Goal: Contribute content: Contribute content

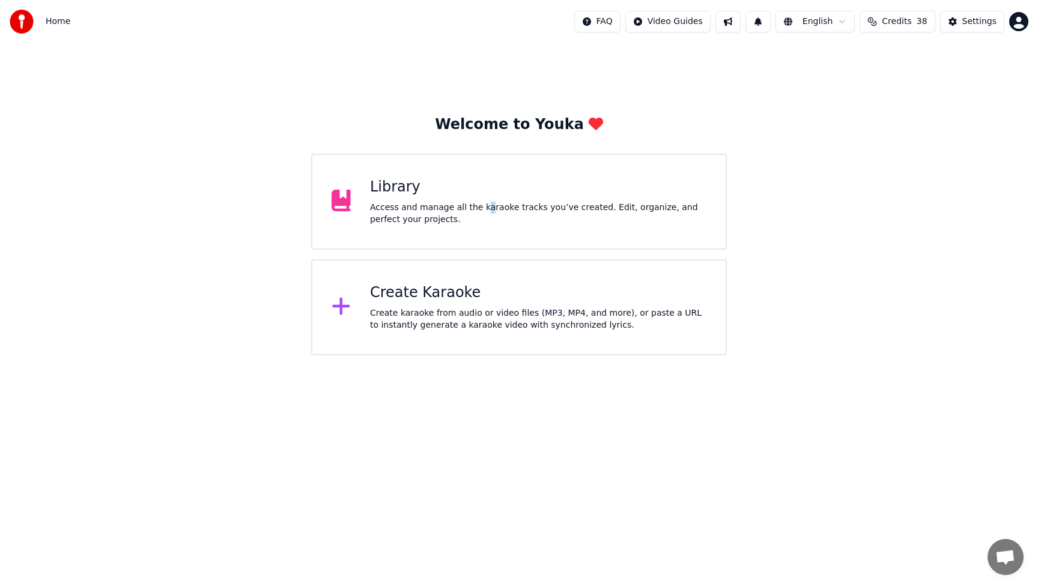
click at [482, 213] on div "Access and manage all the karaoke tracks you’ve created. Edit, organize, and pe…" at bounding box center [538, 214] width 336 height 24
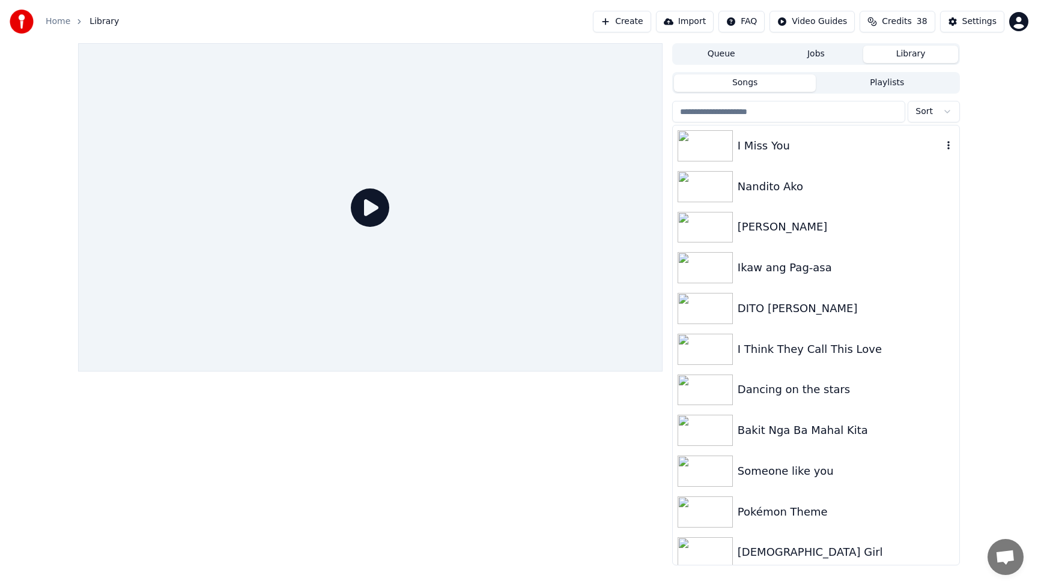
click at [813, 150] on div "I Miss You" at bounding box center [840, 146] width 205 height 17
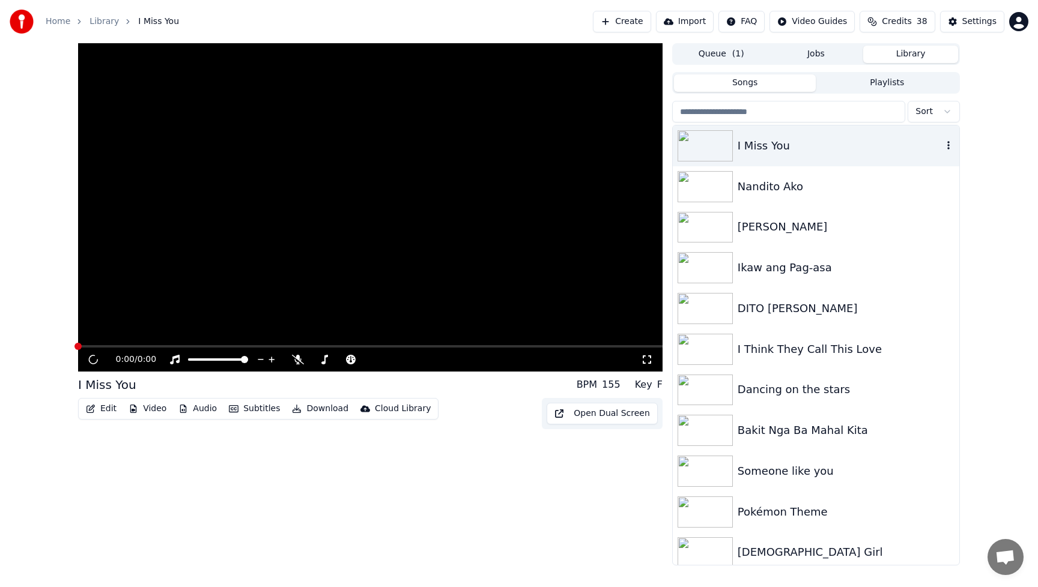
click at [813, 150] on div "I Miss You" at bounding box center [840, 146] width 205 height 17
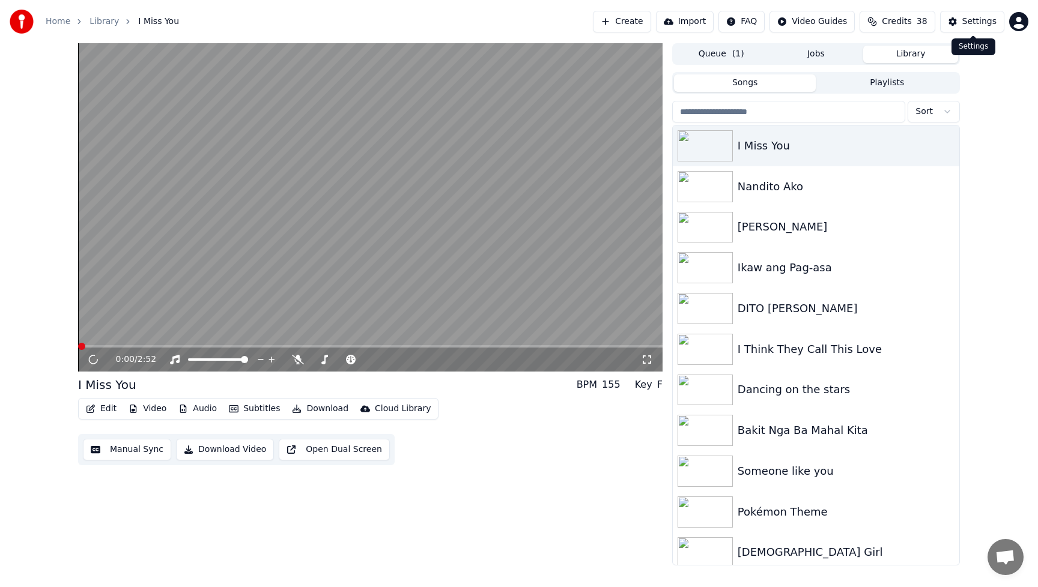
click at [980, 19] on div "Settings" at bounding box center [979, 22] width 34 height 12
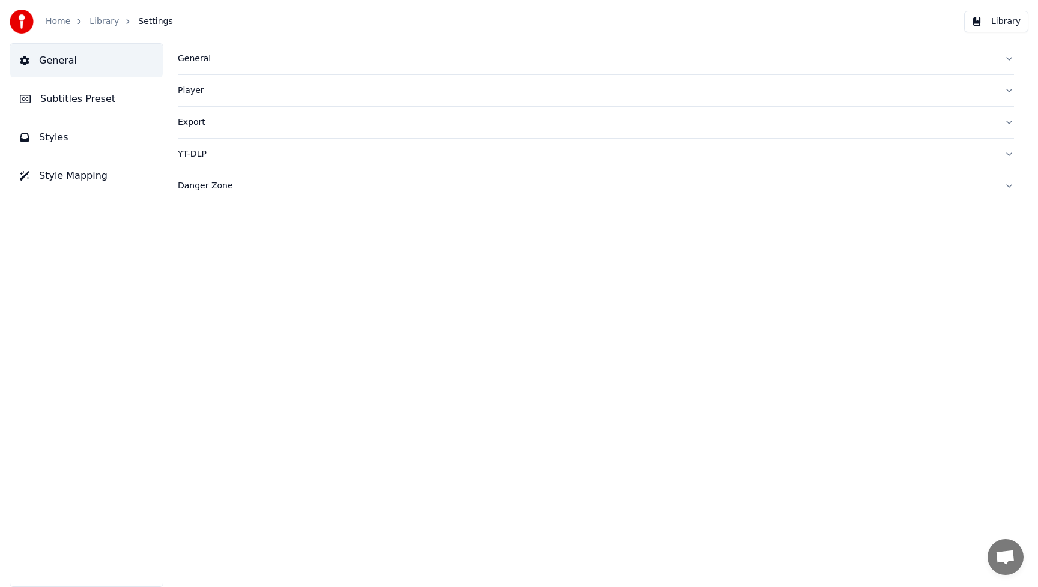
click at [201, 60] on div "General" at bounding box center [586, 59] width 817 height 12
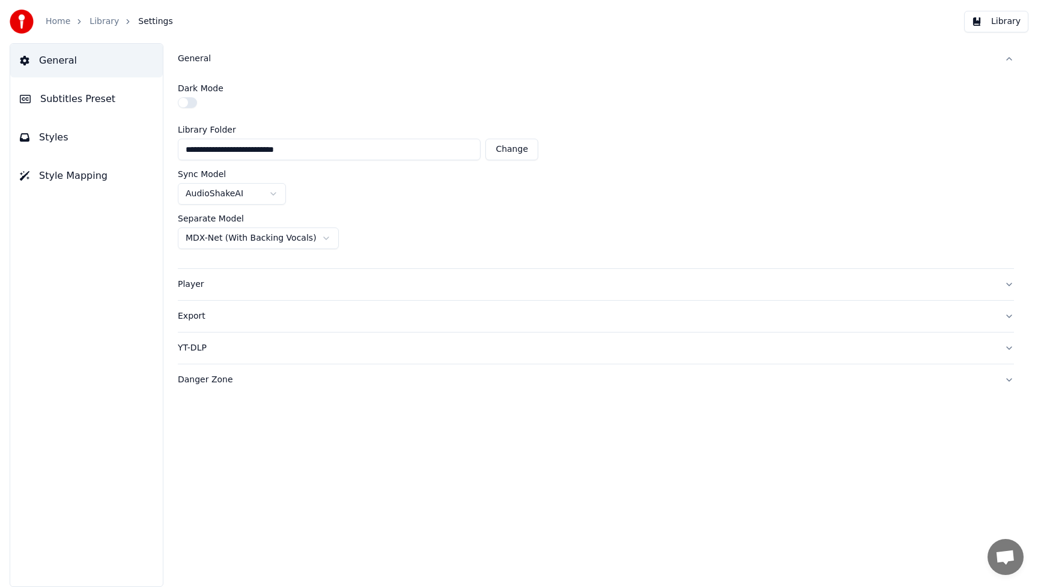
click at [193, 285] on div "Player" at bounding box center [586, 285] width 817 height 12
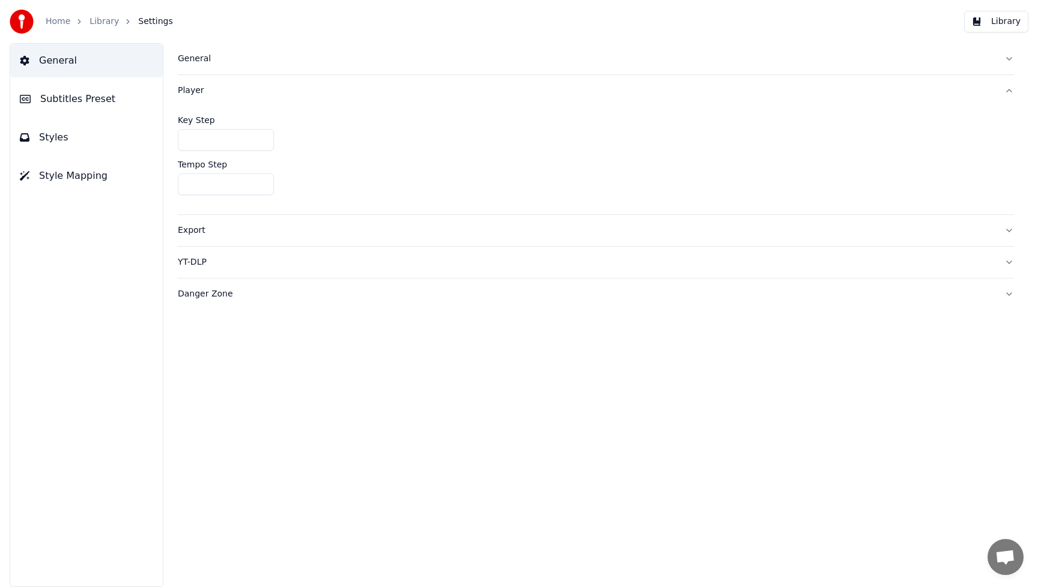
click at [197, 231] on div "Export" at bounding box center [586, 231] width 817 height 12
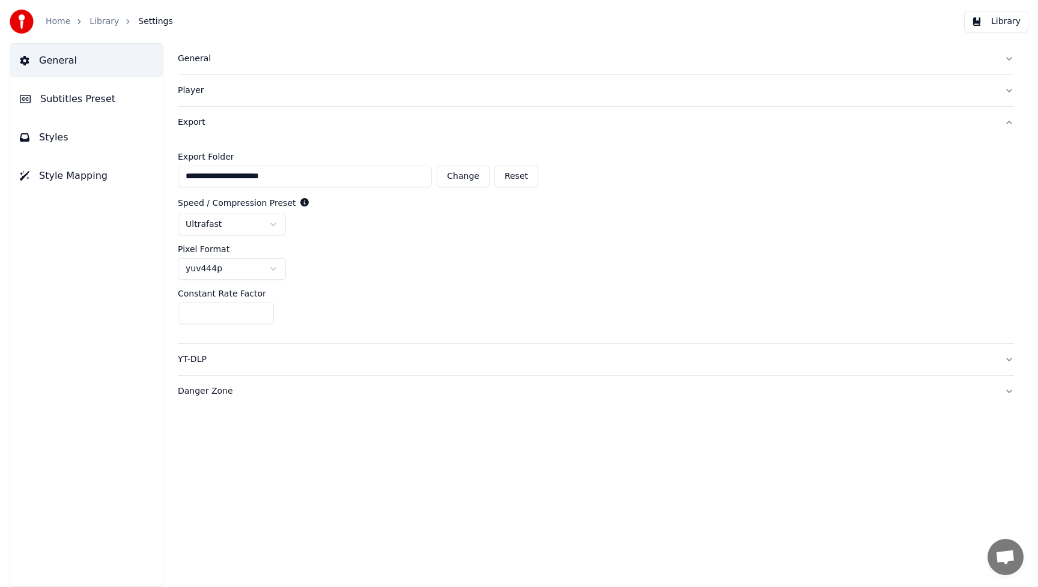
click at [276, 269] on html "**********" at bounding box center [519, 293] width 1038 height 587
click at [389, 293] on div "Constant Rate Factor" at bounding box center [596, 294] width 836 height 8
click at [226, 312] on input "**" at bounding box center [226, 314] width 96 height 22
drag, startPoint x: 231, startPoint y: 312, endPoint x: 165, endPoint y: 313, distance: 66.7
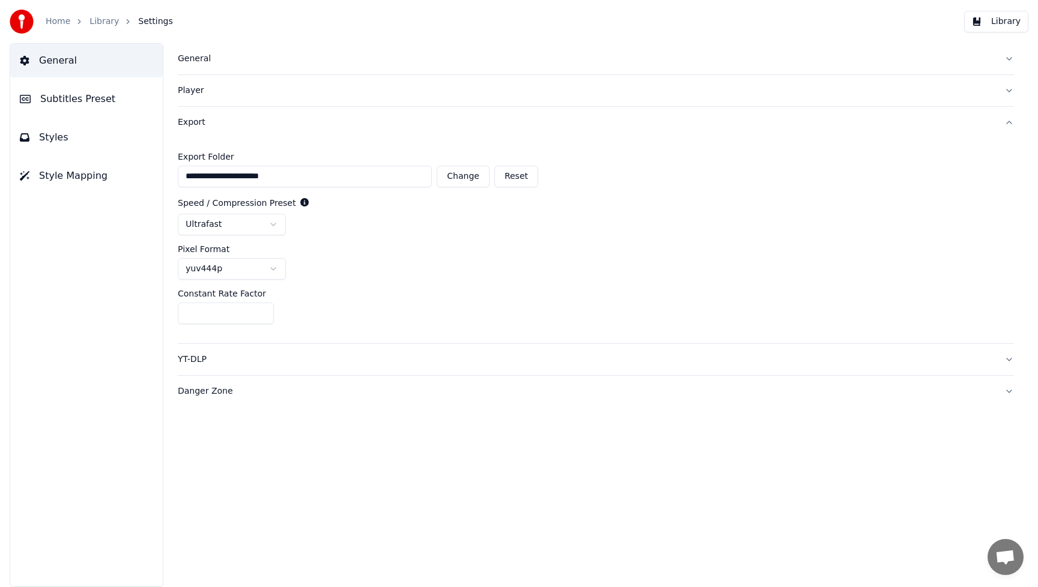
click at [165, 313] on div "**********" at bounding box center [596, 315] width 884 height 544
type input "**"
click at [264, 312] on input "**" at bounding box center [226, 314] width 96 height 22
click at [447, 299] on div "Constant Rate Factor **" at bounding box center [596, 307] width 836 height 35
click at [476, 291] on div "Constant Rate Factor" at bounding box center [596, 294] width 836 height 8
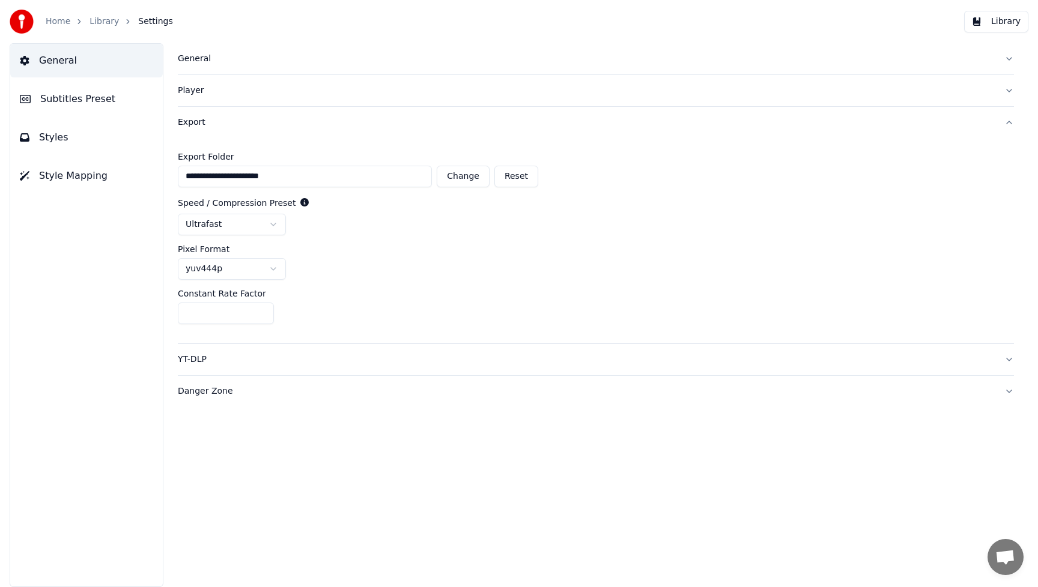
click at [374, 353] on button "YT-DLP" at bounding box center [596, 359] width 836 height 31
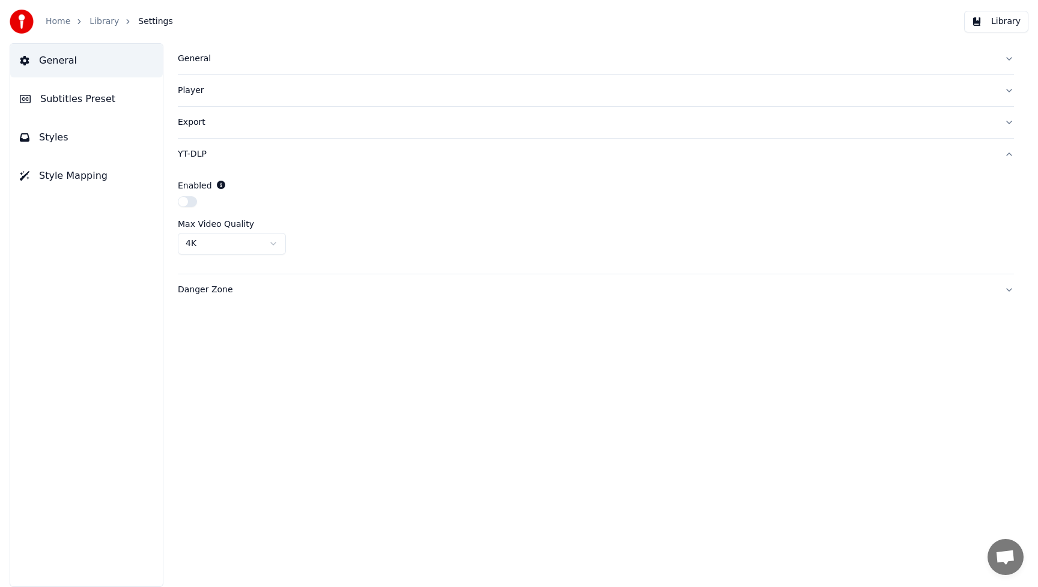
click at [519, 208] on div at bounding box center [596, 203] width 836 height 14
click at [640, 200] on div at bounding box center [596, 203] width 836 height 14
click at [201, 157] on div "YT-DLP" at bounding box center [586, 154] width 817 height 12
click at [201, 156] on div "YT-DLP" at bounding box center [586, 154] width 817 height 12
click at [198, 124] on div "Export" at bounding box center [586, 123] width 817 height 12
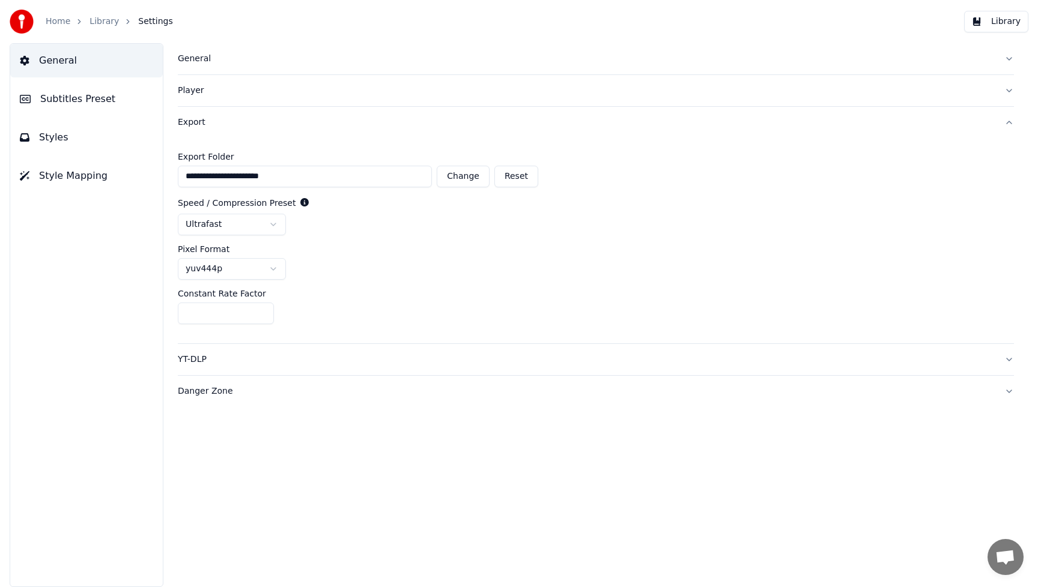
click at [274, 271] on html "**********" at bounding box center [519, 293] width 1038 height 587
click at [1009, 20] on button "Library" at bounding box center [996, 22] width 64 height 22
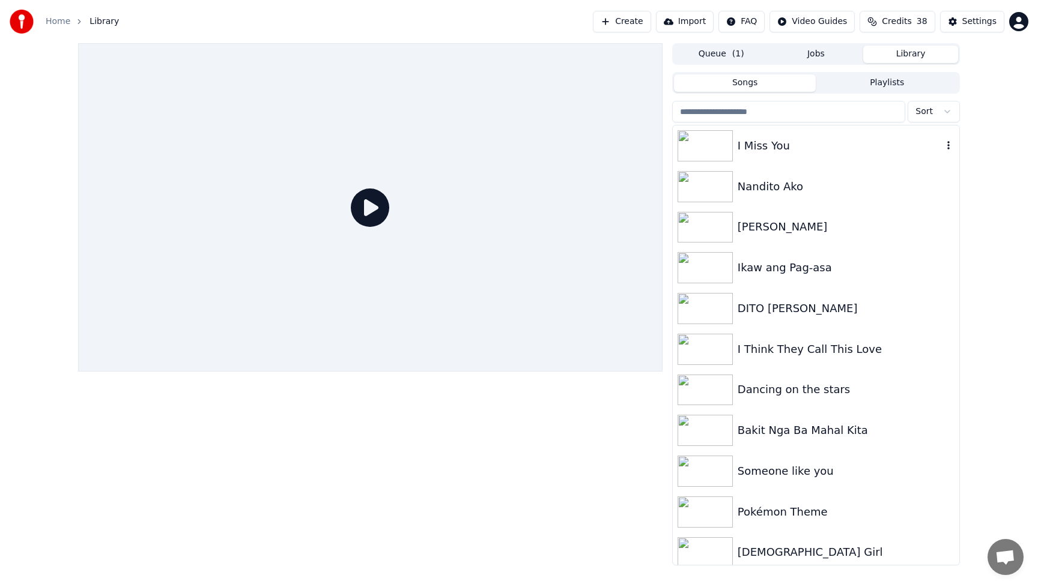
click at [741, 148] on div "I Miss You" at bounding box center [840, 146] width 205 height 17
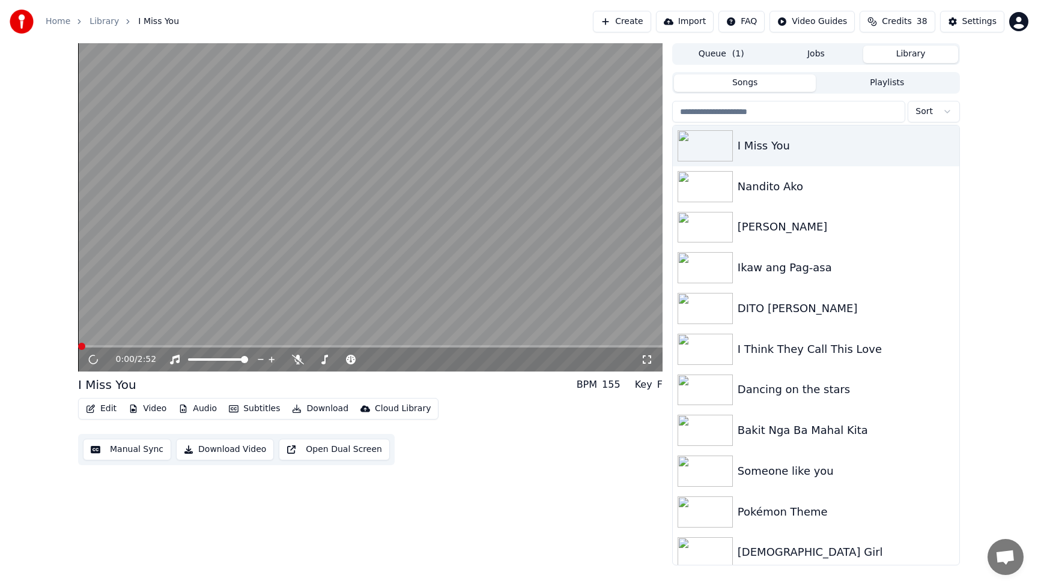
click at [522, 464] on div "Edit Video Audio Subtitles Download Cloud Library Manual Sync Download Video Op…" at bounding box center [370, 431] width 584 height 67
click at [238, 455] on button "Download Video" at bounding box center [225, 450] width 98 height 22
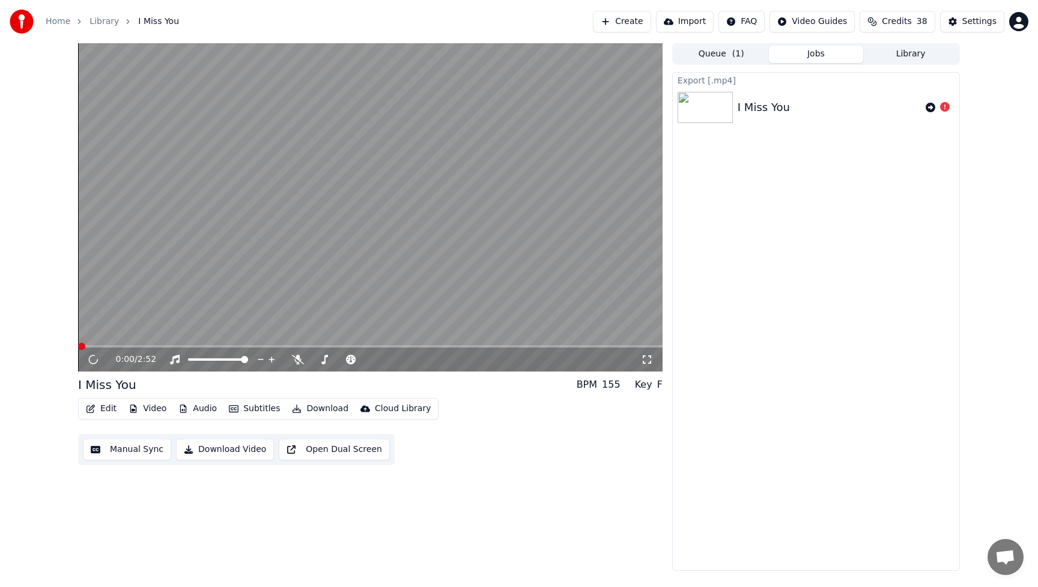
click at [881, 249] on div "Export [.mp4] I Miss You" at bounding box center [816, 321] width 288 height 499
click at [597, 471] on div "0:00 / 2:52 I Miss You BPM 155 Key F Edit Video Audio Subtitles Download Cloud …" at bounding box center [370, 307] width 584 height 528
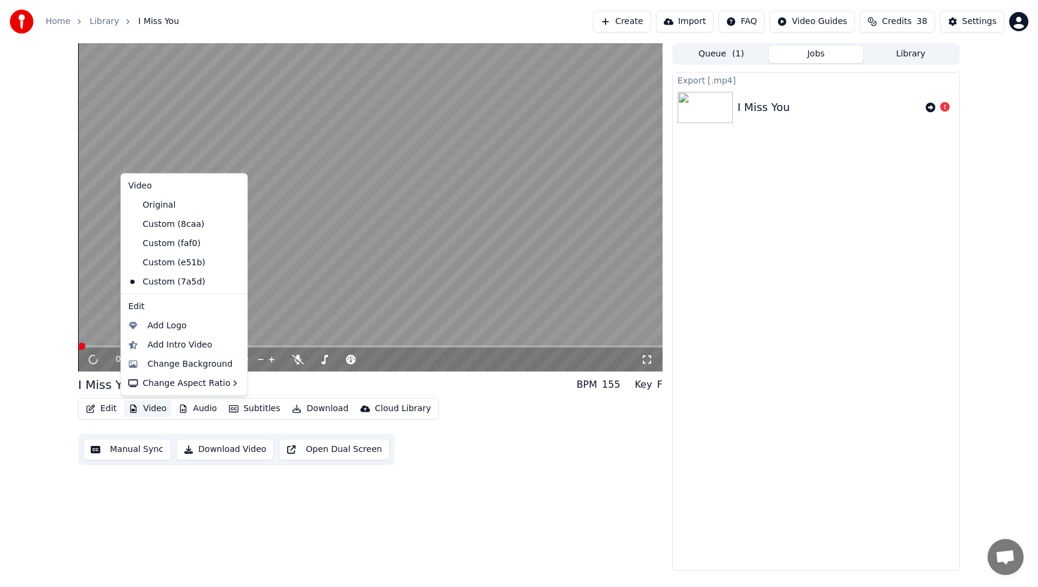
click at [153, 406] on button "Video" at bounding box center [147, 409] width 47 height 17
click at [178, 362] on div "Change Background" at bounding box center [190, 364] width 85 height 12
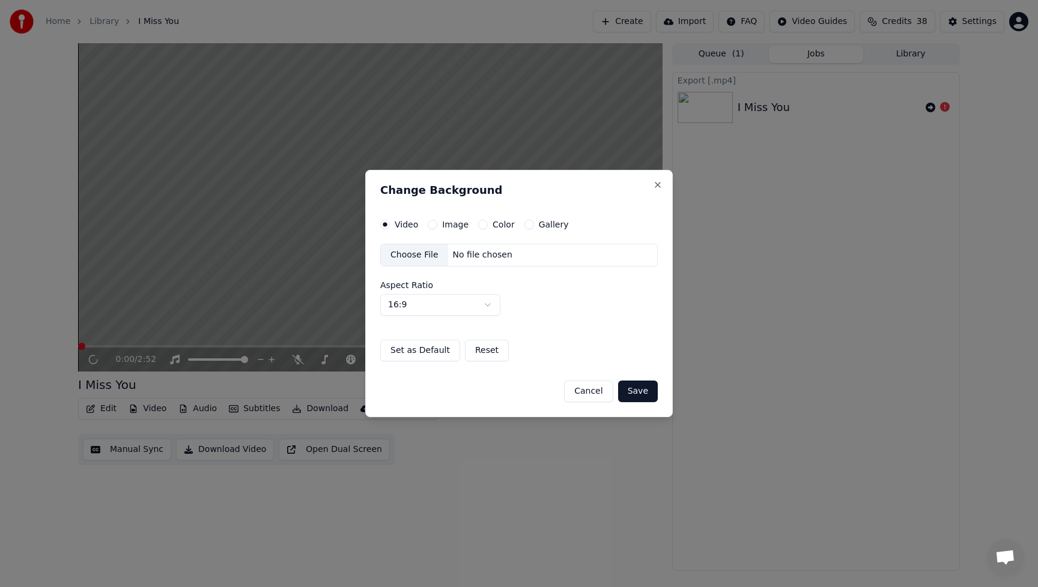
click at [422, 256] on div "Choose File" at bounding box center [414, 255] width 67 height 22
click at [649, 392] on button "Save" at bounding box center [638, 392] width 40 height 22
click at [591, 392] on button "Cancel" at bounding box center [588, 392] width 49 height 22
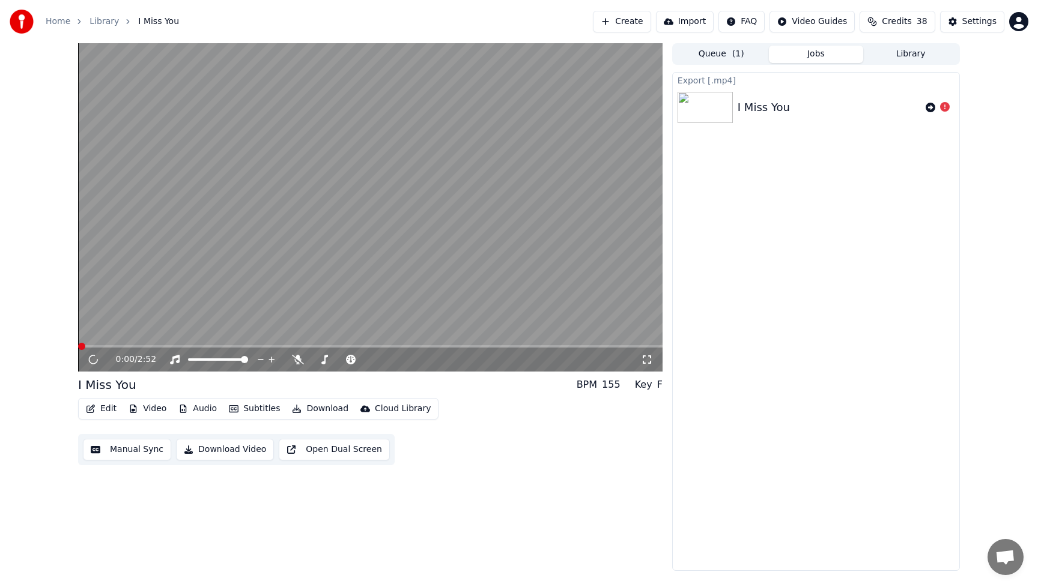
click at [756, 110] on div "I Miss You" at bounding box center [764, 107] width 52 height 17
click at [112, 410] on button "Edit" at bounding box center [101, 409] width 40 height 17
click at [608, 485] on div "0:00 / 2:52 I Miss You BPM 155 Key F Edit Video Audio Subtitles Download Cloud …" at bounding box center [370, 307] width 584 height 528
click at [899, 52] on button "Library" at bounding box center [910, 54] width 95 height 17
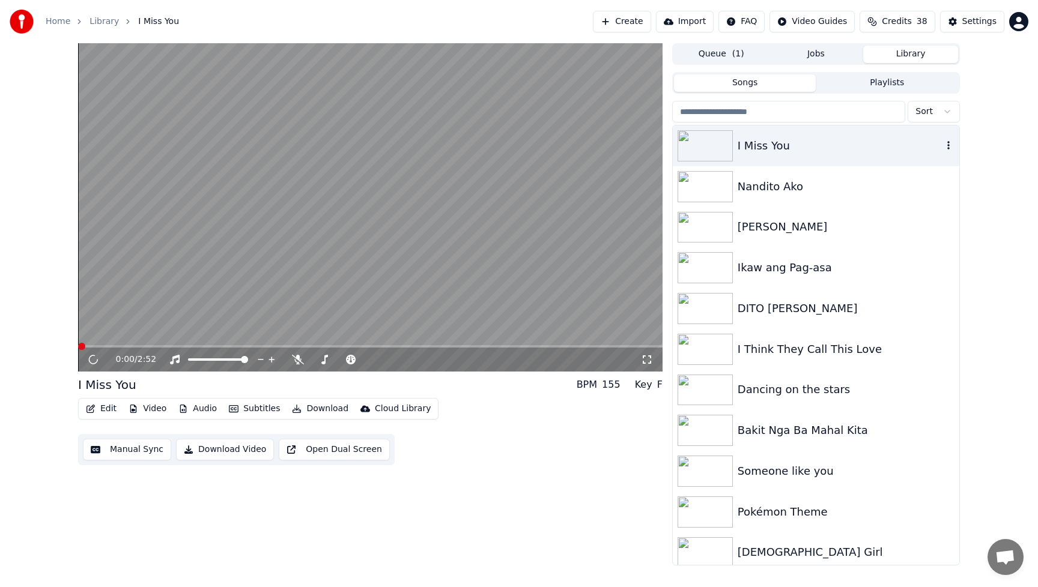
click at [850, 141] on div "I Miss You" at bounding box center [840, 146] width 205 height 17
click at [942, 145] on icon "button" at bounding box center [948, 146] width 12 height 10
click at [948, 231] on div "Debug Info" at bounding box center [942, 225] width 92 height 19
drag, startPoint x: 571, startPoint y: 502, endPoint x: 626, endPoint y: 479, distance: 59.5
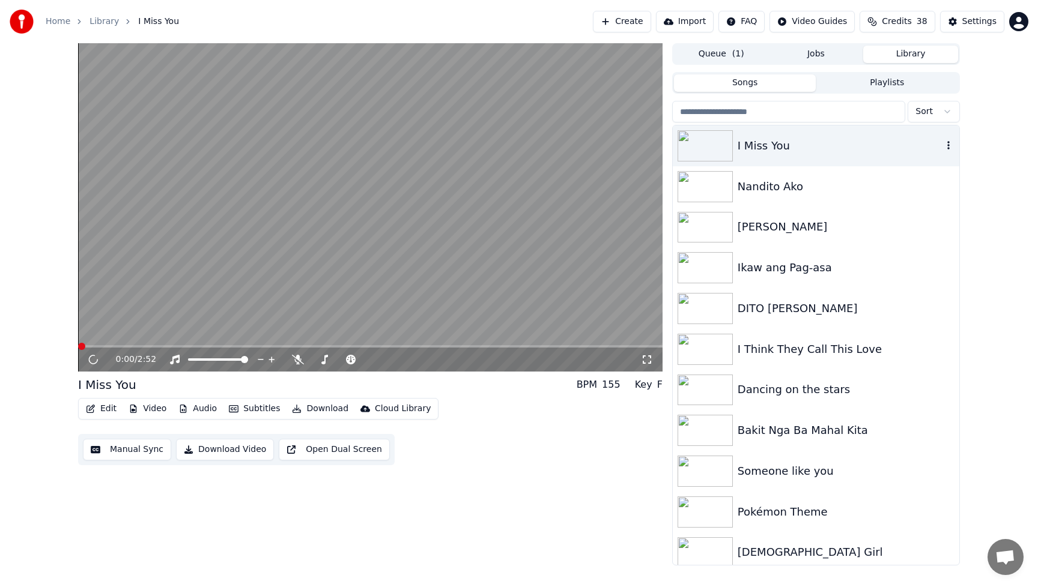
click at [572, 502] on div "0:00 / 2:52 I Miss You BPM 155 Key F Edit Video Audio Subtitles Download Cloud …" at bounding box center [370, 304] width 584 height 523
click at [834, 59] on button "Jobs" at bounding box center [816, 54] width 95 height 17
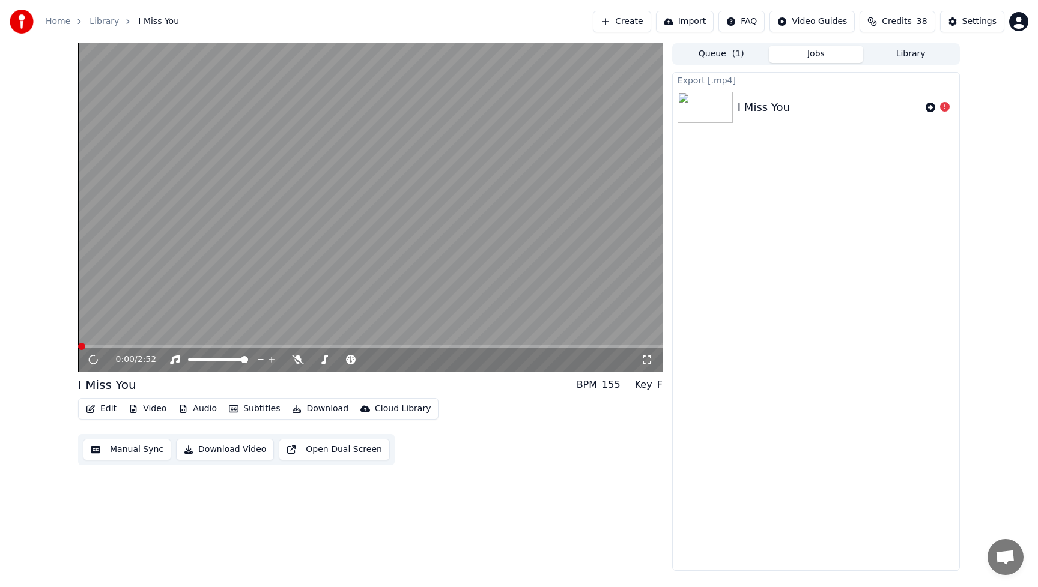
click at [835, 113] on div "I Miss You" at bounding box center [829, 107] width 183 height 17
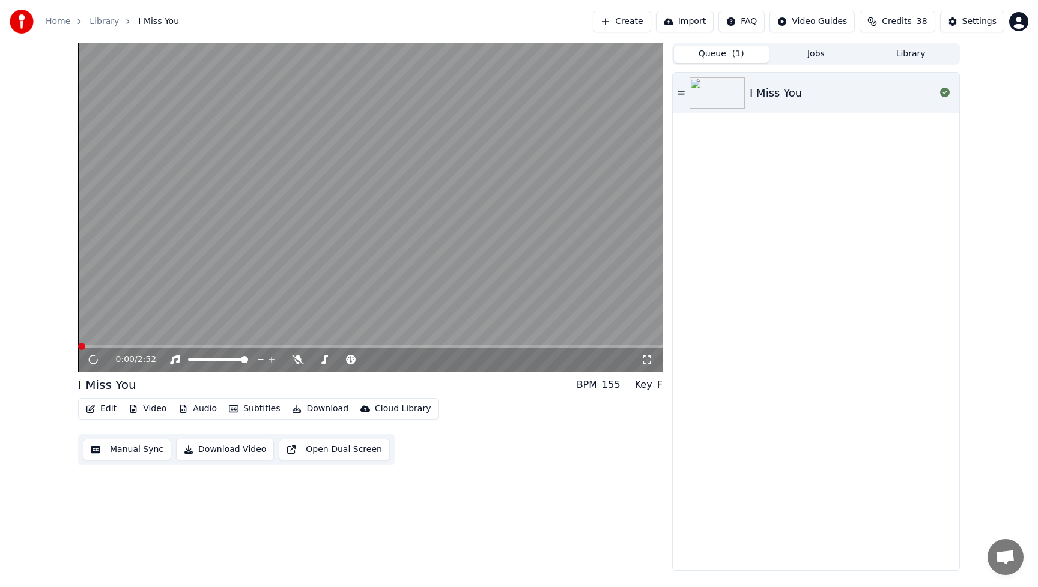
click at [717, 55] on button "Queue ( 1 )" at bounding box center [721, 54] width 95 height 17
click at [993, 20] on div "Settings" at bounding box center [979, 22] width 34 height 12
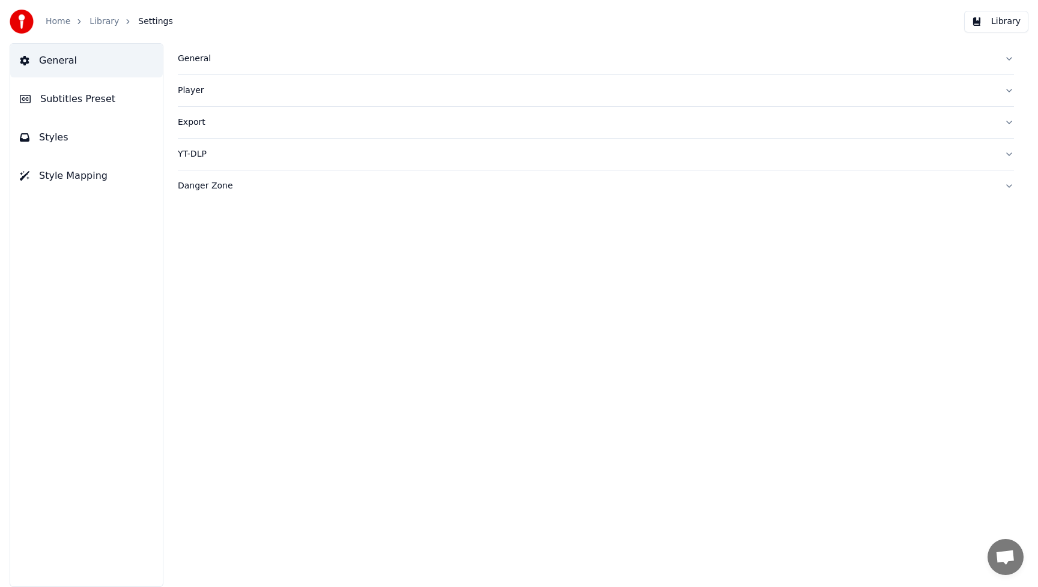
click at [196, 186] on div "Danger Zone" at bounding box center [586, 186] width 817 height 12
click at [230, 243] on button "Reset Settings" at bounding box center [228, 244] width 100 height 22
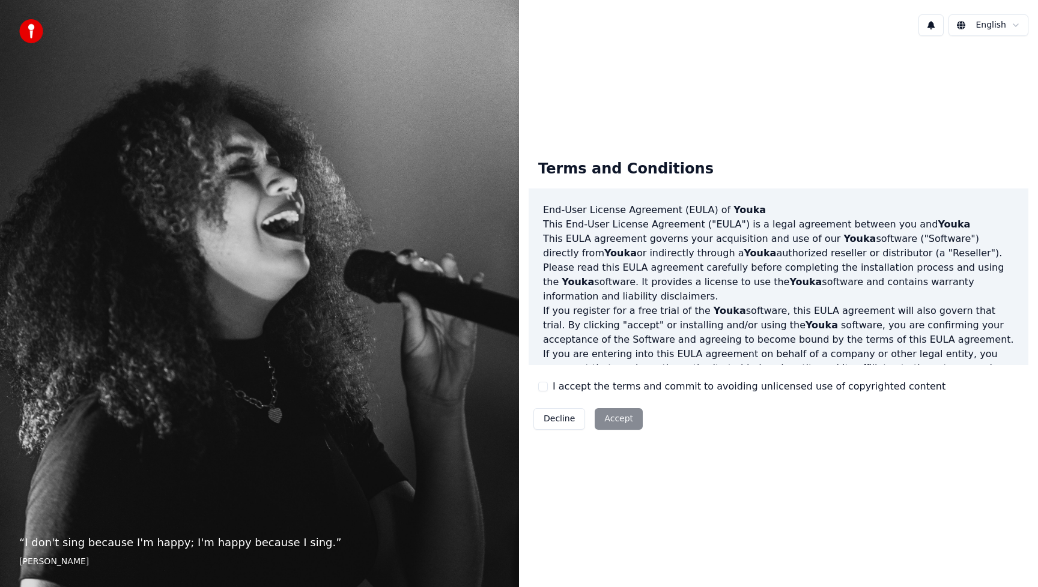
click at [544, 388] on button "I accept the terms and commit to avoiding unlicensed use of copyrighted content" at bounding box center [543, 387] width 10 height 10
click at [614, 417] on button "Accept" at bounding box center [619, 419] width 48 height 22
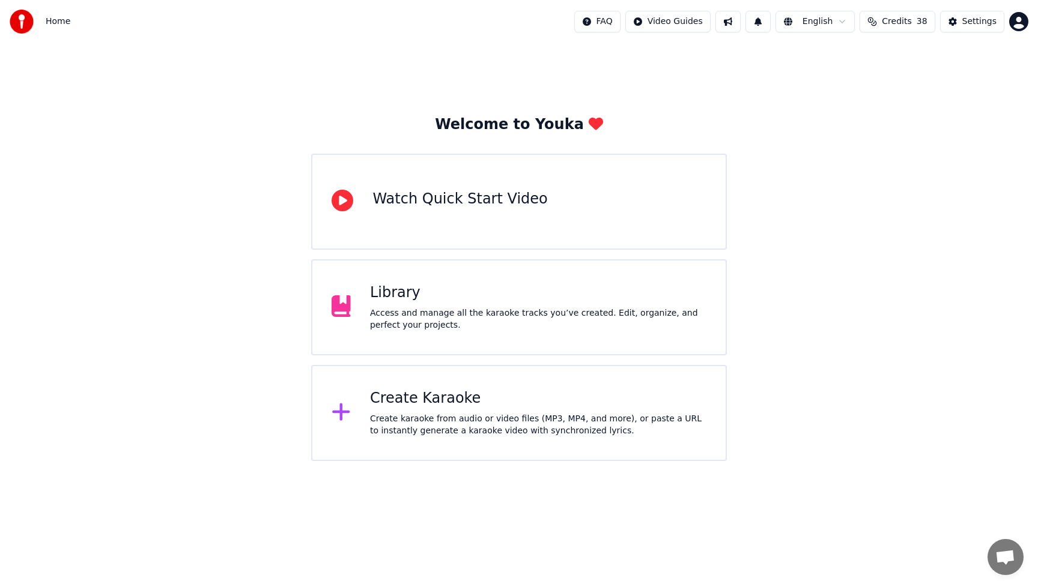
click at [449, 401] on div "Create Karaoke" at bounding box center [538, 398] width 336 height 19
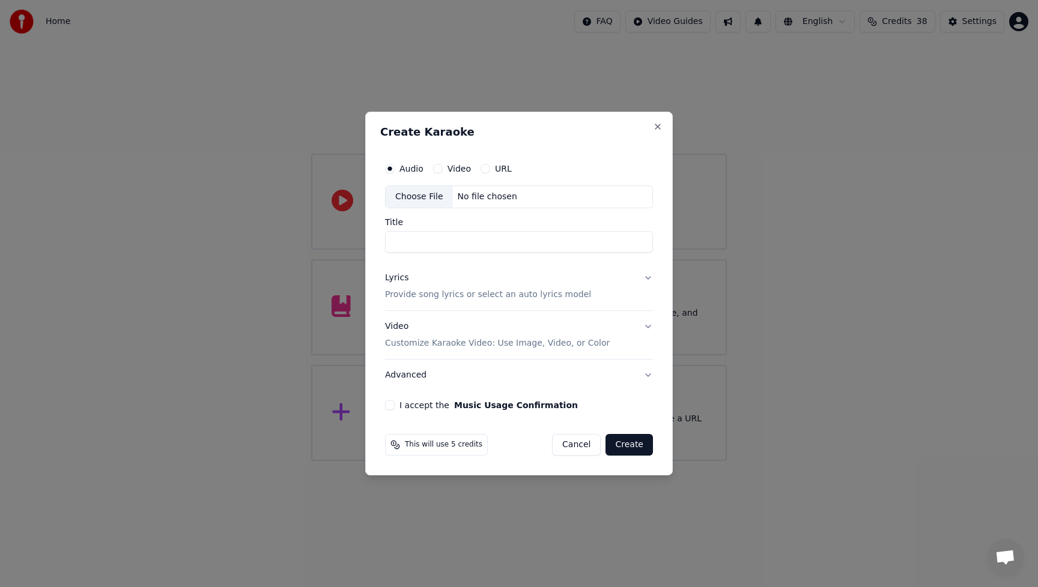
click at [431, 198] on div "Choose File" at bounding box center [419, 197] width 67 height 22
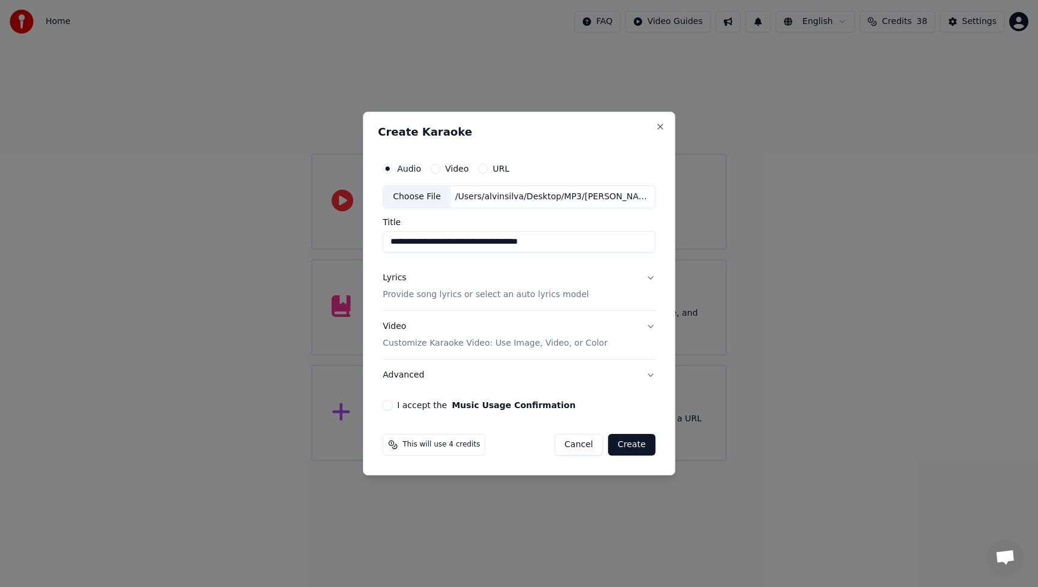
drag, startPoint x: 448, startPoint y: 241, endPoint x: 348, endPoint y: 243, distance: 99.7
click at [348, 243] on body "**********" at bounding box center [519, 230] width 1038 height 461
drag, startPoint x: 435, startPoint y: 240, endPoint x: 568, endPoint y: 237, distance: 132.8
click at [568, 237] on input "**********" at bounding box center [519, 242] width 273 height 22
type input "**********"
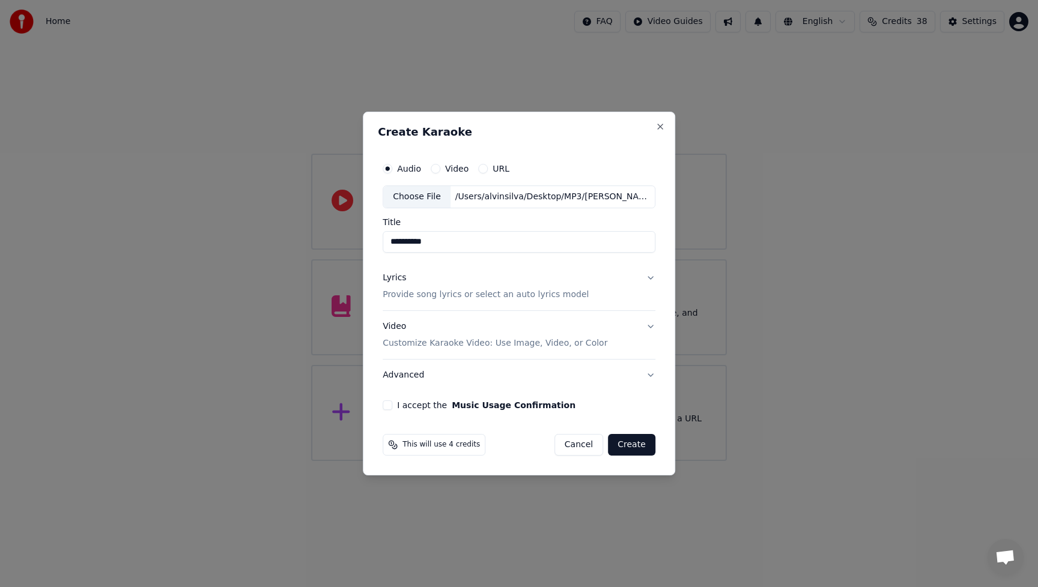
click at [396, 280] on div "Lyrics" at bounding box center [394, 278] width 23 height 12
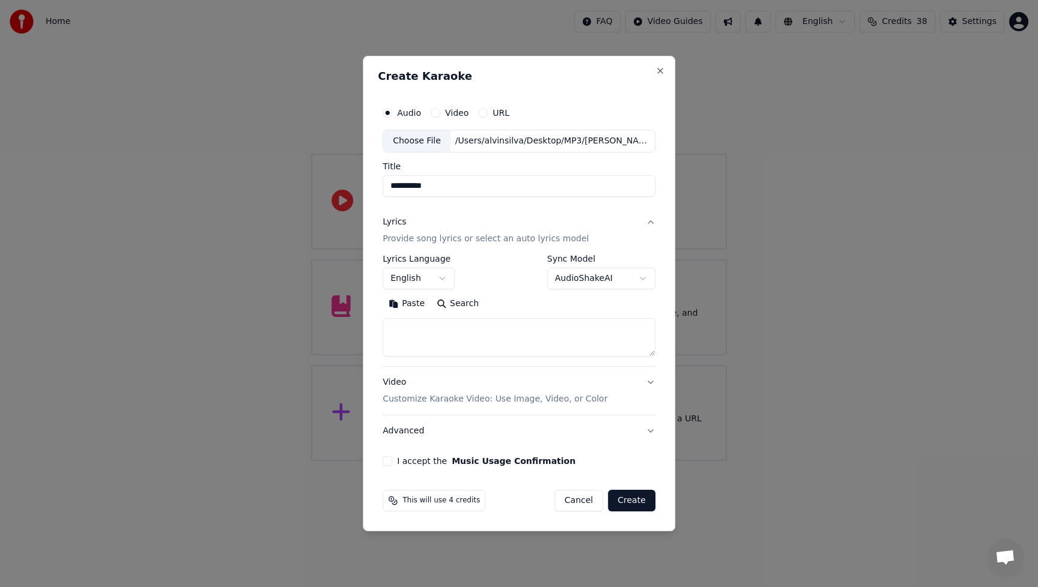
click at [417, 306] on button "Paste" at bounding box center [407, 303] width 48 height 19
type textarea "**********"
click at [390, 385] on div "Video Customize Karaoke Video: Use Image, Video, or Color" at bounding box center [495, 391] width 225 height 29
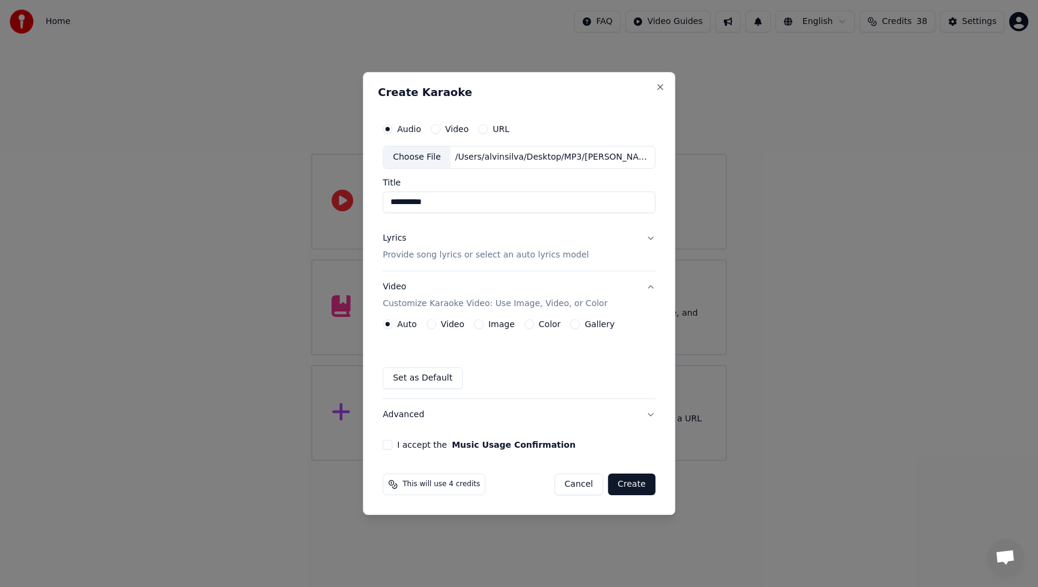
click at [435, 326] on button "Video" at bounding box center [431, 325] width 10 height 10
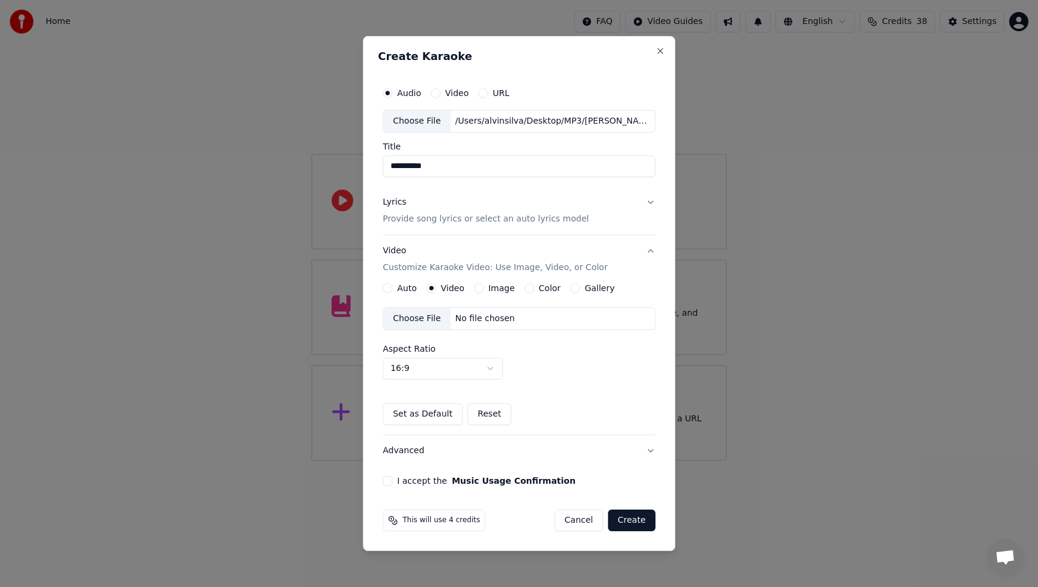
click at [426, 315] on div "Choose File" at bounding box center [416, 319] width 67 height 22
click at [413, 452] on button "Advanced" at bounding box center [519, 450] width 273 height 31
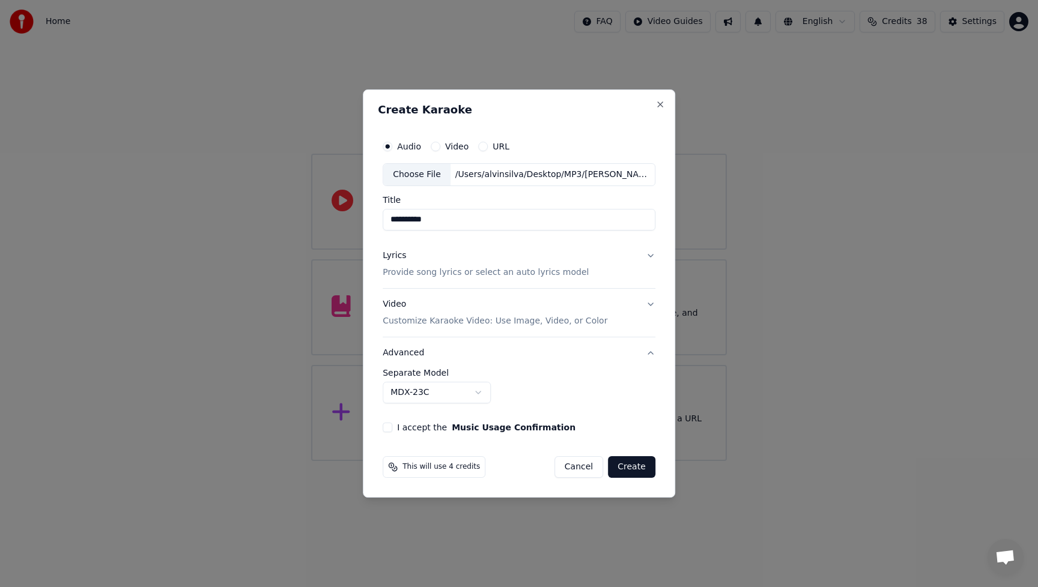
click at [475, 392] on body "**********" at bounding box center [519, 230] width 1038 height 461
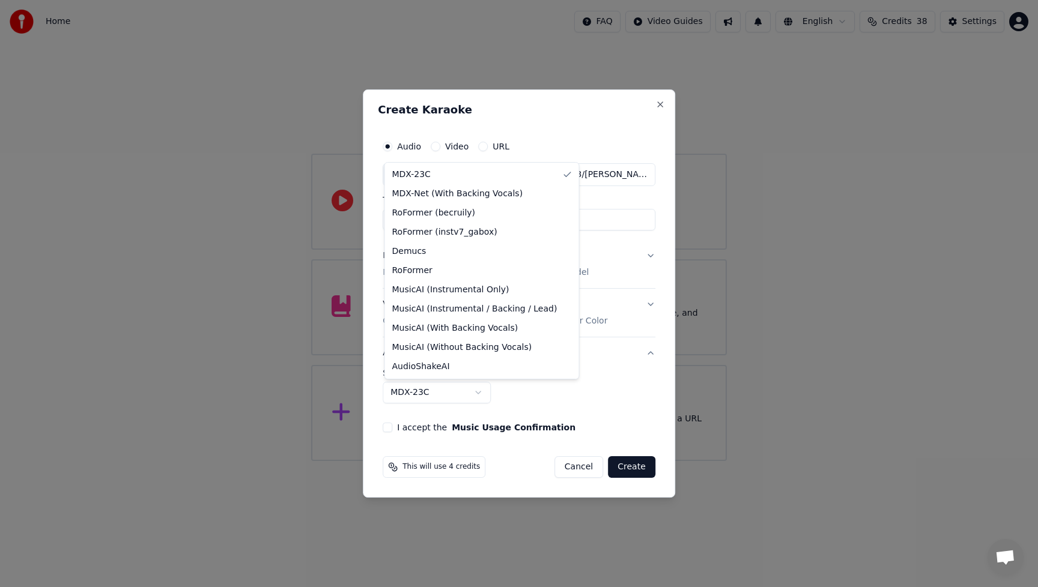
select select "**********"
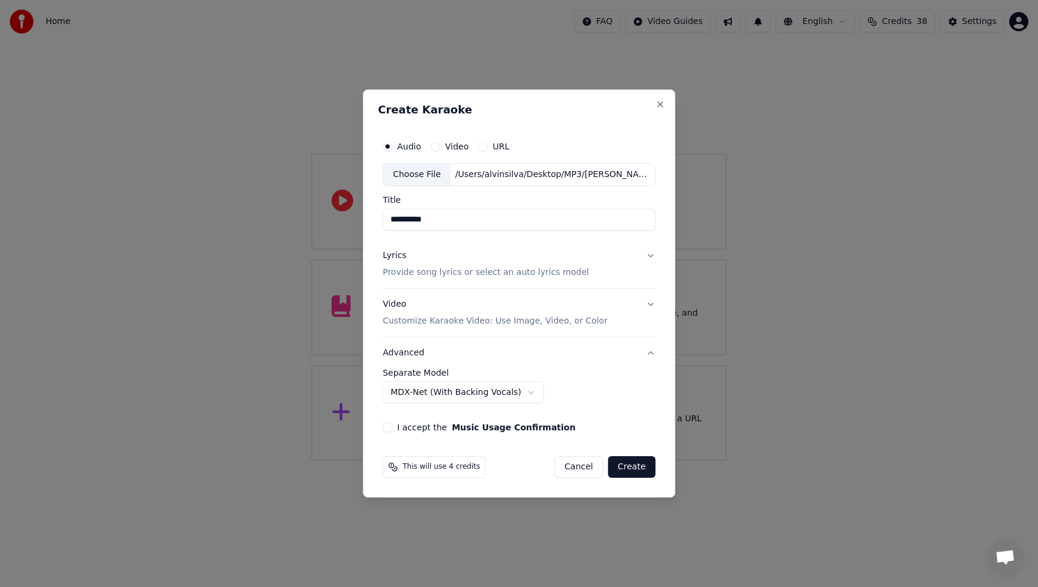
click at [388, 428] on button "I accept the Music Usage Confirmation" at bounding box center [388, 428] width 10 height 10
click at [645, 472] on button "Create" at bounding box center [631, 467] width 47 height 22
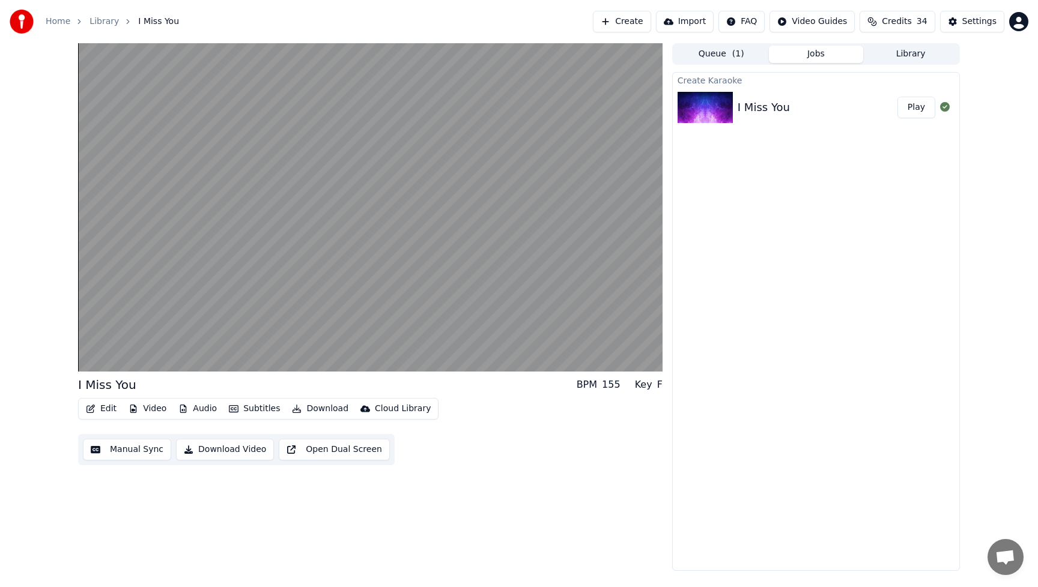
click at [628, 457] on div "Edit Video Audio Subtitles Download Cloud Library Manual Sync Download Video Op…" at bounding box center [370, 431] width 584 height 67
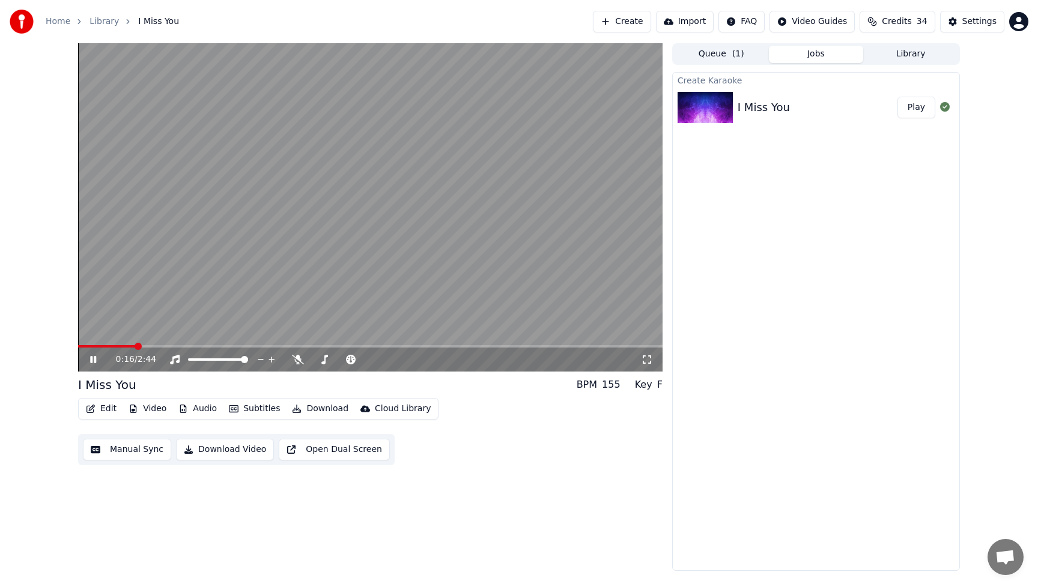
click at [94, 357] on icon at bounding box center [93, 359] width 6 height 7
click at [94, 362] on icon at bounding box center [102, 360] width 28 height 10
click at [296, 362] on icon at bounding box center [298, 360] width 12 height 10
click at [85, 346] on span at bounding box center [81, 346] width 7 height 2
click at [95, 362] on icon at bounding box center [93, 359] width 6 height 7
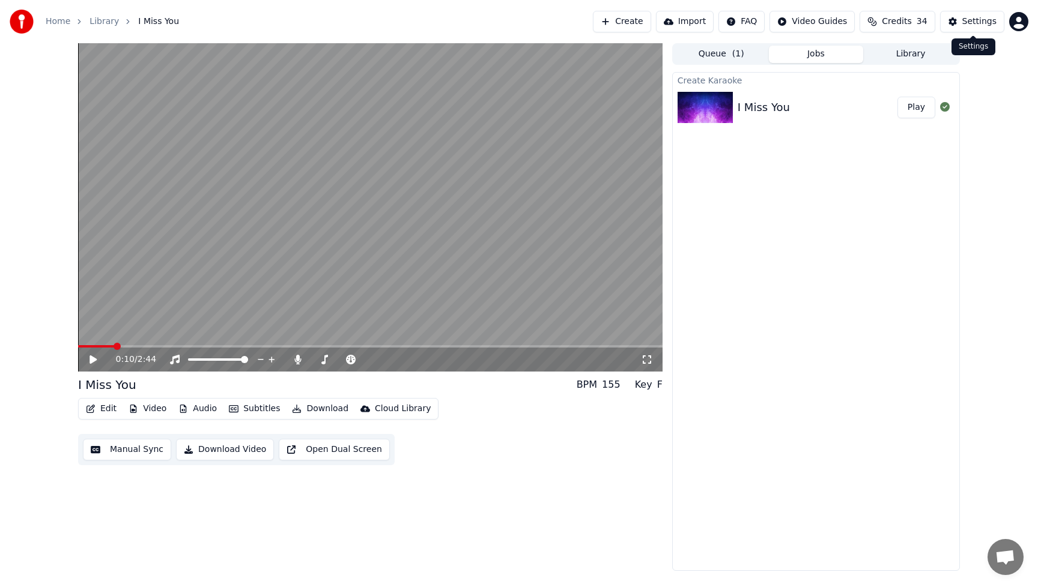
click at [975, 26] on div "Settings" at bounding box center [979, 22] width 34 height 12
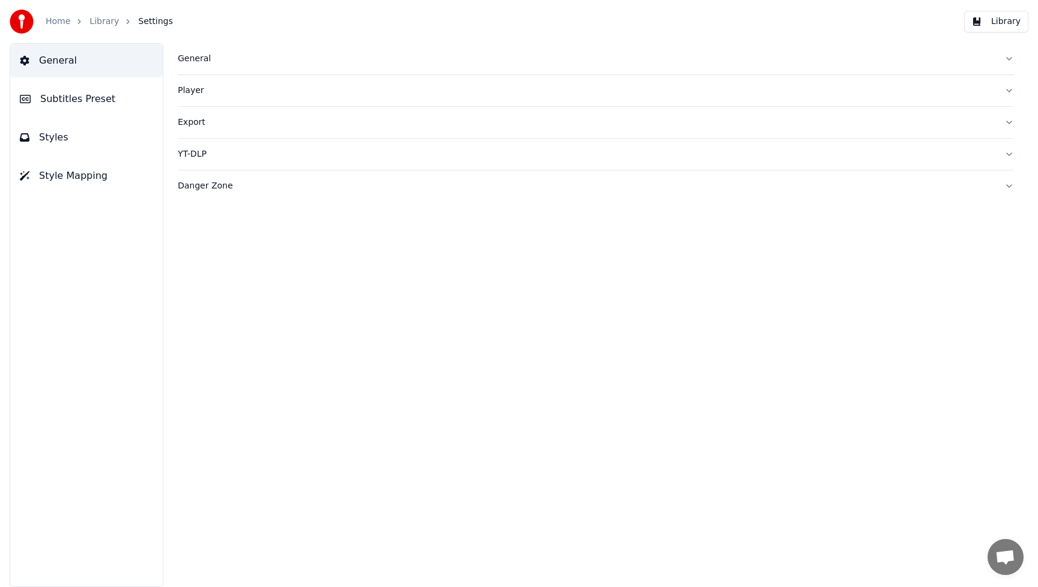
click at [183, 58] on div "General" at bounding box center [586, 59] width 817 height 12
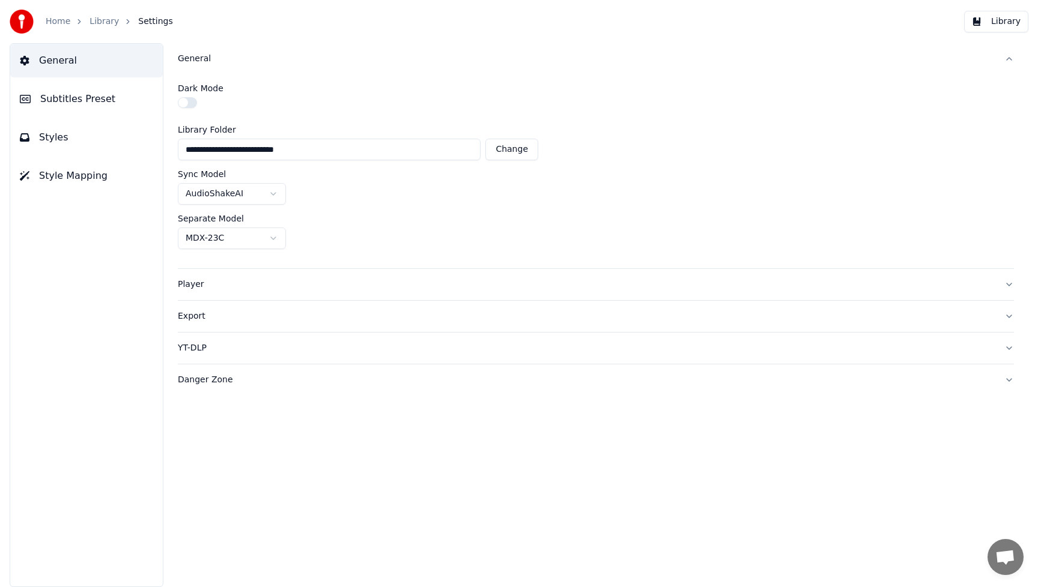
click at [84, 100] on span "Subtitles Preset" at bounding box center [77, 99] width 75 height 14
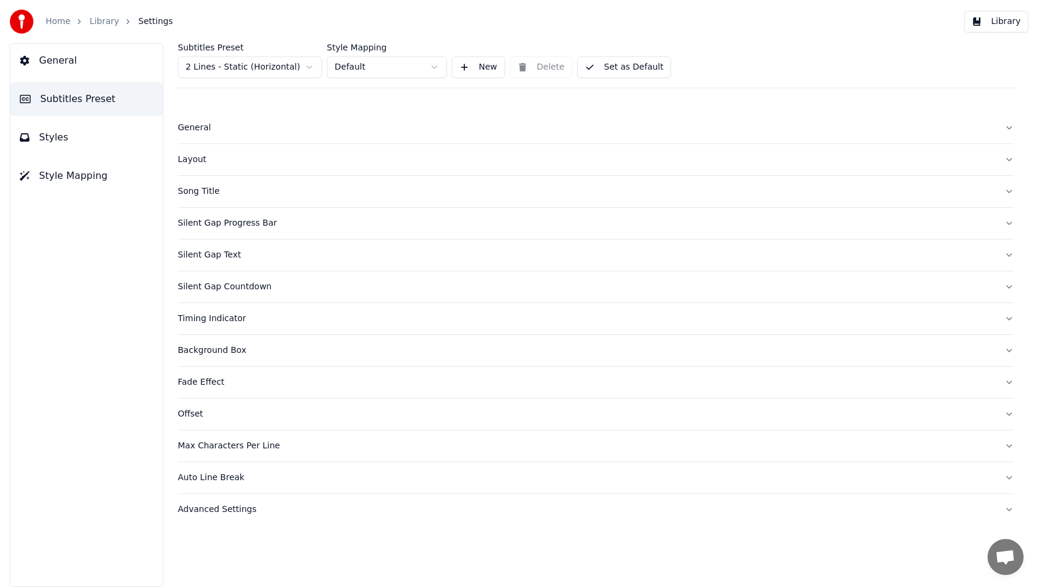
click at [201, 126] on div "General" at bounding box center [586, 128] width 817 height 12
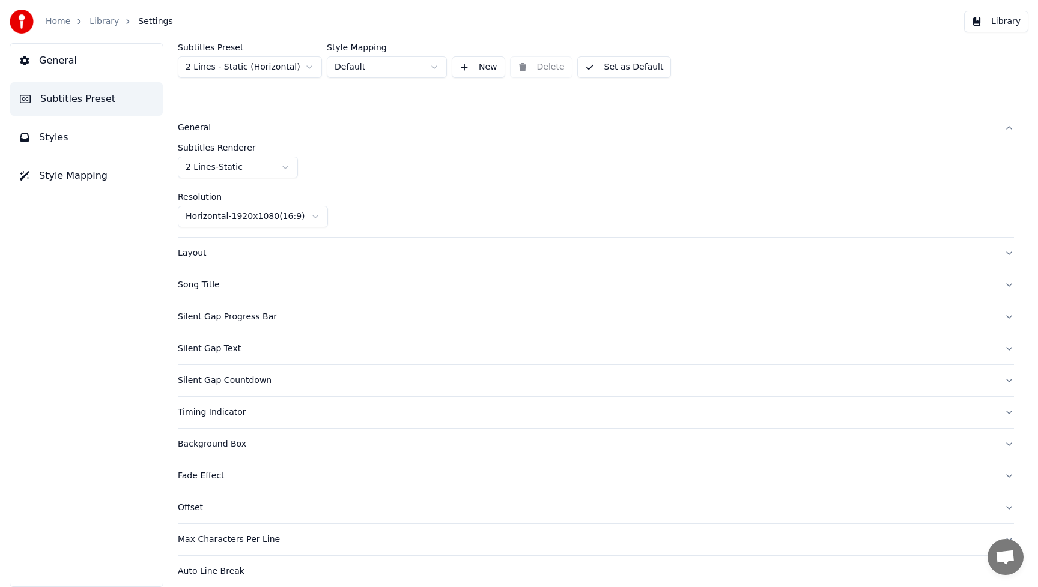
click at [201, 126] on div "General" at bounding box center [586, 128] width 817 height 12
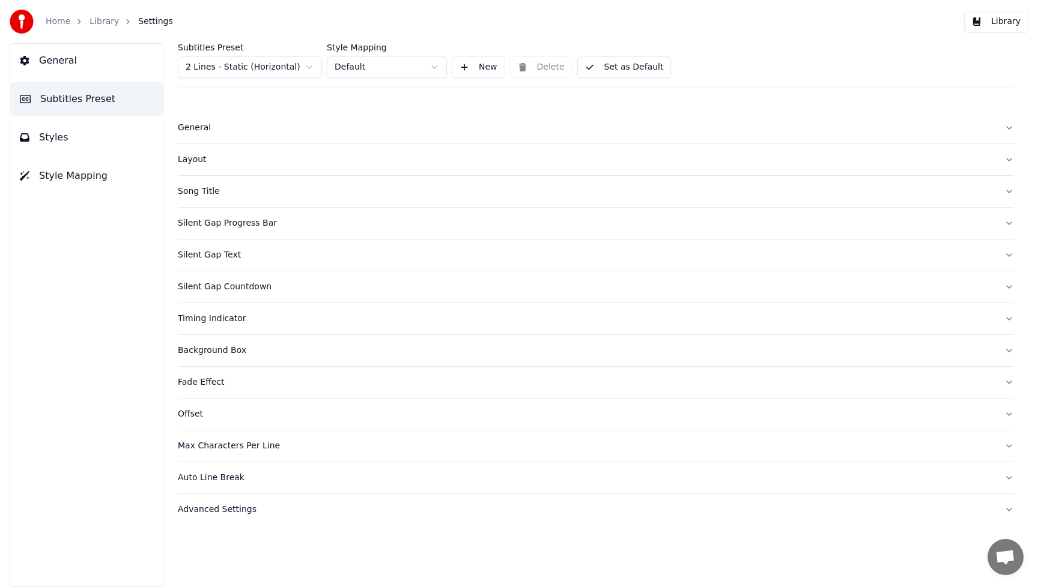
click at [194, 160] on div "Layout" at bounding box center [586, 160] width 817 height 12
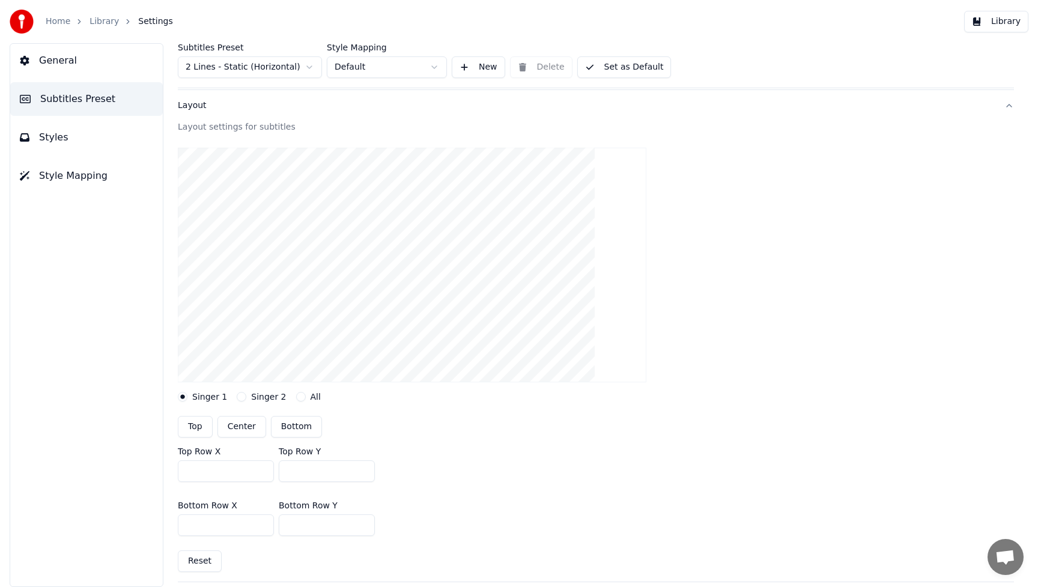
scroll to position [54, 0]
click at [193, 103] on div "Layout" at bounding box center [586, 106] width 817 height 12
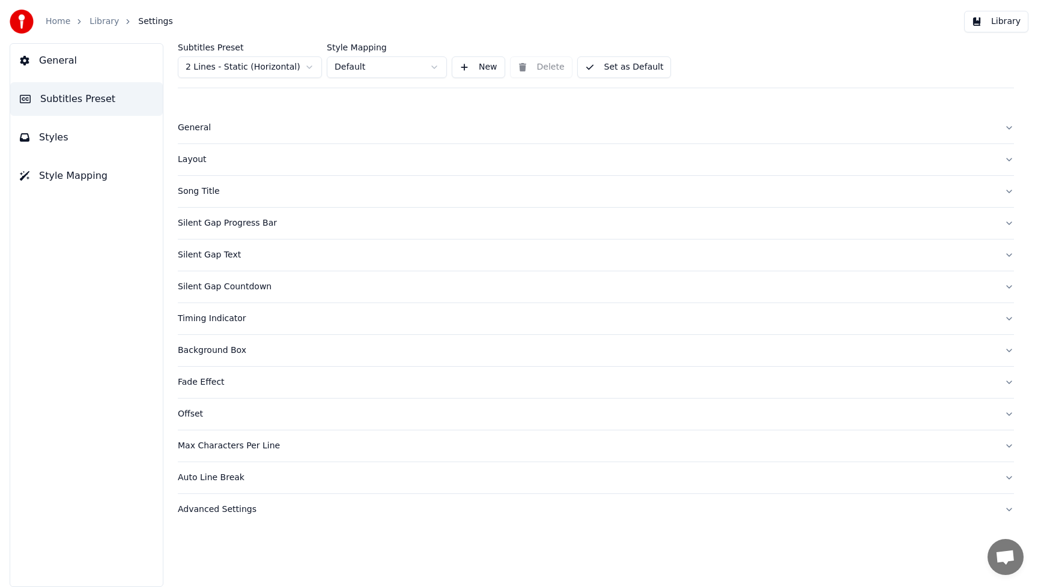
click at [198, 195] on div "Song Title" at bounding box center [586, 192] width 817 height 12
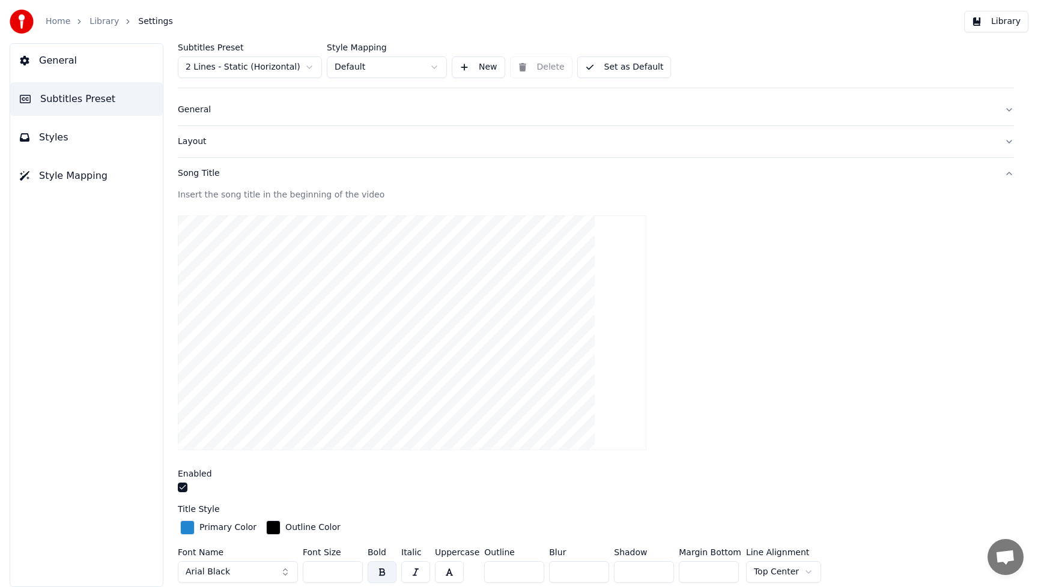
scroll to position [55, 0]
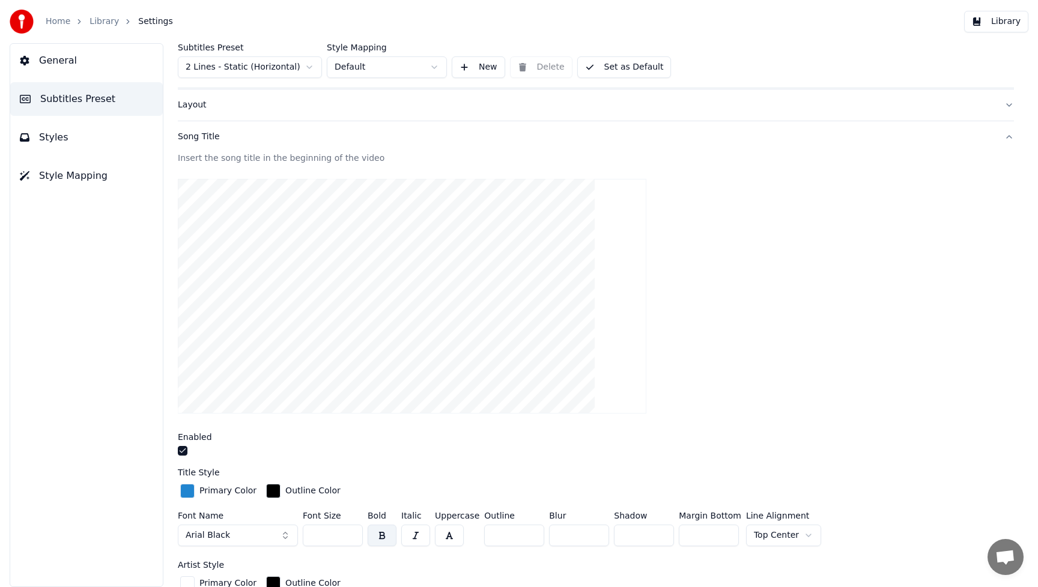
click at [185, 451] on button "button" at bounding box center [183, 451] width 10 height 10
click at [189, 136] on div "Song Title" at bounding box center [586, 137] width 817 height 12
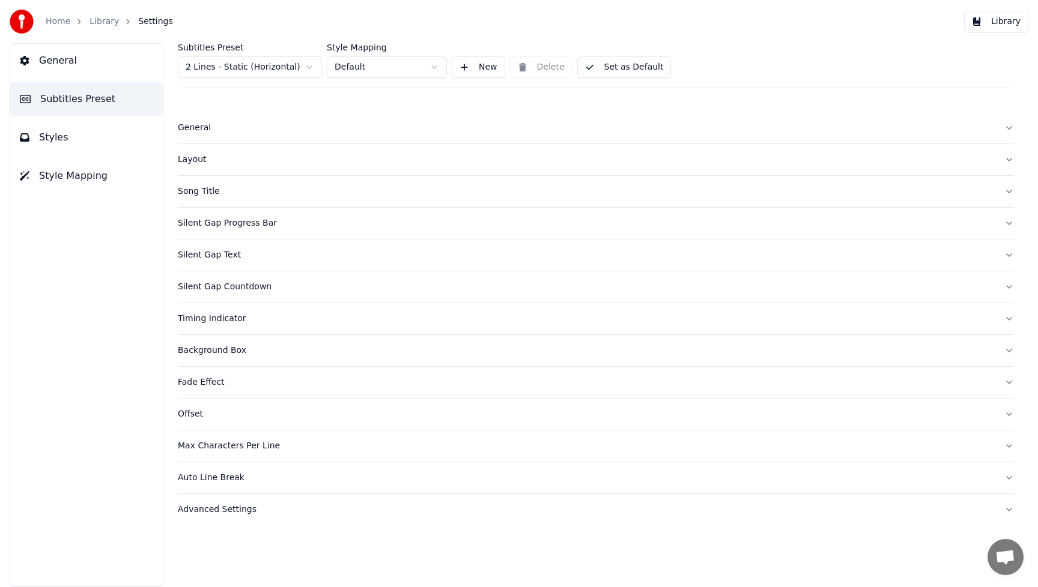
click at [214, 227] on div "Silent Gap Progress Bar" at bounding box center [586, 223] width 817 height 12
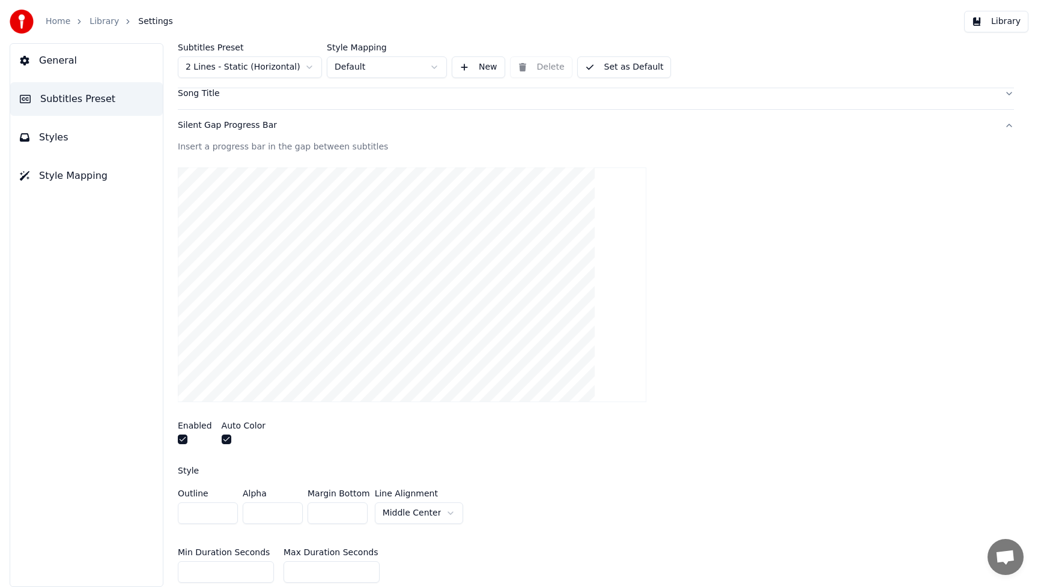
scroll to position [60, 0]
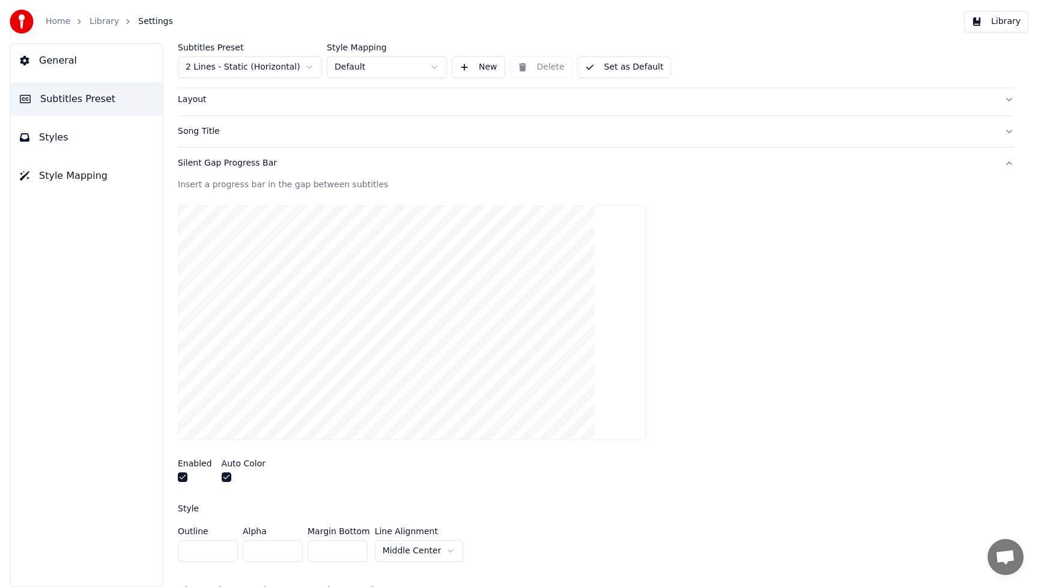
click at [205, 162] on div "Silent Gap Progress Bar" at bounding box center [586, 163] width 817 height 12
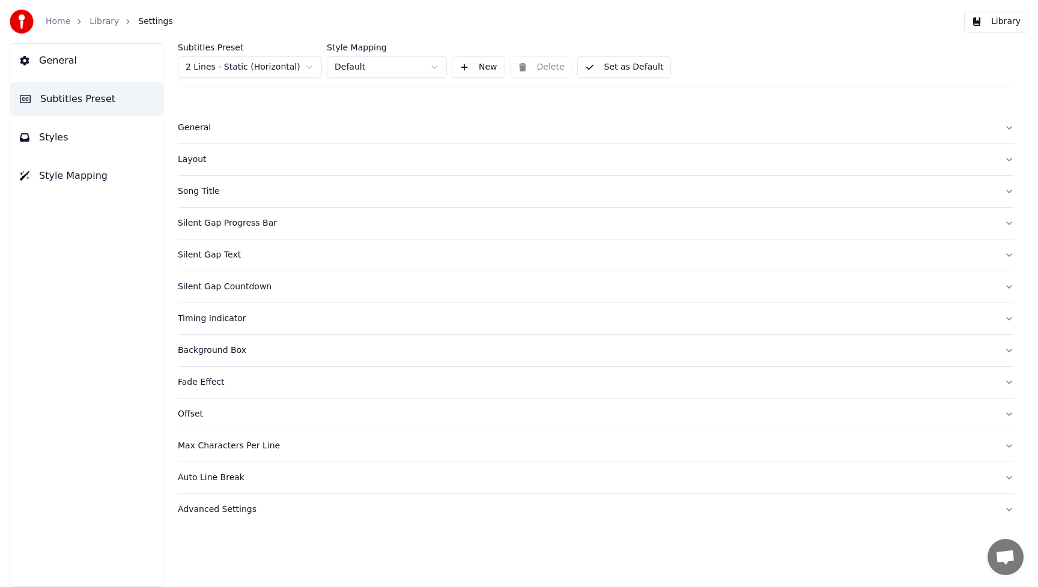
click at [200, 192] on div "Song Title" at bounding box center [586, 192] width 817 height 12
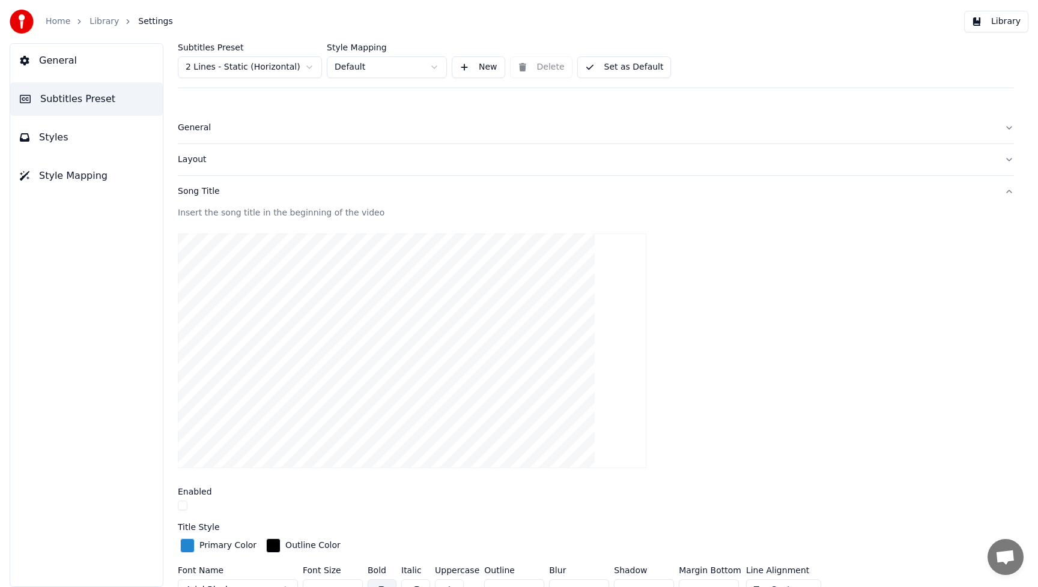
click at [200, 192] on div "Song Title" at bounding box center [586, 192] width 817 height 12
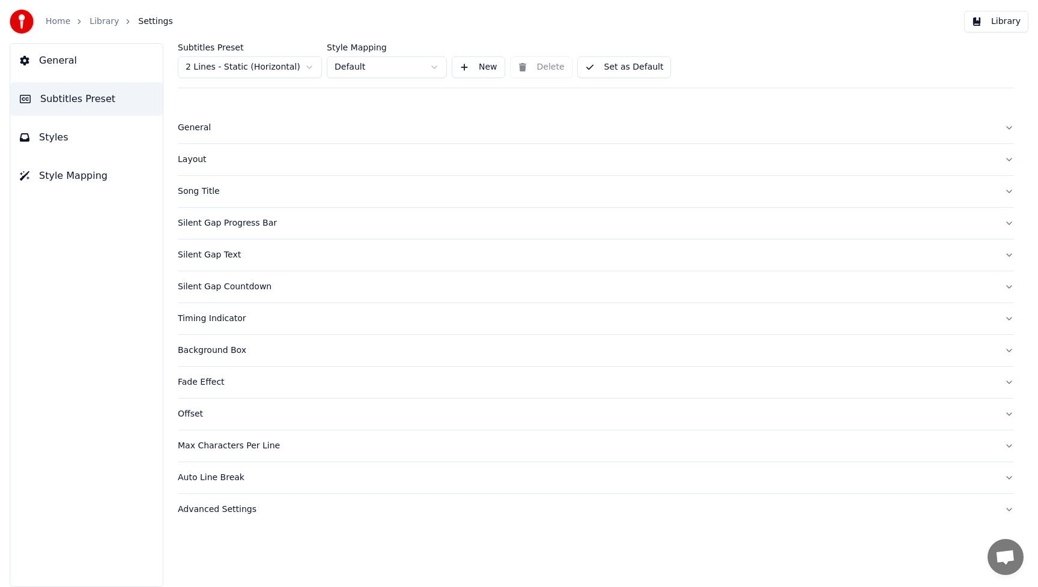
click at [196, 225] on div "Silent Gap Progress Bar" at bounding box center [586, 223] width 817 height 12
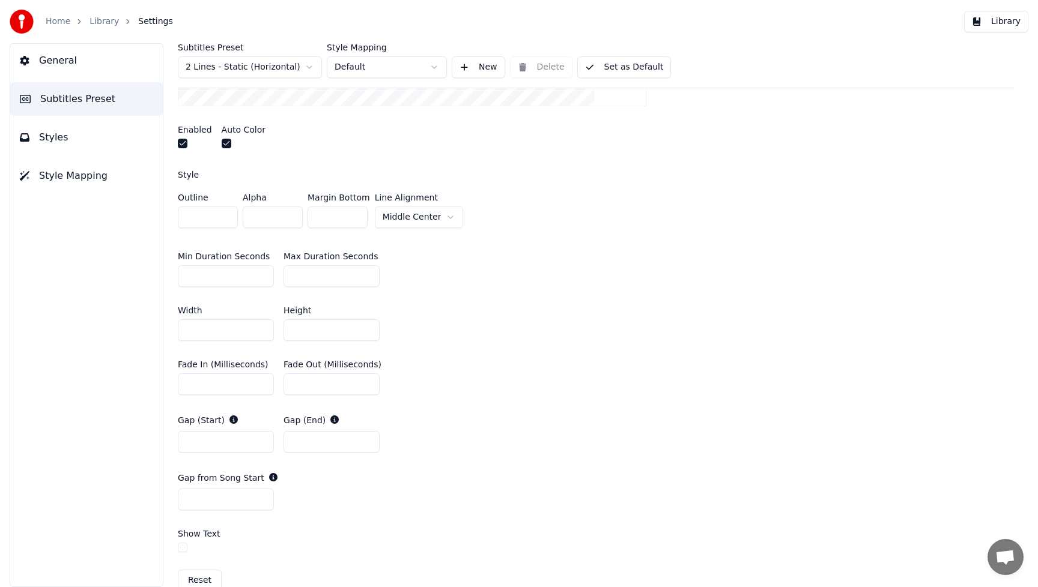
scroll to position [366, 0]
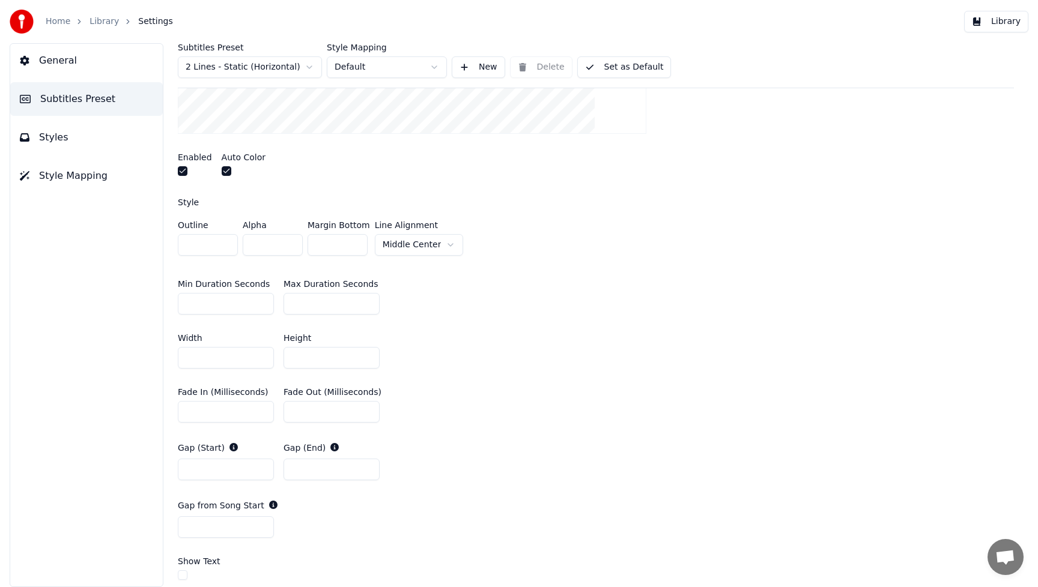
drag, startPoint x: 206, startPoint y: 307, endPoint x: 178, endPoint y: 309, distance: 27.7
click at [178, 309] on input "**" at bounding box center [226, 304] width 96 height 22
click at [262, 305] on input "*" at bounding box center [226, 304] width 96 height 22
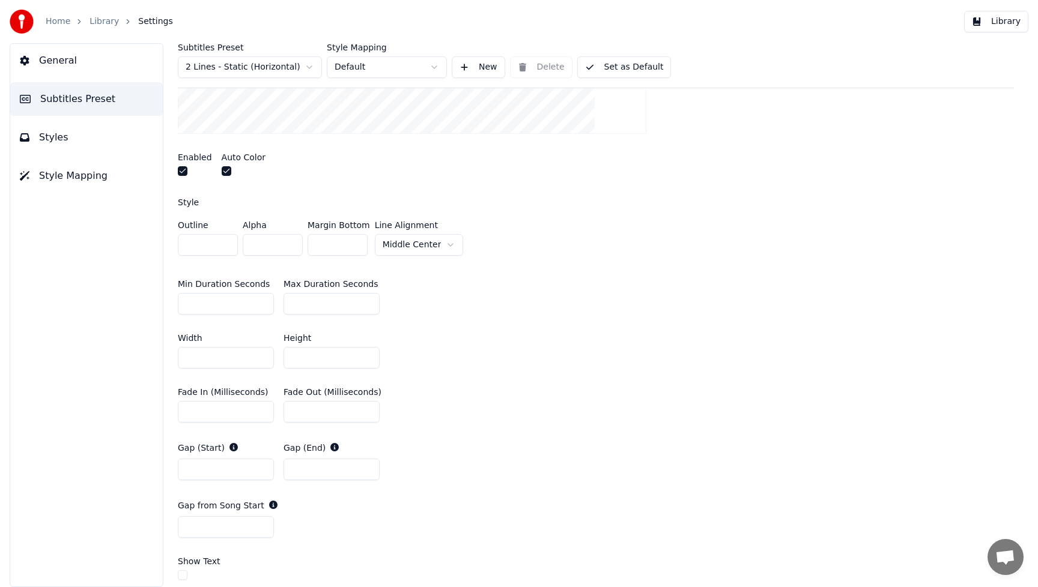
click at [262, 305] on input "*" at bounding box center [226, 304] width 96 height 22
type input "*"
click at [262, 305] on input "*" at bounding box center [226, 304] width 96 height 22
click at [527, 305] on div "Min Duration Seconds * Max Duration Seconds **" at bounding box center [596, 297] width 836 height 54
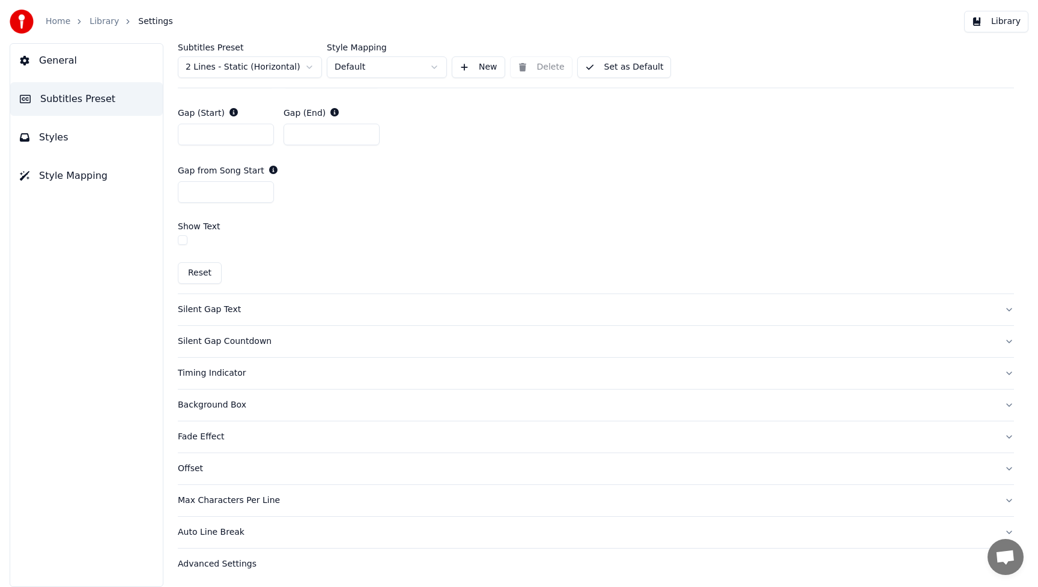
scroll to position [703, 0]
click at [210, 309] on div "Silent Gap Text" at bounding box center [586, 309] width 817 height 12
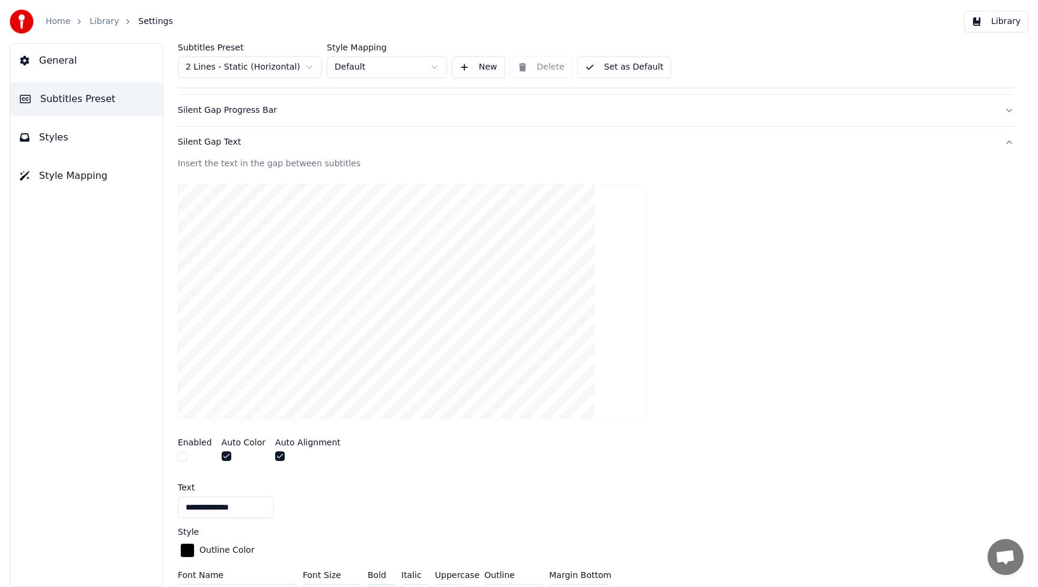
scroll to position [0, 0]
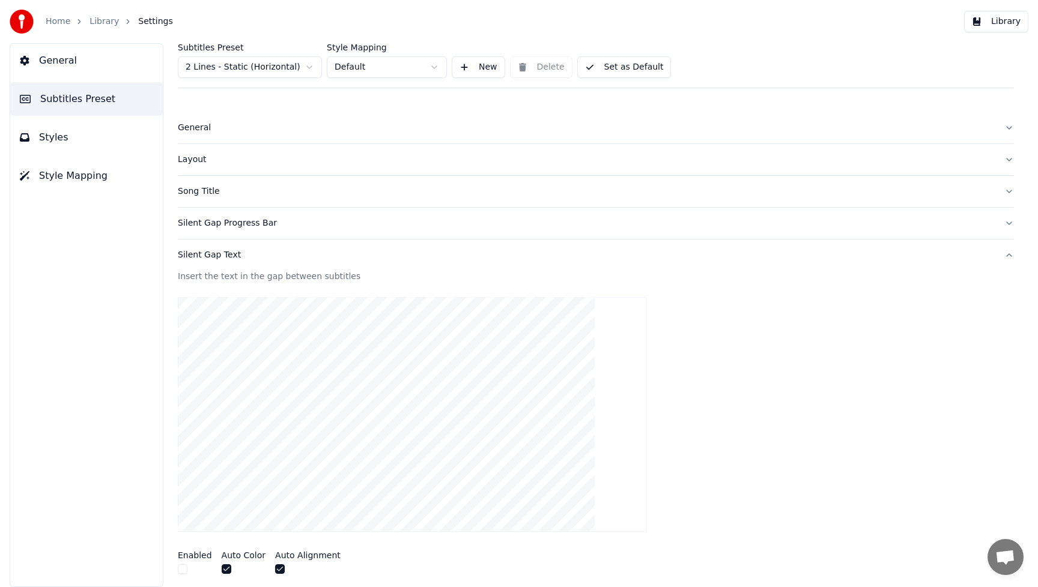
click at [58, 133] on span "Styles" at bounding box center [53, 137] width 29 height 14
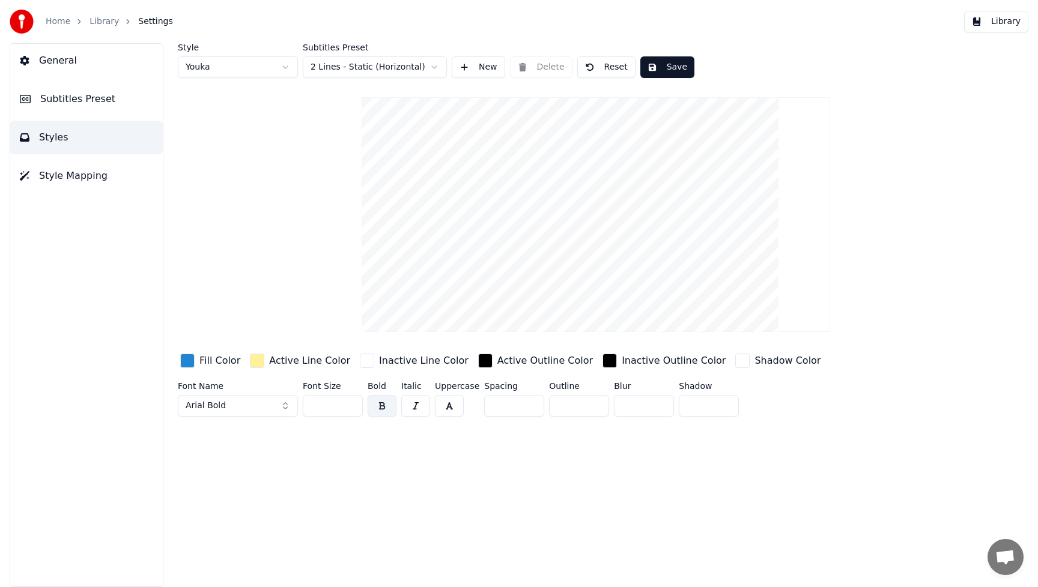
click at [187, 365] on div "button" at bounding box center [187, 361] width 14 height 14
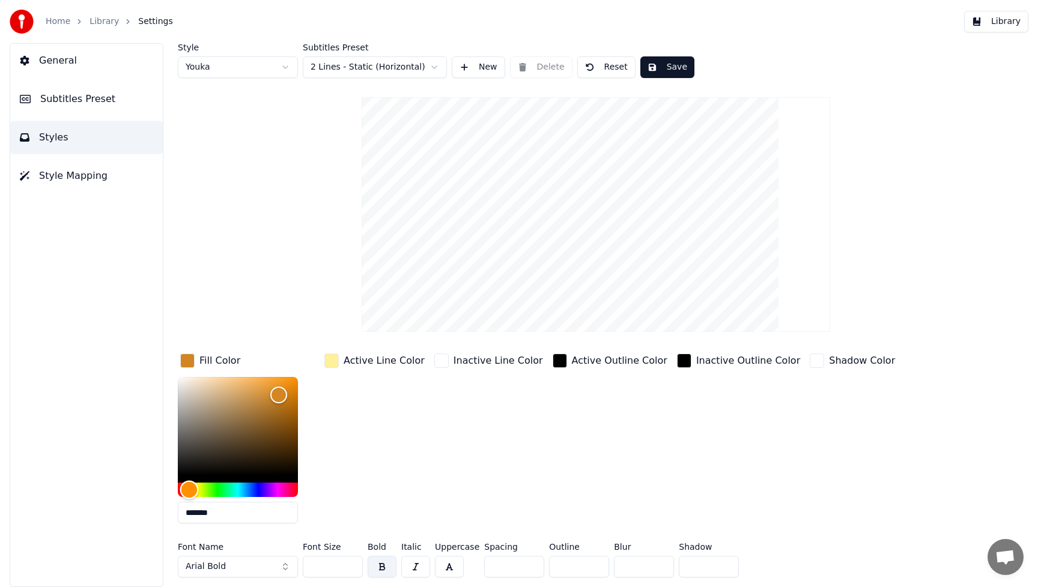
click at [189, 491] on div "Hue" at bounding box center [238, 490] width 120 height 14
type input "*******"
click at [245, 491] on div "Hue" at bounding box center [238, 490] width 120 height 14
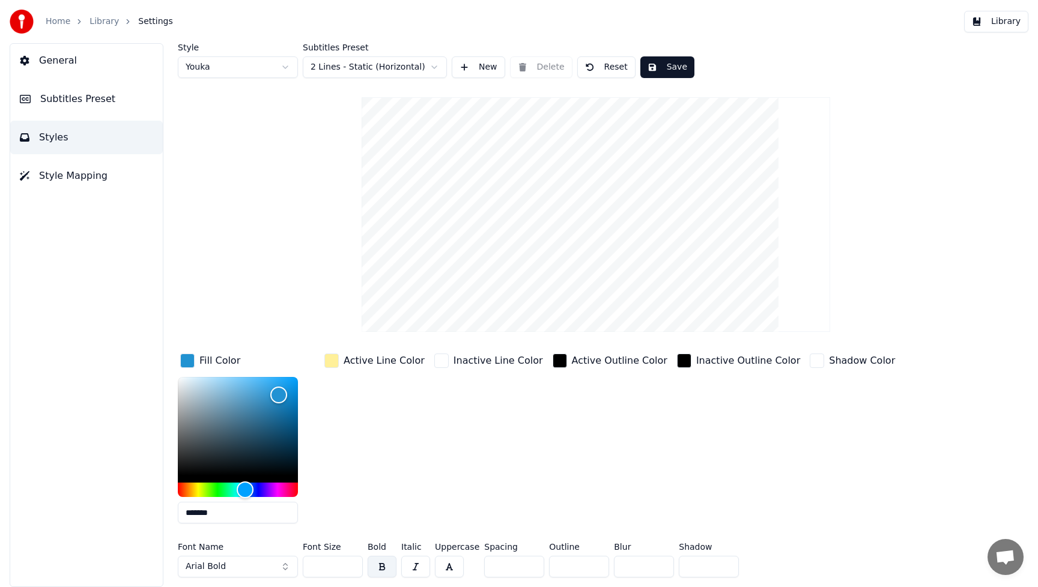
click at [336, 361] on div "button" at bounding box center [331, 361] width 14 height 14
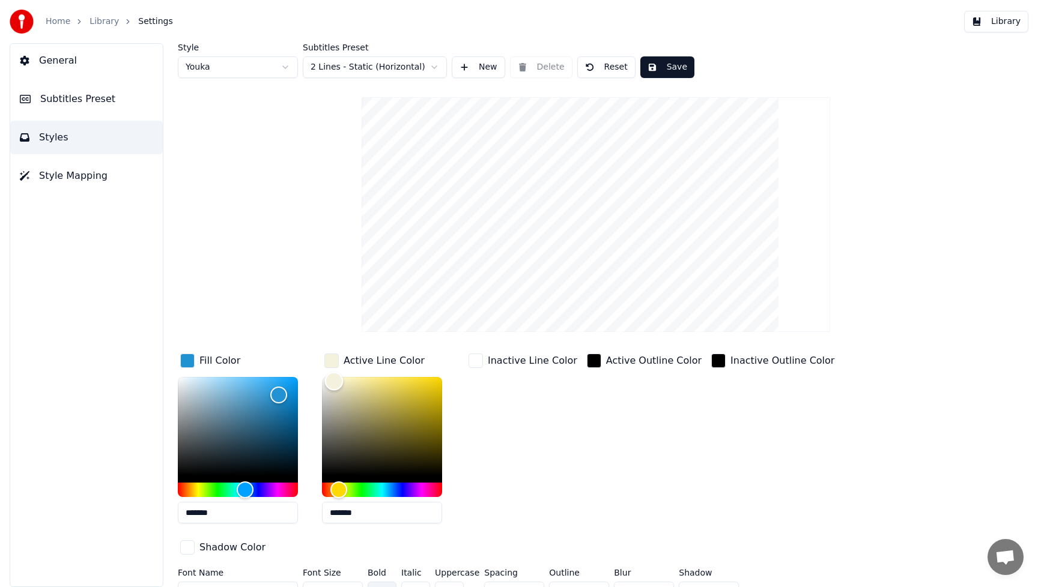
click at [334, 381] on div "Color" at bounding box center [382, 426] width 120 height 99
drag, startPoint x: 335, startPoint y: 381, endPoint x: 341, endPoint y: 381, distance: 6.0
click at [341, 381] on div "Color" at bounding box center [341, 382] width 19 height 19
click at [338, 381] on div "Color" at bounding box center [338, 381] width 19 height 19
type input "*******"
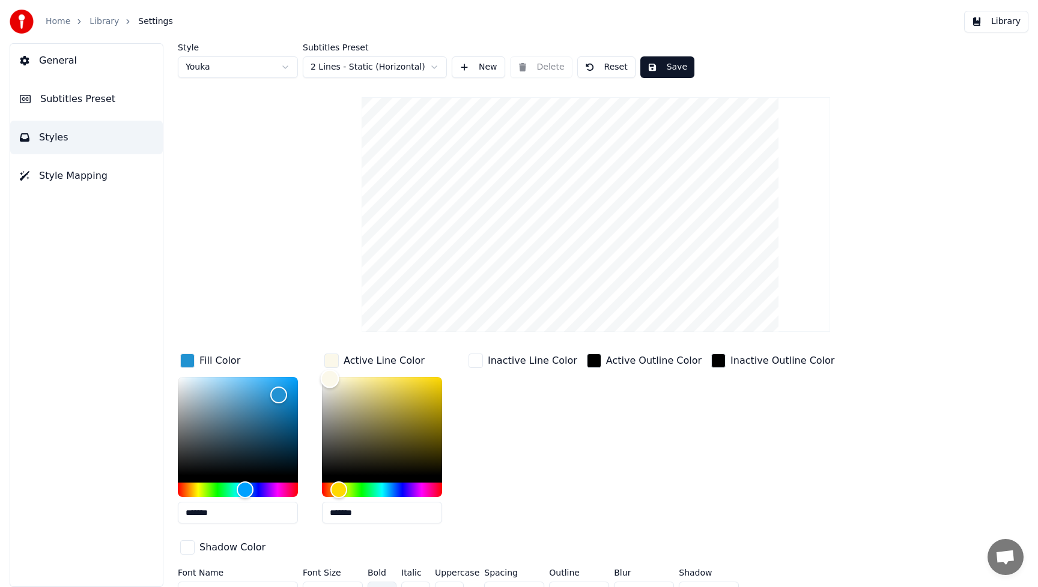
drag, startPoint x: 338, startPoint y: 381, endPoint x: 330, endPoint y: 378, distance: 8.7
click at [330, 378] on div "Color" at bounding box center [330, 379] width 19 height 19
click at [434, 70] on html "Home Library Settings Library General Subtitles Preset Styles Style Mapping Sty…" at bounding box center [519, 293] width 1038 height 587
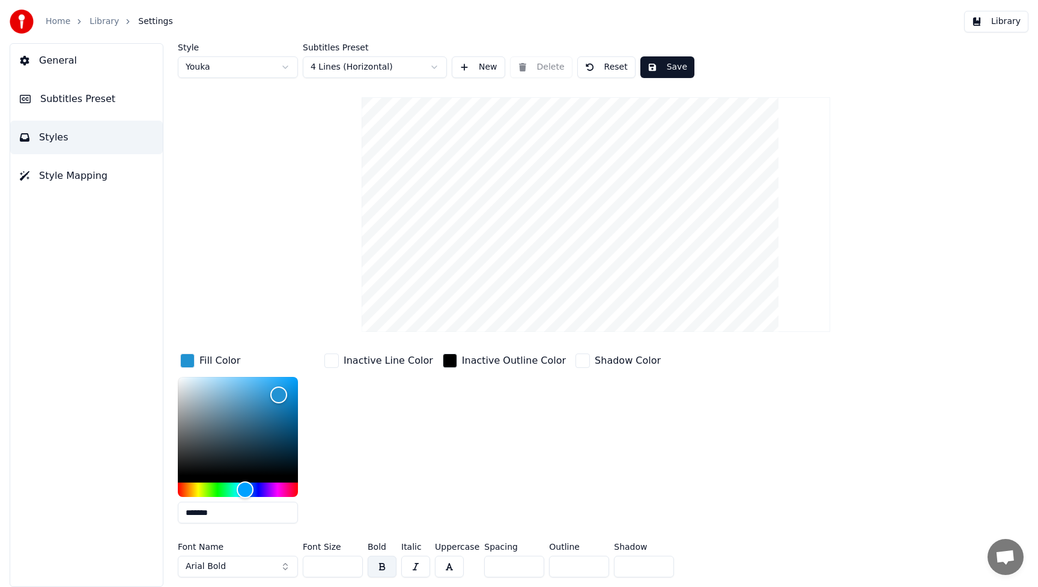
click at [433, 67] on html "Home Library Settings Library General Subtitles Preset Styles Style Mapping Sty…" at bounding box center [519, 293] width 1038 height 587
click at [482, 68] on button "New" at bounding box center [478, 67] width 53 height 22
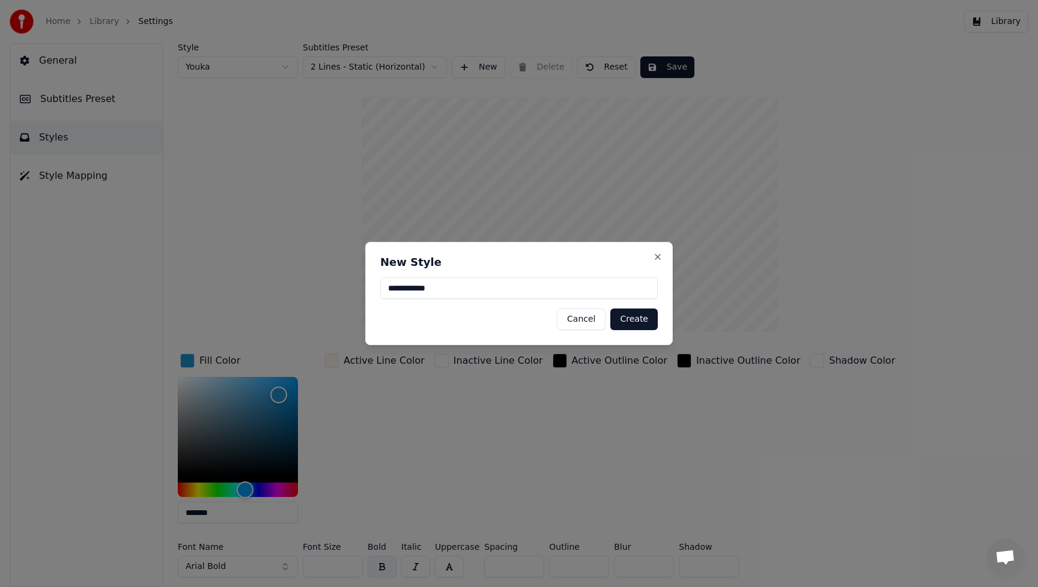
type input "**********"
click at [640, 323] on button "Create" at bounding box center [633, 320] width 47 height 22
type input "*******"
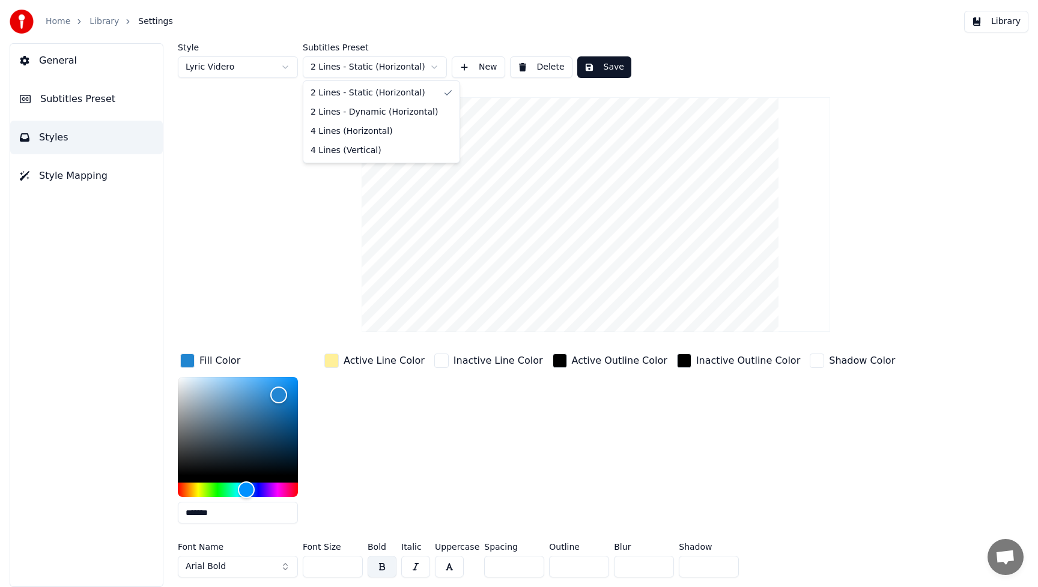
click at [435, 66] on html "Home Library Settings Library General Subtitles Preset Styles Style Mapping Sty…" at bounding box center [519, 293] width 1038 height 587
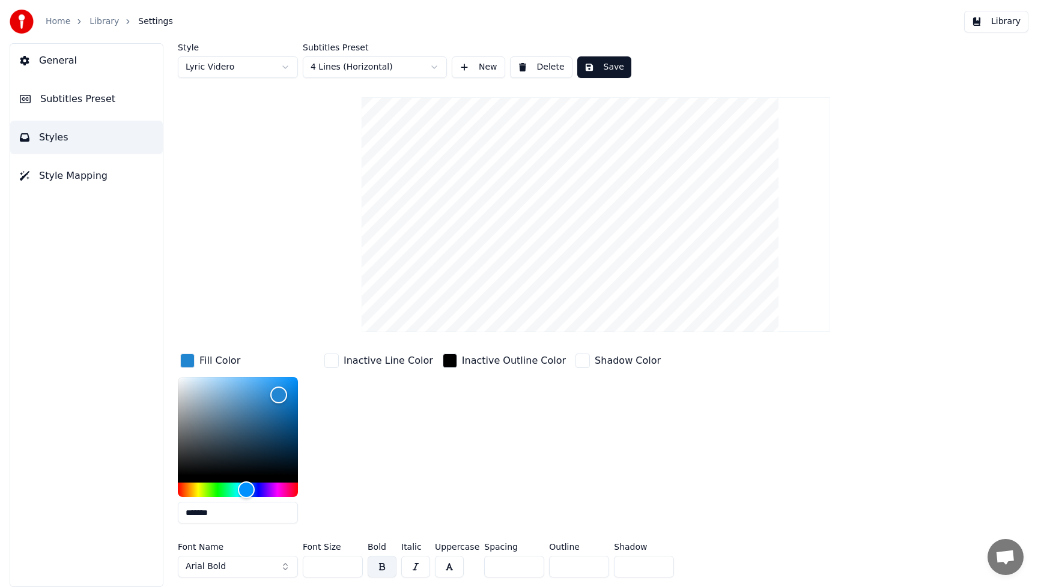
click at [467, 67] on button "New" at bounding box center [478, 67] width 53 height 22
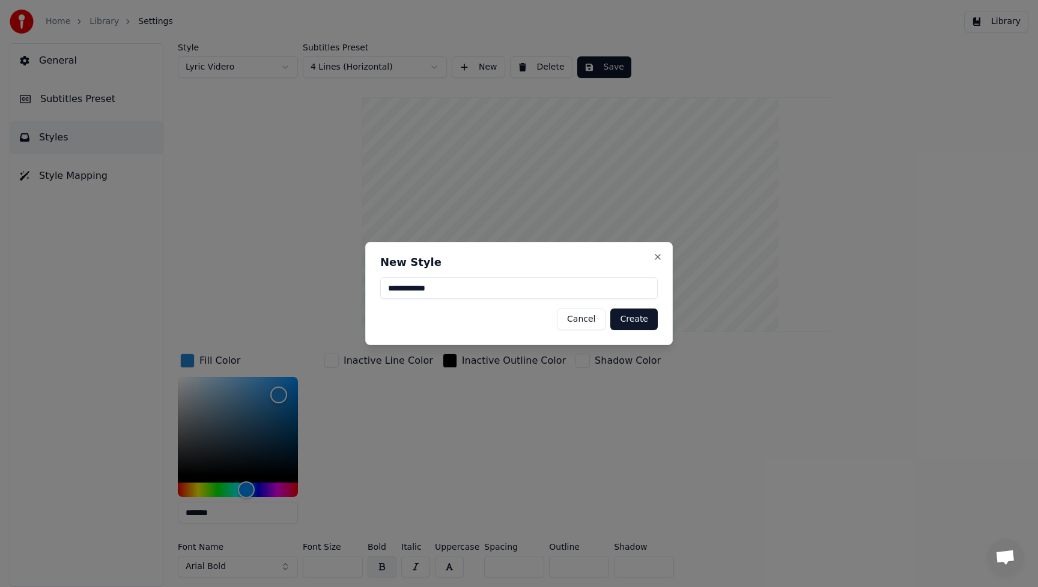
click at [585, 322] on button "Cancel" at bounding box center [581, 320] width 49 height 22
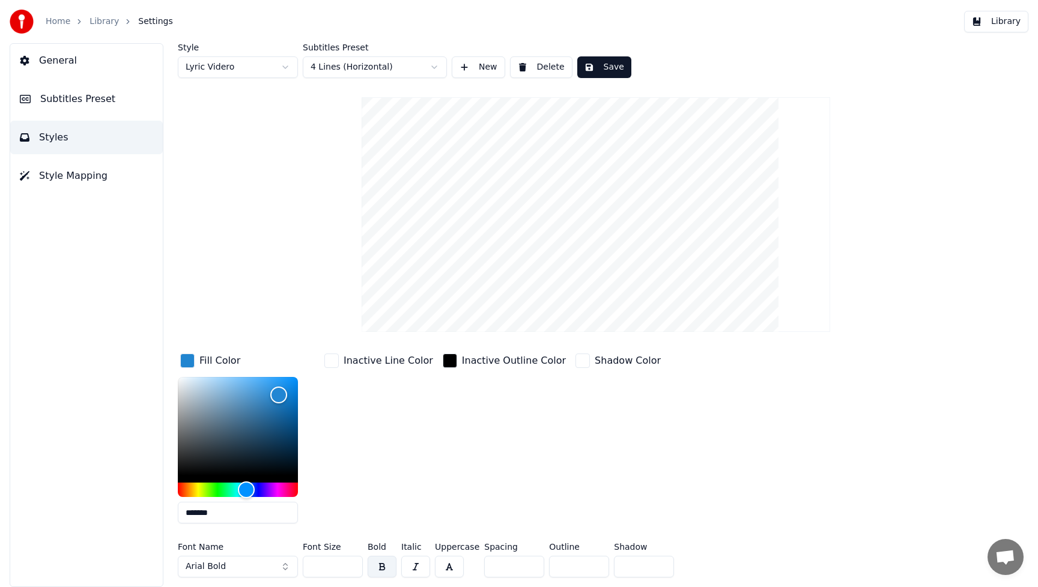
click at [276, 154] on div "Style Lyric Videro Subtitles Preset 4 Lines (Horizontal) New Delete Save Fill C…" at bounding box center [596, 312] width 836 height 539
click at [435, 65] on html "Home Library Settings Library General Subtitles Preset Styles Style Mapping Sty…" at bounding box center [519, 293] width 1038 height 587
click at [740, 79] on html "Home Library Settings Library General Subtitles Preset Styles Style Mapping Sty…" at bounding box center [519, 293] width 1038 height 587
drag, startPoint x: 820, startPoint y: 372, endPoint x: 801, endPoint y: 363, distance: 21.2
click at [819, 372] on div "Fill Color ******* Inactive Line Color Inactive Outline Color Shadow Color" at bounding box center [541, 442] width 727 height 182
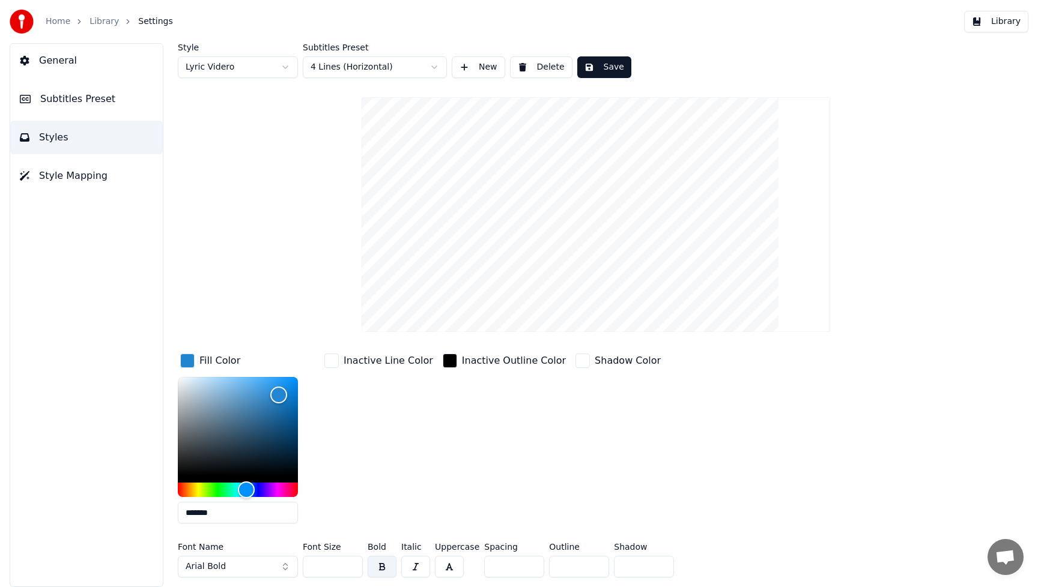
click at [271, 223] on div "Style Lyric Videro Subtitles Preset 4 Lines (Horizontal) New Delete Save Fill C…" at bounding box center [596, 312] width 836 height 539
click at [354, 438] on div "Inactive Line Color" at bounding box center [379, 442] width 114 height 182
click at [285, 567] on button "Arial Bold" at bounding box center [238, 567] width 120 height 22
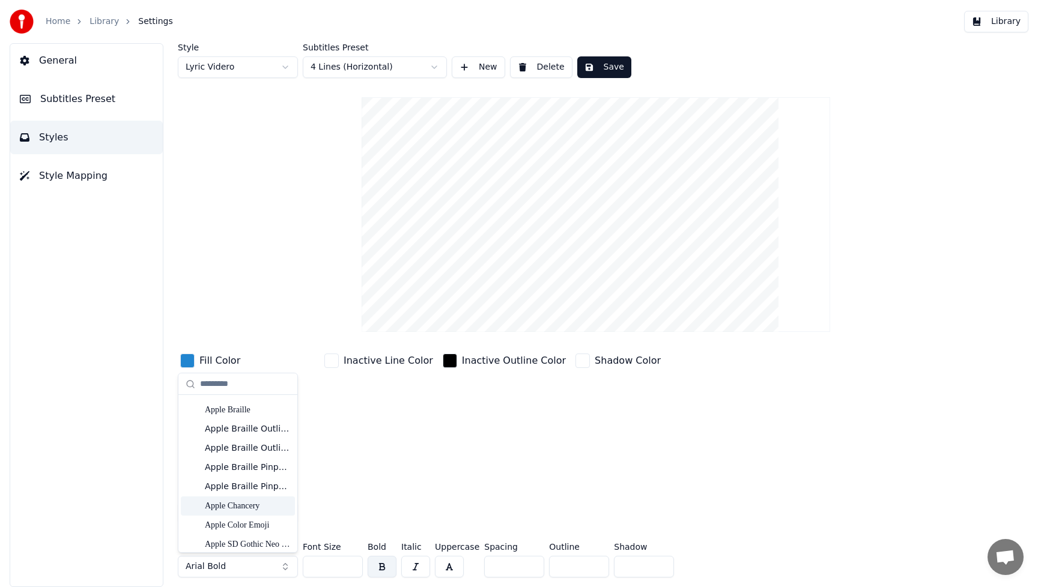
scroll to position [263, 0]
click at [242, 456] on div "Anak Paud" at bounding box center [247, 452] width 85 height 12
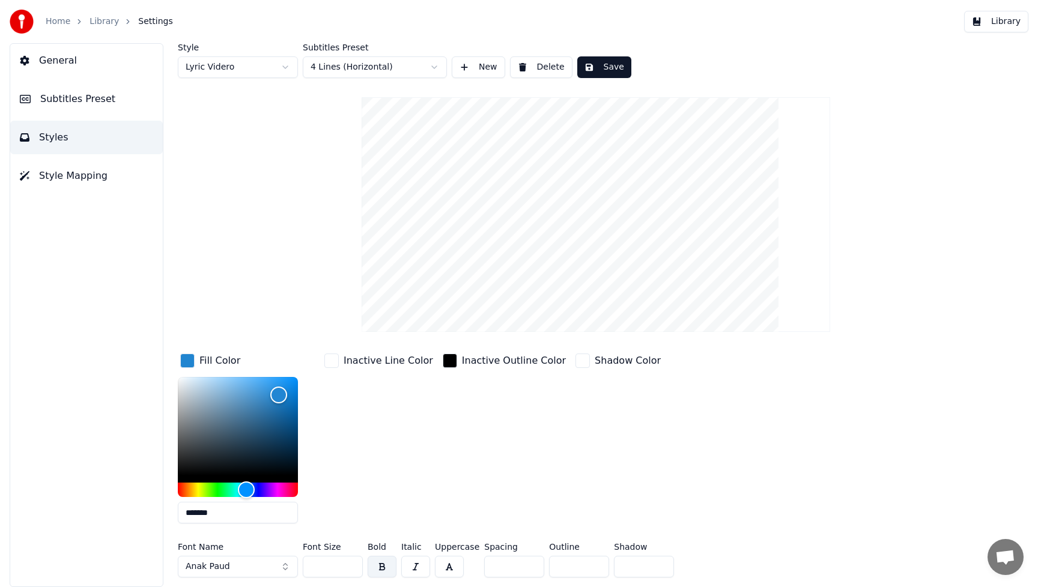
drag, startPoint x: 350, startPoint y: 569, endPoint x: 335, endPoint y: 571, distance: 15.1
click at [335, 571] on input "**" at bounding box center [333, 567] width 60 height 22
drag, startPoint x: 332, startPoint y: 566, endPoint x: 279, endPoint y: 567, distance: 52.9
click at [279, 567] on div "Font Name Anak Paud Font Size ** Bold Italic Uppercase Spacing * Outline * Shad…" at bounding box center [541, 563] width 727 height 40
type input "***"
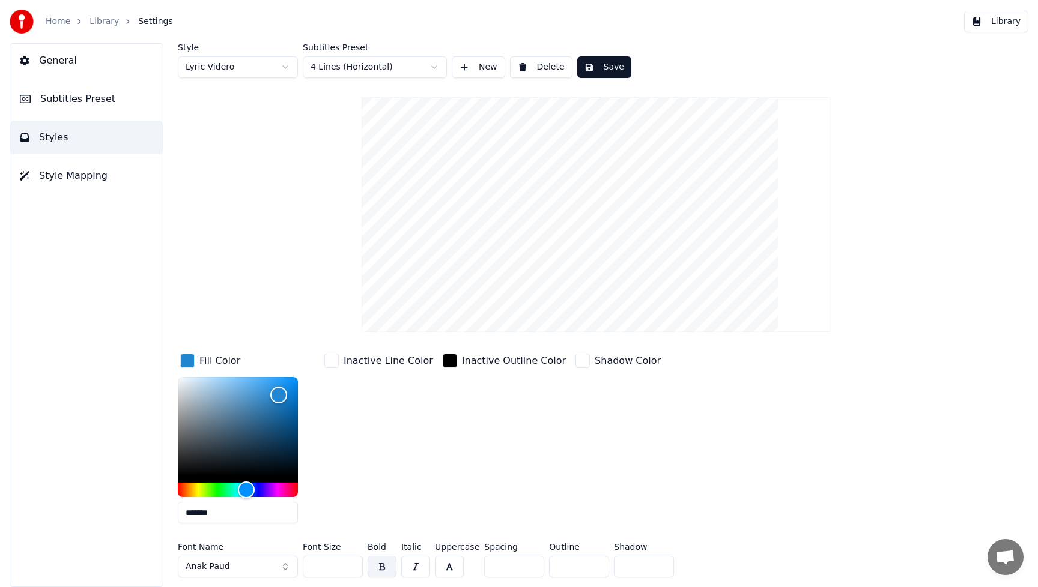
click at [499, 493] on div "Inactive Outline Color" at bounding box center [504, 442] width 128 height 182
click at [496, 437] on div "Inactive Outline Color" at bounding box center [504, 442] width 128 height 182
click at [575, 363] on div "button" at bounding box center [582, 361] width 14 height 14
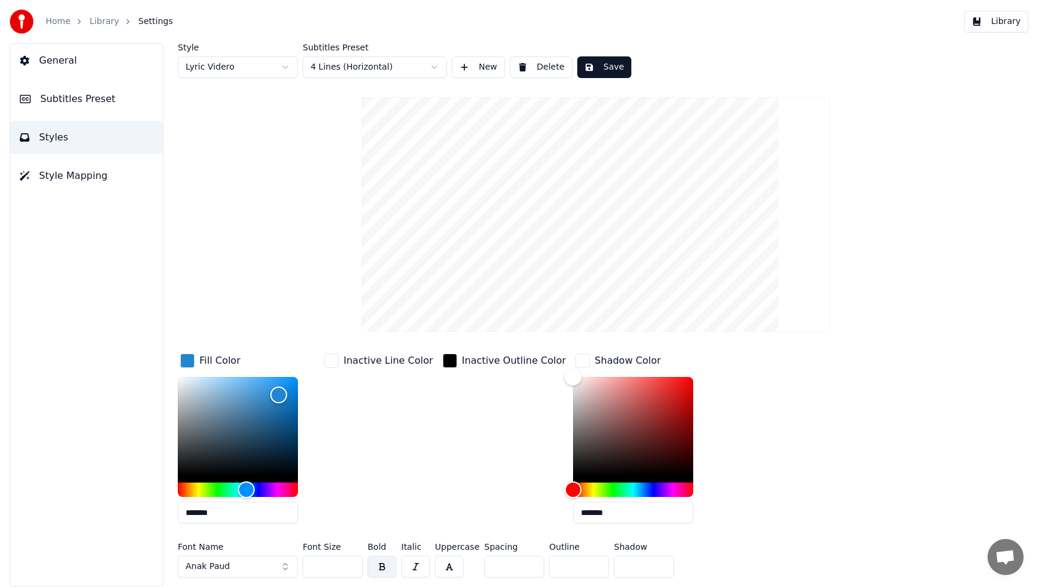
click at [575, 365] on div "button" at bounding box center [582, 361] width 14 height 14
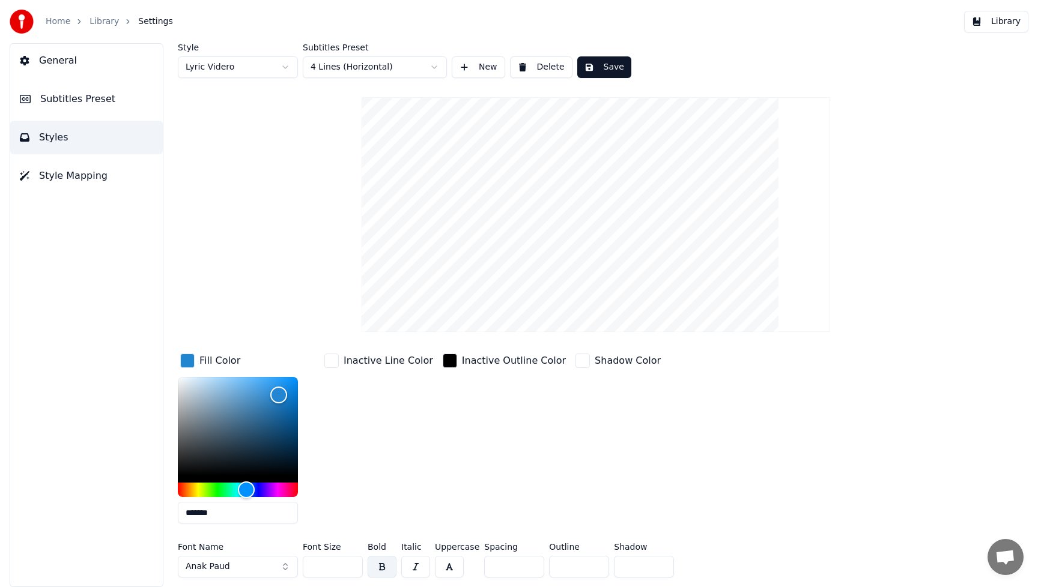
click at [608, 67] on button "Save" at bounding box center [604, 67] width 54 height 22
click at [80, 172] on span "Style Mapping" at bounding box center [73, 176] width 68 height 14
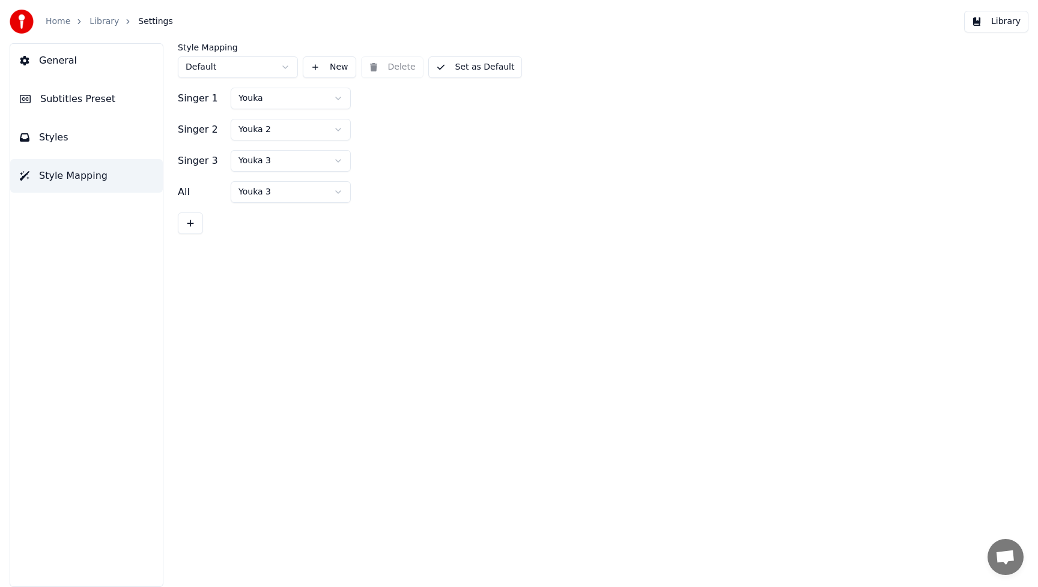
click at [83, 98] on span "Subtitles Preset" at bounding box center [77, 99] width 75 height 14
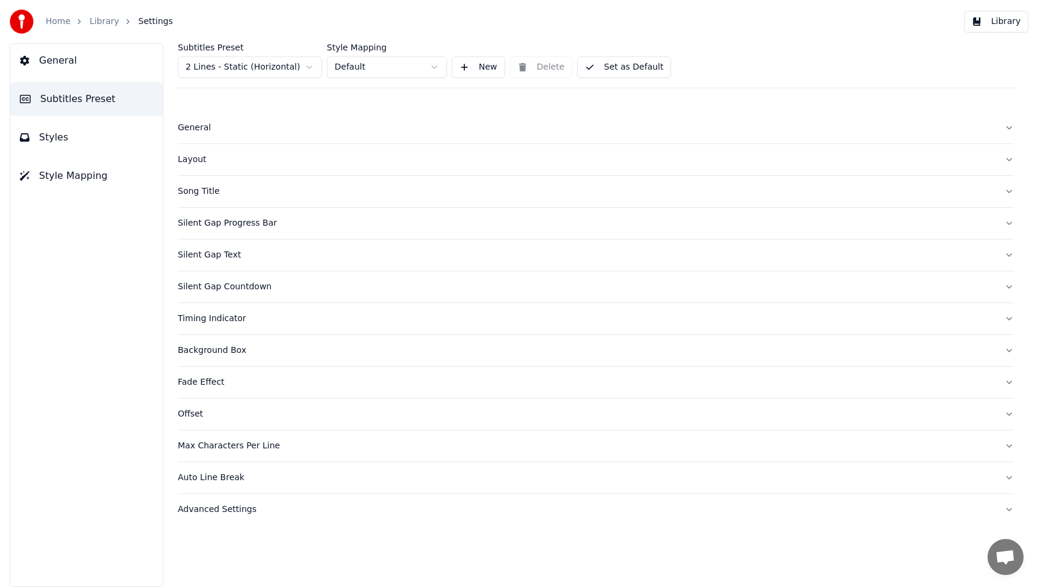
click at [217, 446] on div "Max Characters Per Line" at bounding box center [586, 446] width 817 height 12
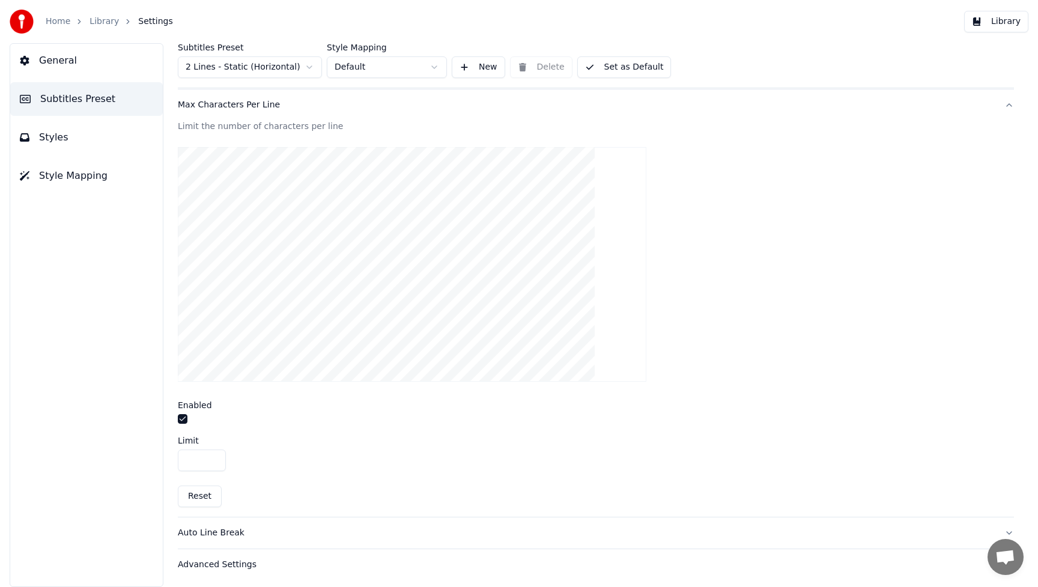
scroll to position [344, 0]
click at [223, 532] on div "Auto Line Break" at bounding box center [586, 531] width 817 height 12
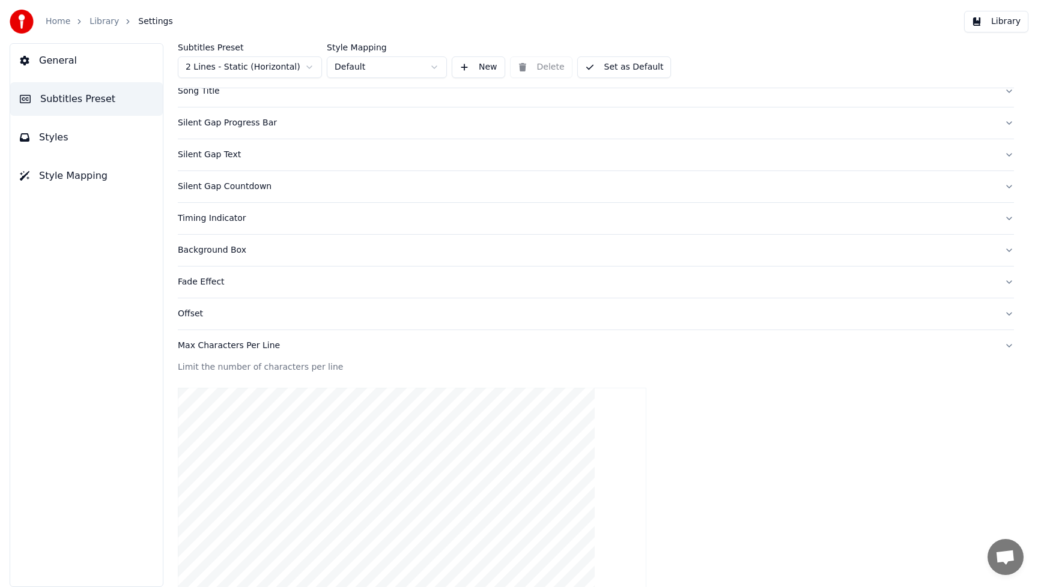
scroll to position [89, 0]
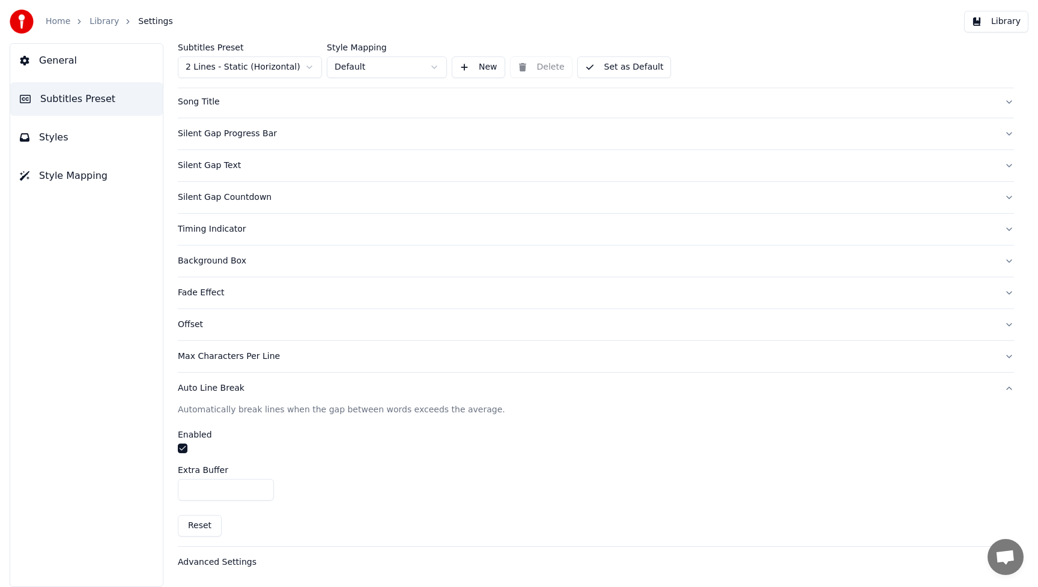
click at [195, 357] on div "Max Characters Per Line" at bounding box center [586, 357] width 817 height 12
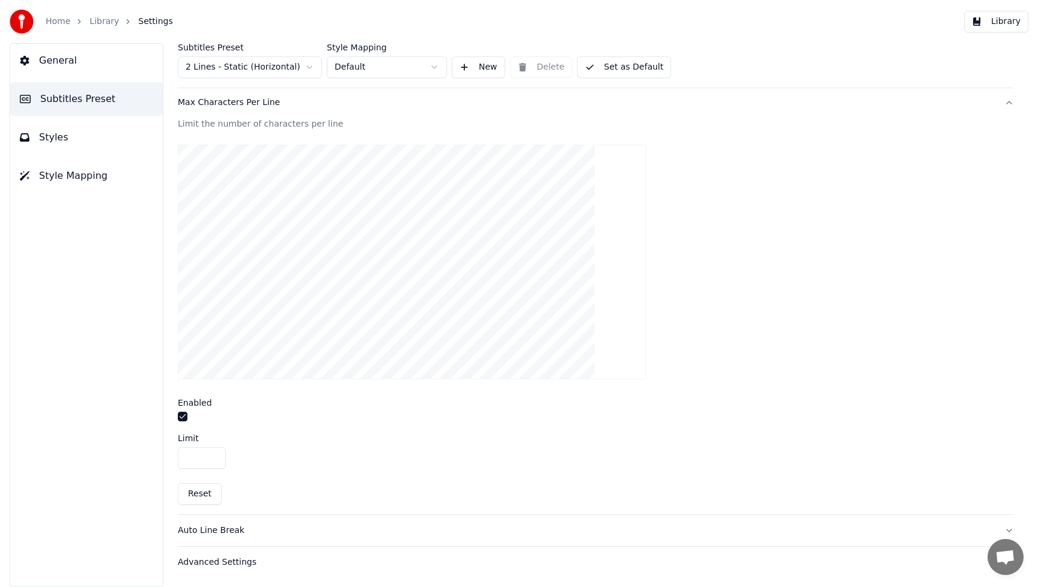
click at [234, 563] on div "Advanced Settings" at bounding box center [586, 563] width 817 height 12
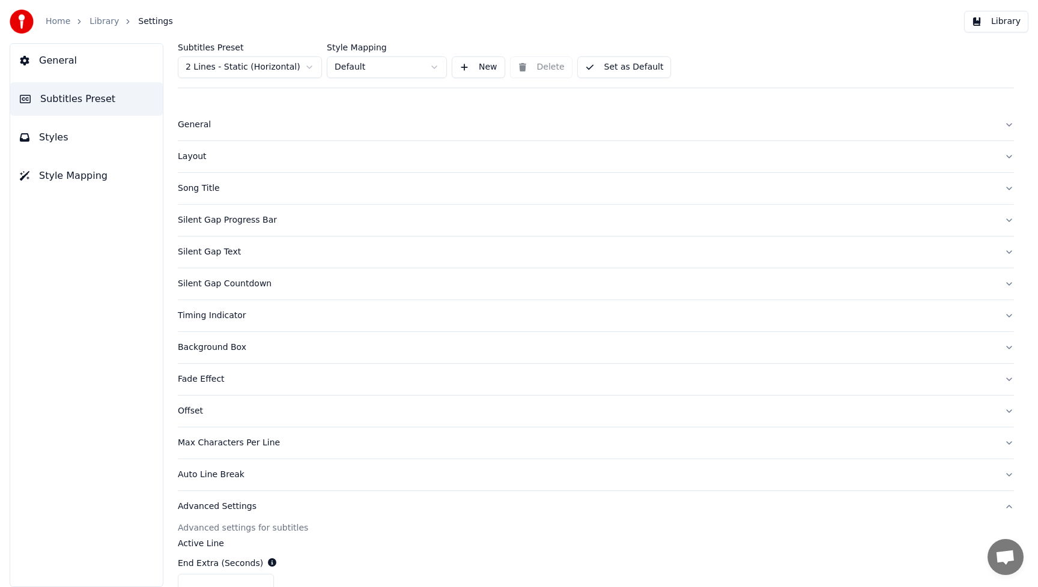
scroll to position [0, 0]
click at [192, 131] on div "General" at bounding box center [586, 128] width 817 height 12
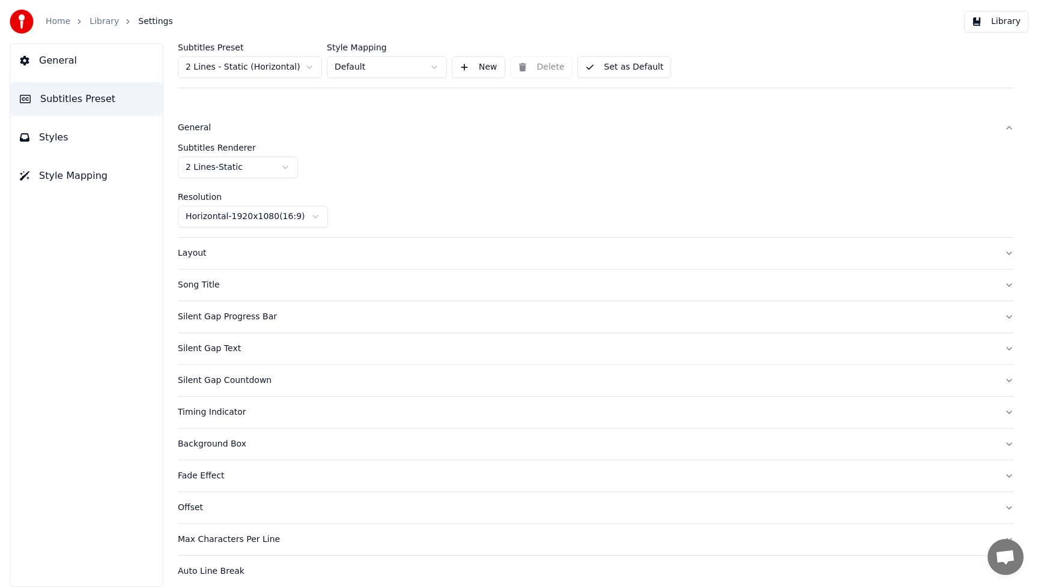
click at [192, 131] on div "General" at bounding box center [586, 128] width 817 height 12
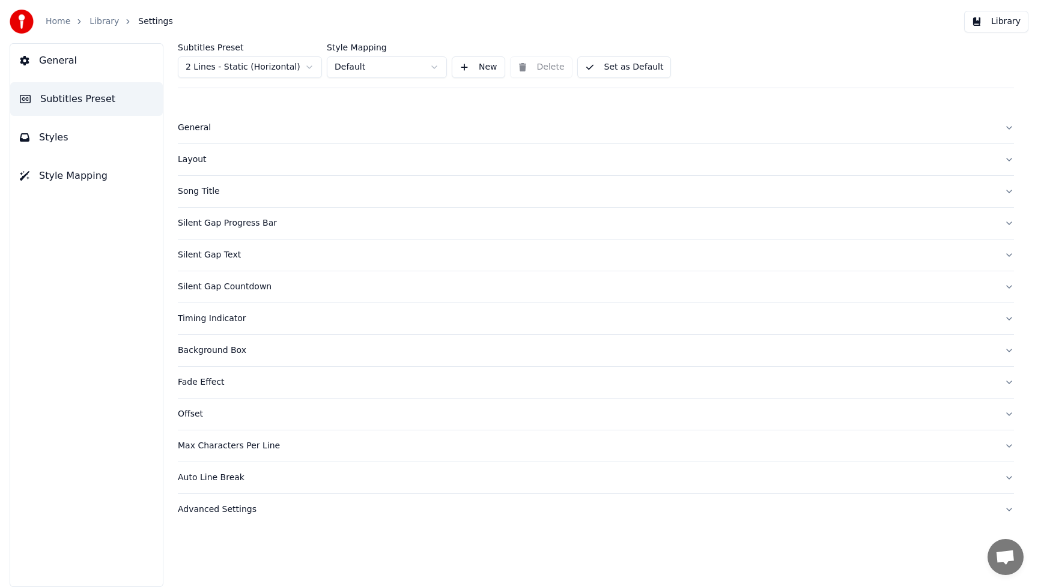
click at [185, 165] on div "Layout" at bounding box center [586, 160] width 817 height 12
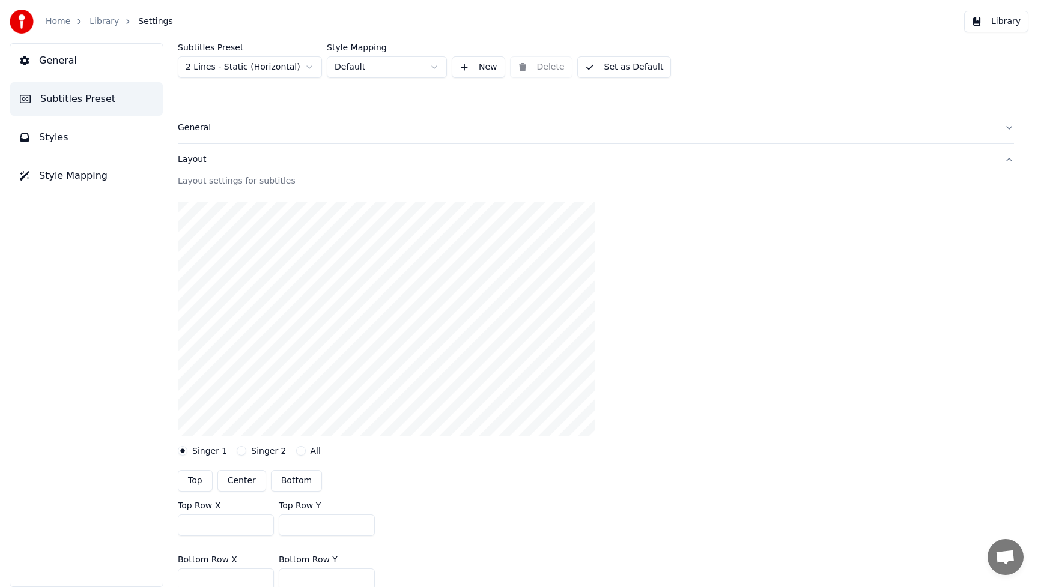
click at [66, 134] on button "Styles" at bounding box center [86, 138] width 153 height 34
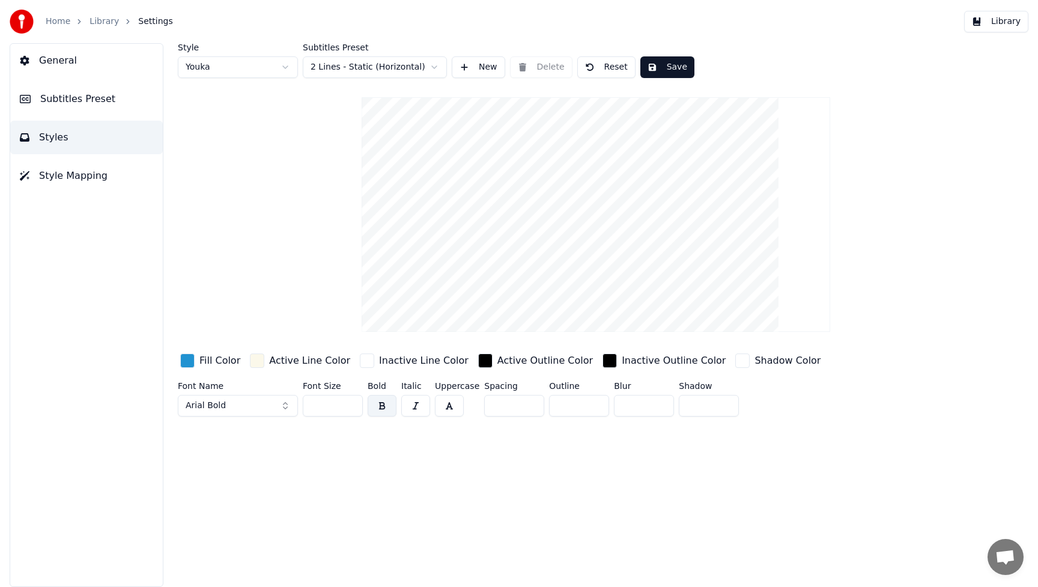
click at [287, 66] on html "Home Library Settings Library General Subtitles Preset Styles Style Mapping Sty…" at bounding box center [519, 293] width 1038 height 587
type input "***"
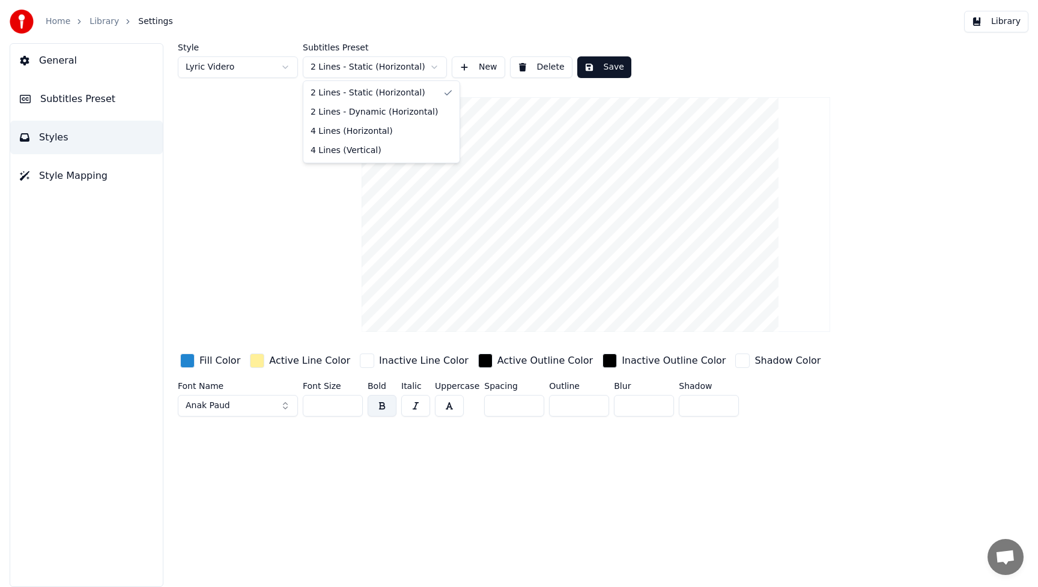
click at [434, 68] on html "Home Library Settings Library General Subtitles Preset Styles Style Mapping Sty…" at bounding box center [519, 293] width 1038 height 587
drag, startPoint x: 277, startPoint y: 192, endPoint x: 297, endPoint y: 156, distance: 41.9
click at [277, 192] on html "Home Library Settings Library General Subtitles Preset Styles Style Mapping Sty…" at bounding box center [519, 293] width 1038 height 587
click at [258, 362] on div "button" at bounding box center [257, 361] width 14 height 14
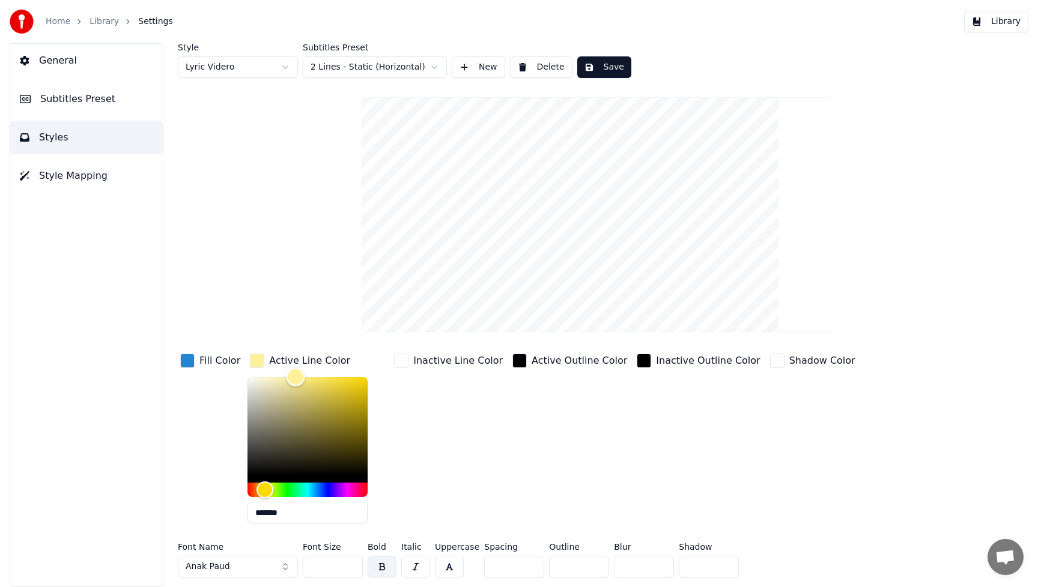
type input "*******"
click at [249, 382] on div "Color" at bounding box center [307, 426] width 120 height 99
click at [309, 156] on div "Style Lyric Videro Subtitles Preset 2 Lines - Static (Horizontal) New Delete Sa…" at bounding box center [596, 312] width 836 height 539
click at [434, 68] on html "Home Library Settings Library General Subtitles Preset Styles Style Mapping Sty…" at bounding box center [519, 293] width 1038 height 587
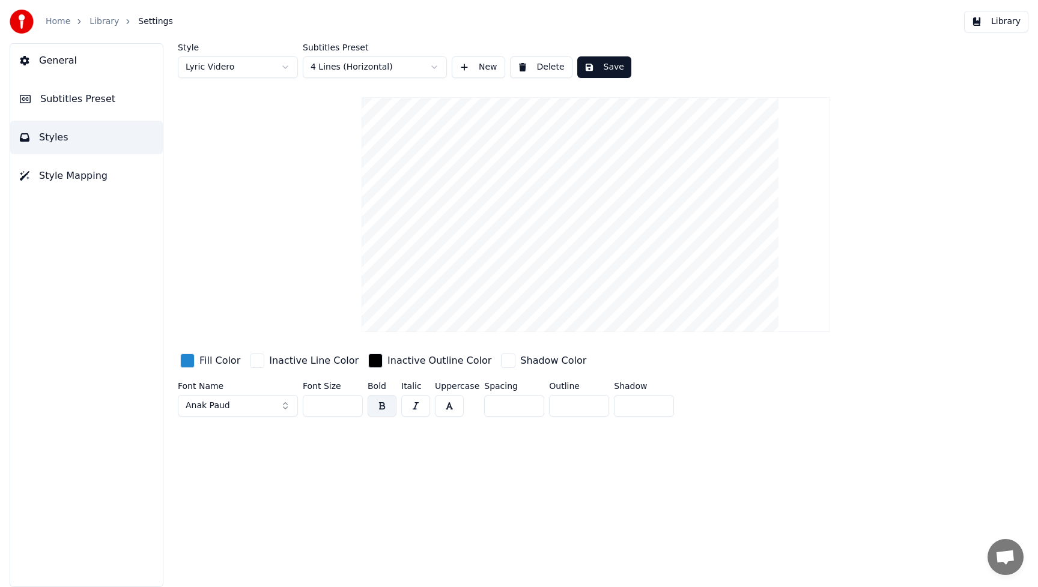
click at [487, 67] on button "New" at bounding box center [478, 67] width 53 height 22
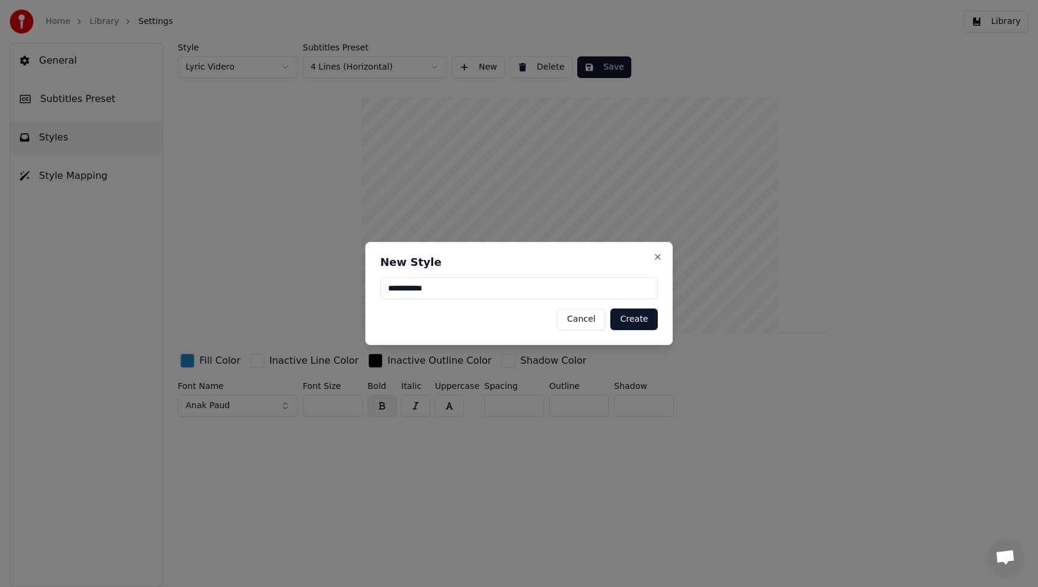
type input "**********"
click at [638, 318] on button "Create" at bounding box center [633, 320] width 47 height 22
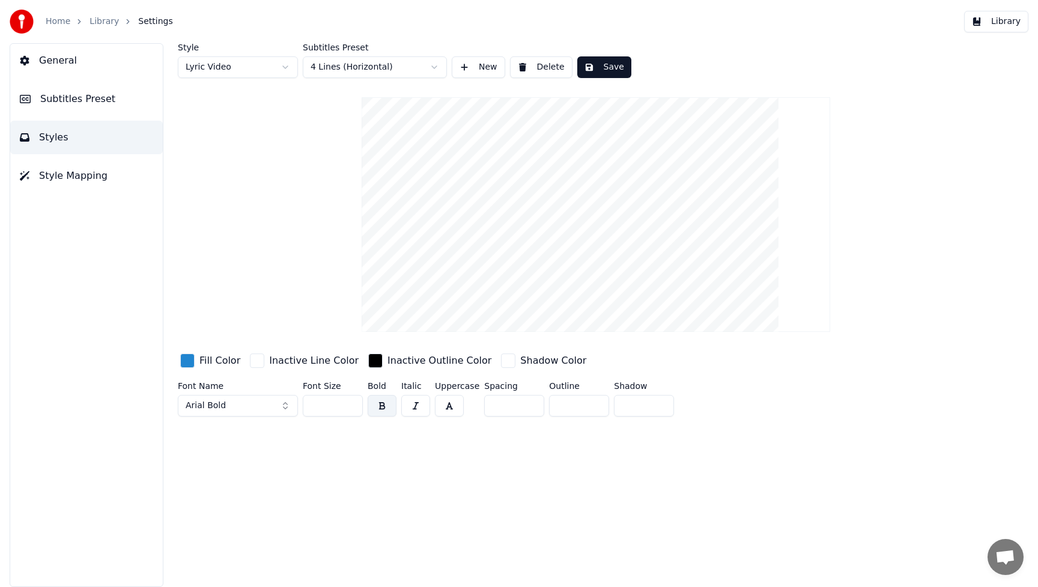
click at [285, 407] on button "Arial Bold" at bounding box center [238, 406] width 120 height 22
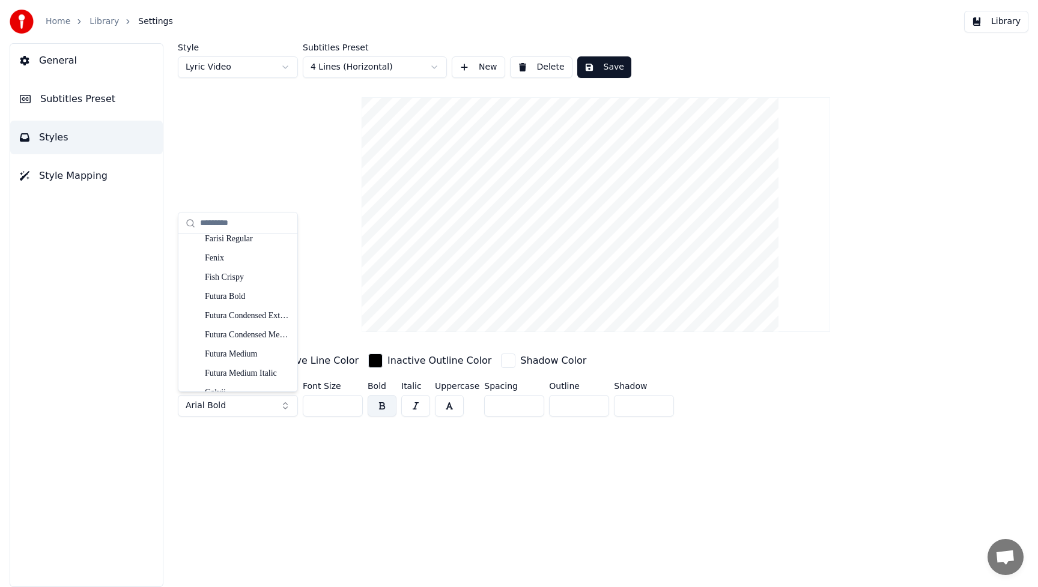
scroll to position [3566, 0]
click at [241, 258] on div "Fish Crispy" at bounding box center [247, 253] width 85 height 12
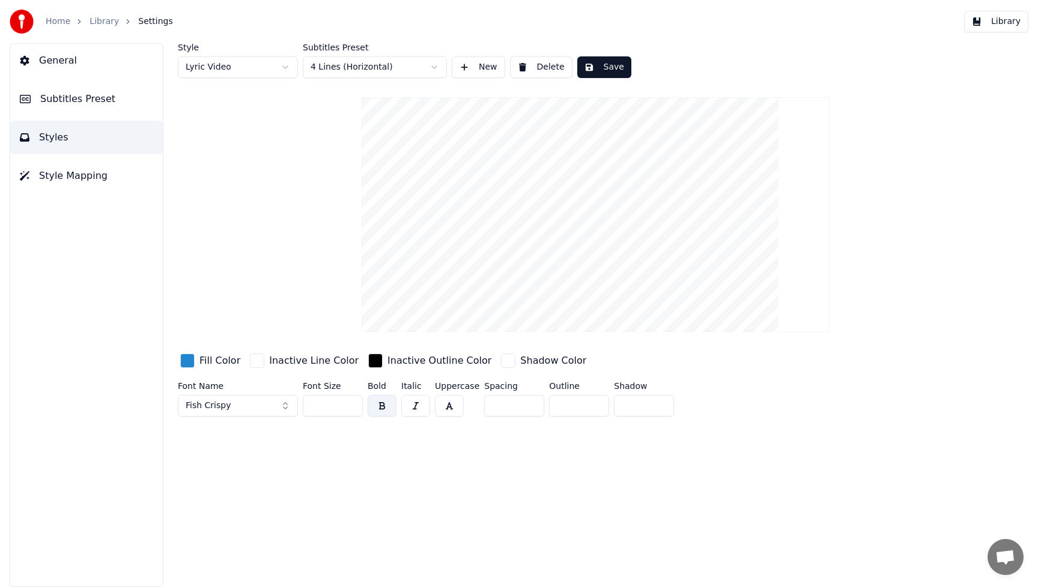
drag, startPoint x: 330, startPoint y: 404, endPoint x: 283, endPoint y: 411, distance: 46.8
click at [283, 411] on div "Font Name Fish Crispy Font Size ** Bold Italic Uppercase Spacing * Outline * Sh…" at bounding box center [541, 402] width 727 height 40
type input "*"
type input "***"
click at [668, 504] on div "Style Lyric Video Subtitles Preset 4 Lines (Horizontal) New Delete Save Fill Co…" at bounding box center [596, 315] width 884 height 544
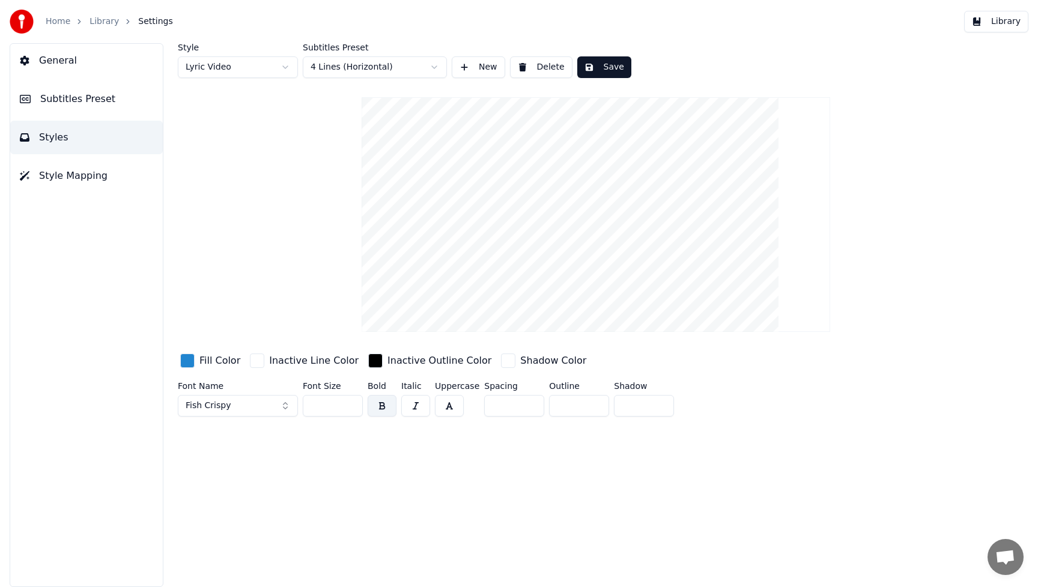
click at [847, 435] on div "Style Lyric Video Subtitles Preset 4 Lines (Horizontal) New Delete Save Fill Co…" at bounding box center [596, 315] width 884 height 544
click at [532, 408] on input "**" at bounding box center [514, 406] width 60 height 22
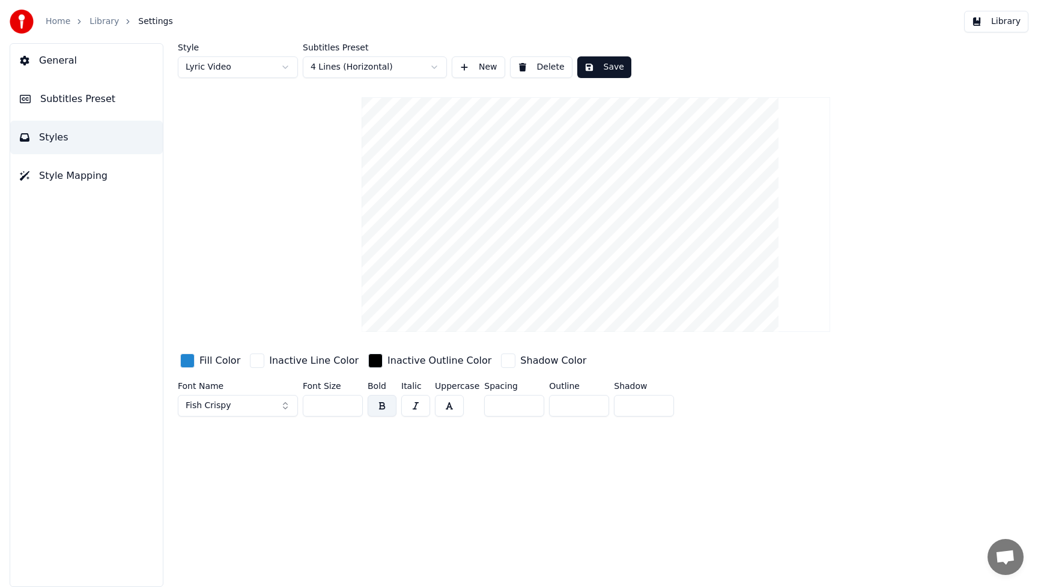
click at [532, 408] on input "**" at bounding box center [514, 406] width 60 height 22
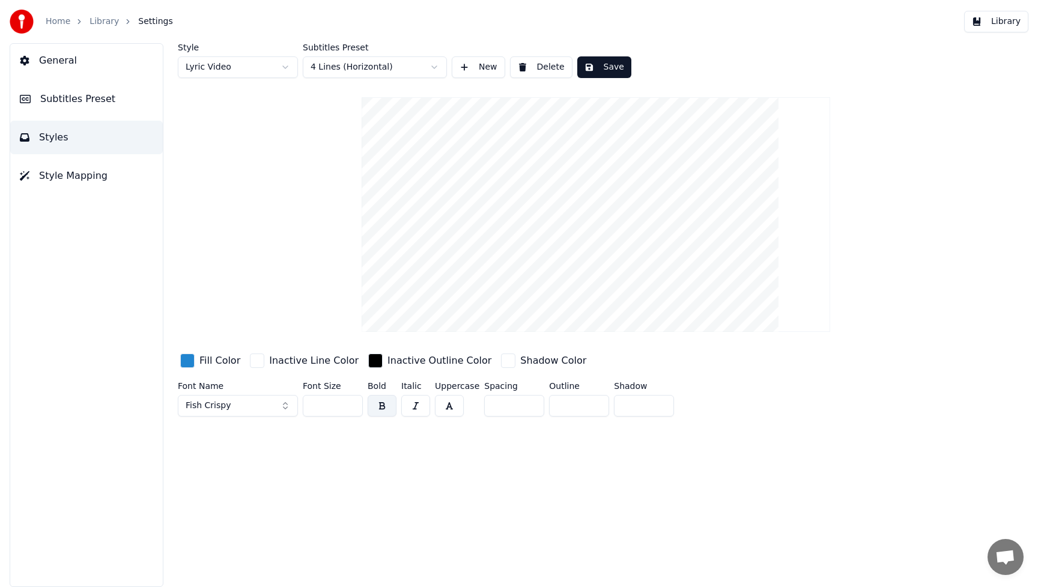
click at [532, 408] on input "***" at bounding box center [514, 406] width 60 height 22
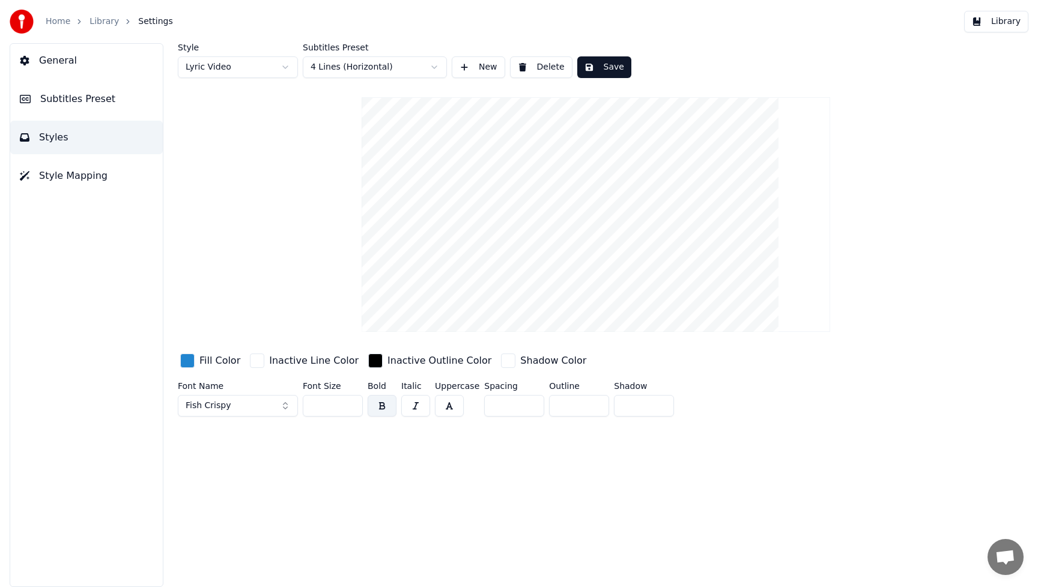
click at [532, 408] on input "***" at bounding box center [514, 406] width 60 height 22
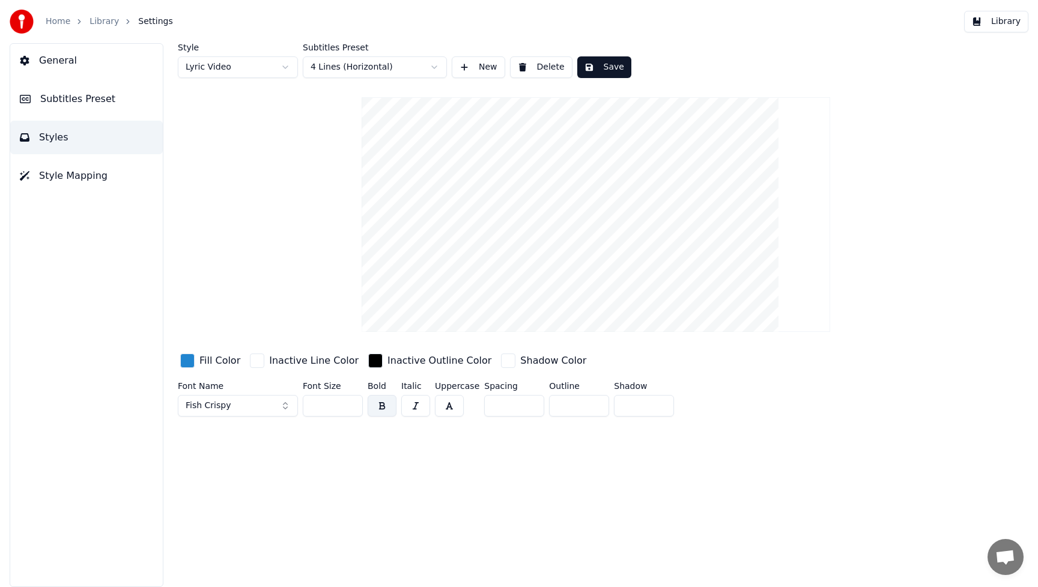
click at [532, 408] on input "***" at bounding box center [514, 406] width 60 height 22
click at [531, 408] on input "***" at bounding box center [514, 406] width 60 height 22
click at [533, 407] on input "***" at bounding box center [514, 406] width 60 height 22
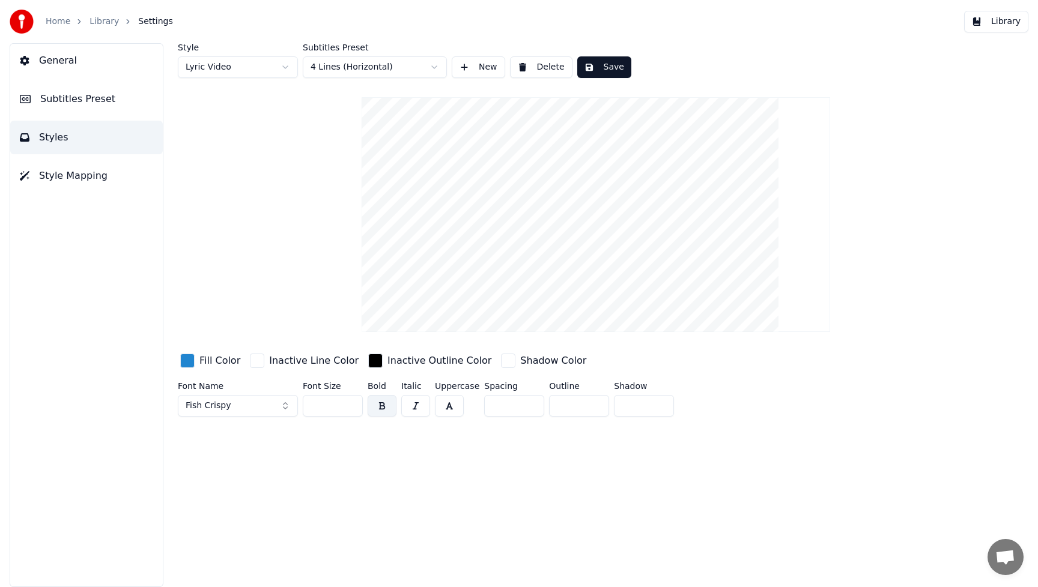
drag, startPoint x: 515, startPoint y: 405, endPoint x: 479, endPoint y: 408, distance: 36.2
click at [479, 408] on div "Font Name Fish Crispy Font Size *** Bold Italic Uppercase Spacing *** Outline *…" at bounding box center [541, 402] width 727 height 40
click at [529, 410] on input "**" at bounding box center [514, 406] width 60 height 22
drag, startPoint x: 509, startPoint y: 406, endPoint x: 446, endPoint y: 418, distance: 64.8
click at [446, 418] on div "Font Name Fish Crispy Font Size *** Bold Italic Uppercase Spacing ** Outline * …" at bounding box center [541, 402] width 727 height 40
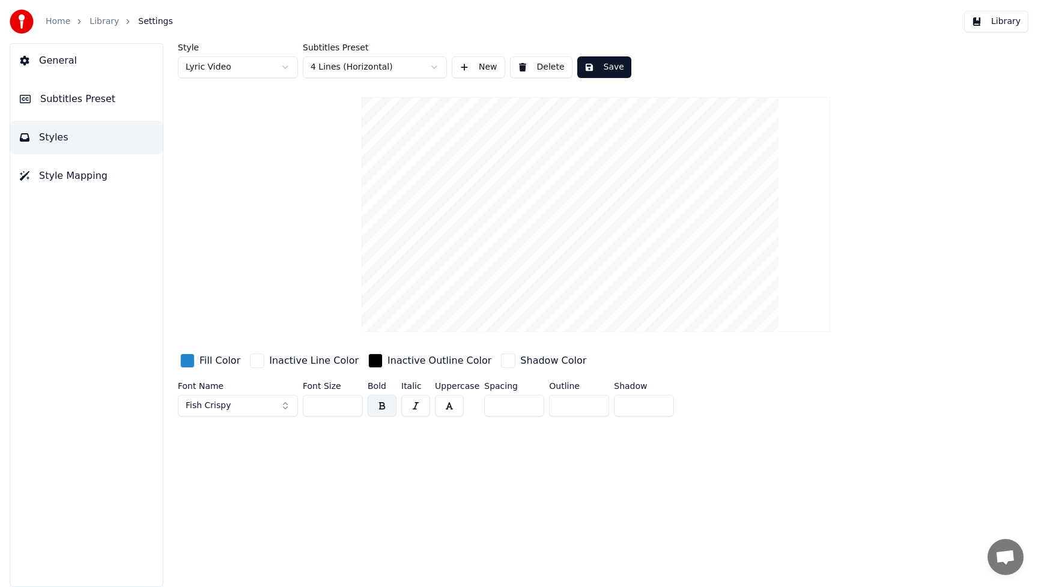
type input "*"
click at [608, 494] on div "Style Lyric Video Subtitles Preset 4 Lines (Horizontal) New Delete Save Fill Co…" at bounding box center [596, 315] width 884 height 544
click at [567, 465] on div "Style Lyric Video Subtitles Preset 4 Lines (Horizontal) New Delete Save Fill Co…" at bounding box center [596, 315] width 884 height 544
click at [604, 67] on button "Save" at bounding box center [604, 67] width 54 height 22
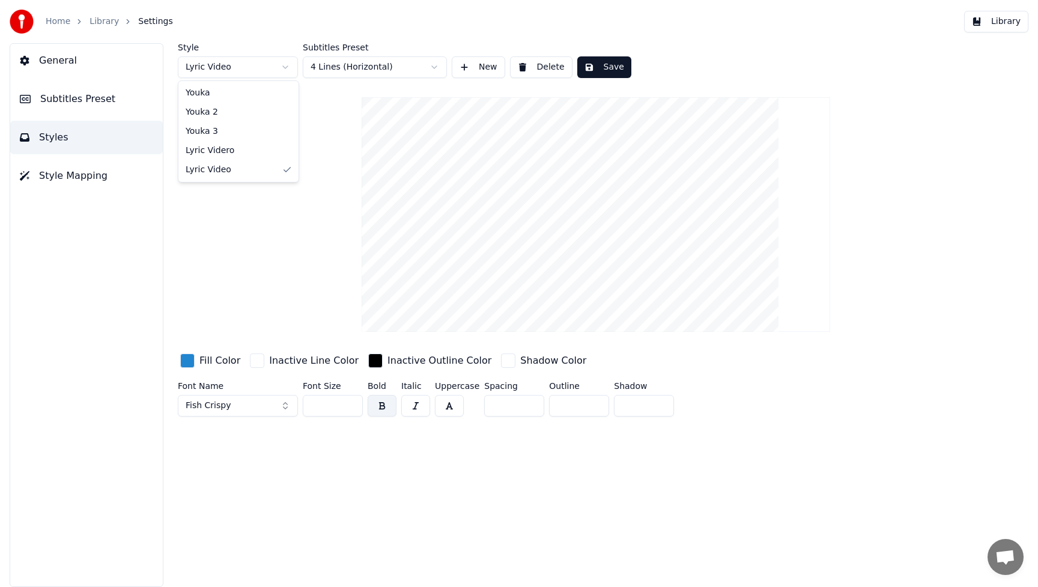
click at [286, 67] on html "Home Library Settings Library General Subtitles Preset Styles Style Mapping Sty…" at bounding box center [519, 293] width 1038 height 587
click at [544, 73] on button "Delete" at bounding box center [541, 67] width 62 height 22
click at [285, 68] on html "Home Library Settings Library General Subtitles Preset Styles Style Mapping Sty…" at bounding box center [519, 293] width 1038 height 587
type input "***"
click at [841, 410] on div "Font Name Fish Crispy Font Size *** Bold Italic Uppercase Spacing * Outline * S…" at bounding box center [541, 402] width 727 height 40
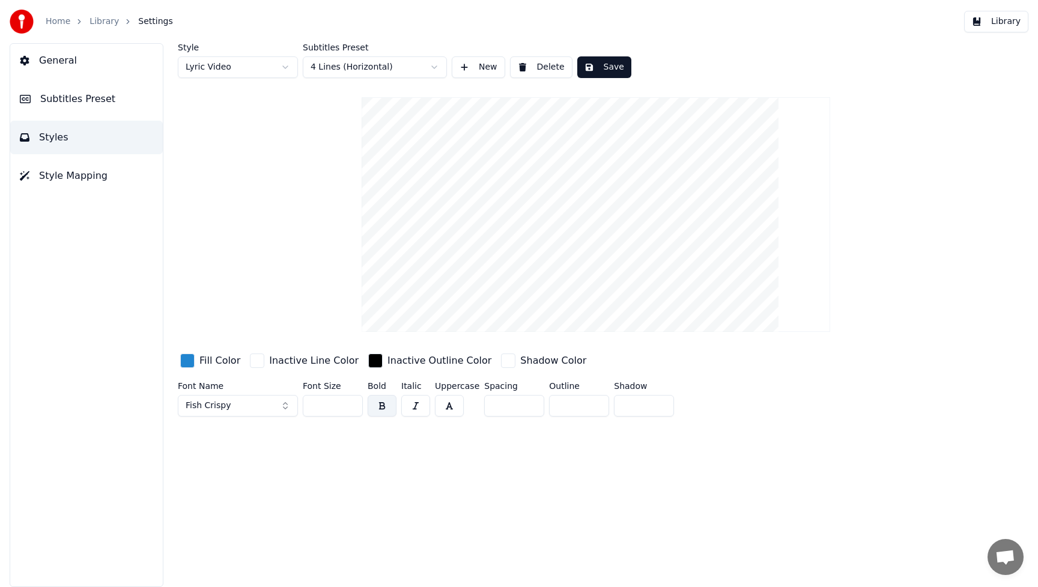
click at [88, 185] on button "Style Mapping" at bounding box center [86, 176] width 153 height 34
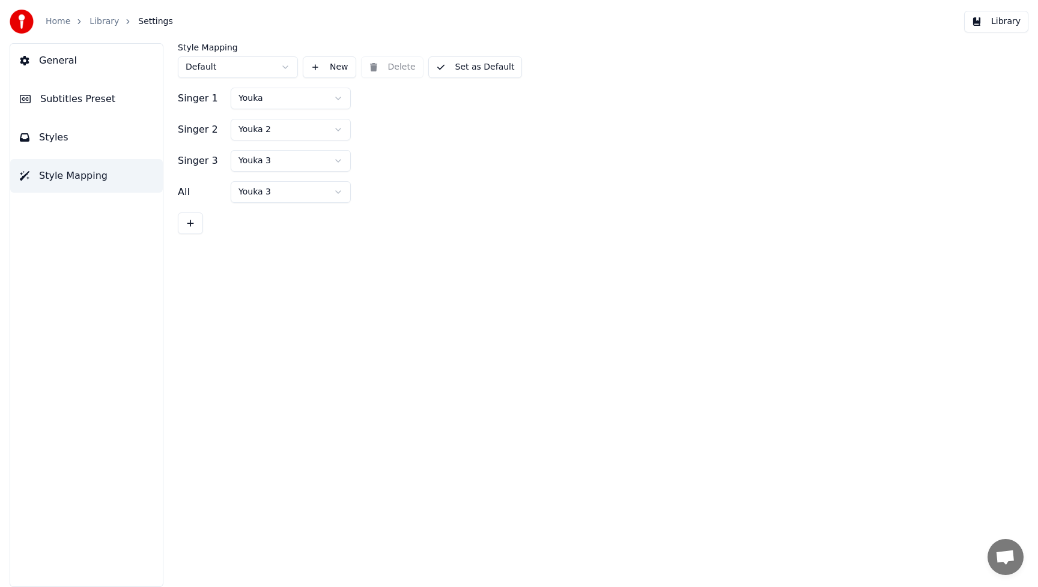
click at [89, 142] on button "Styles" at bounding box center [86, 138] width 153 height 34
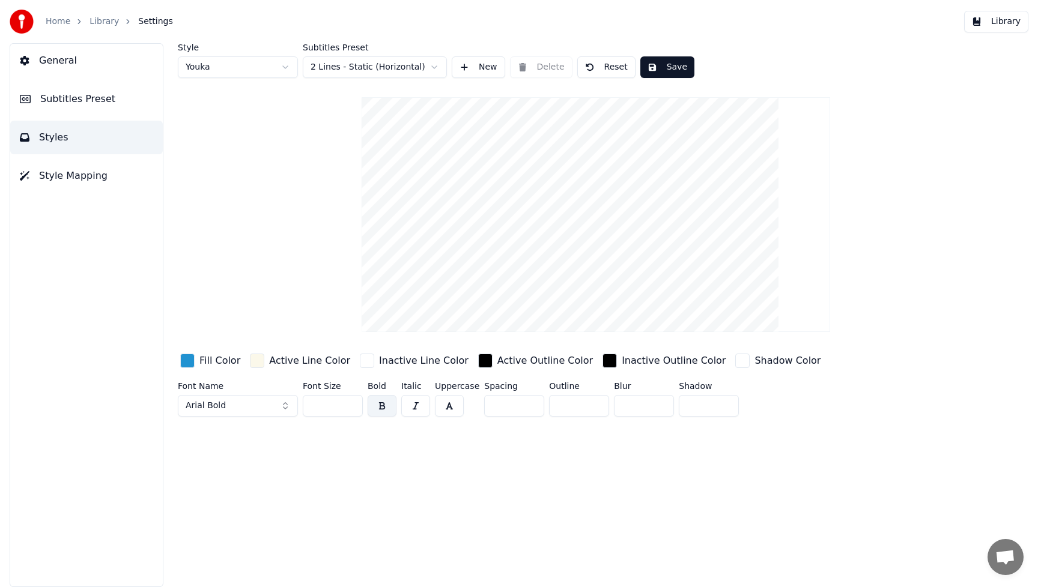
click at [83, 98] on span "Subtitles Preset" at bounding box center [77, 99] width 75 height 14
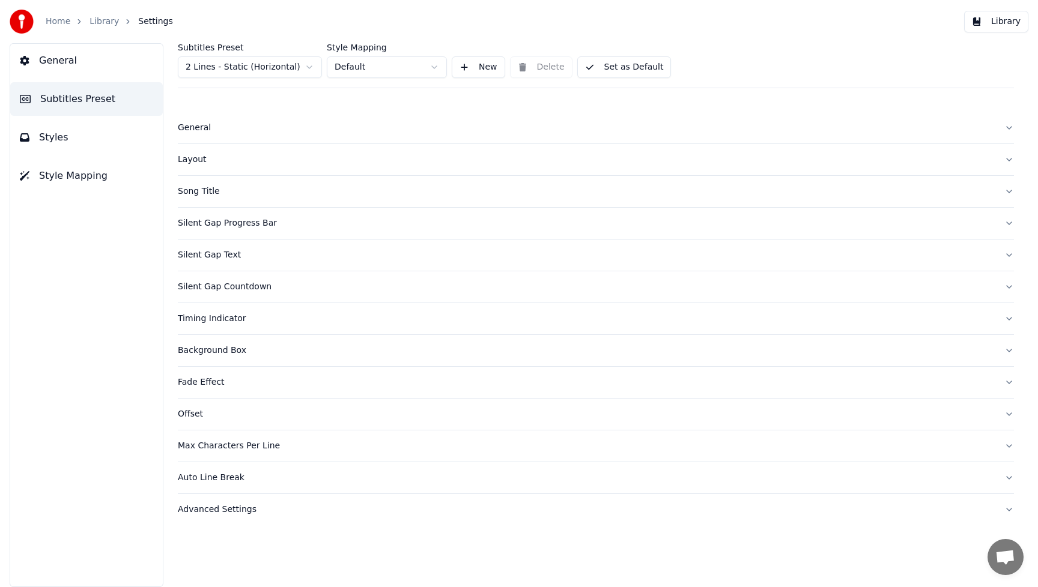
click at [1021, 28] on button "Library" at bounding box center [996, 22] width 64 height 22
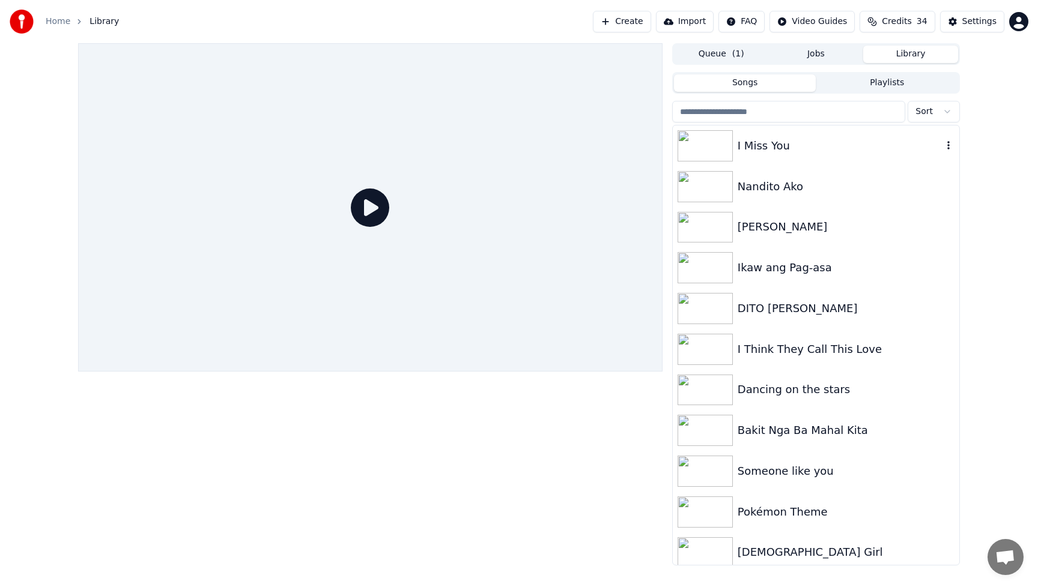
click at [772, 148] on div "I Miss You" at bounding box center [840, 146] width 205 height 17
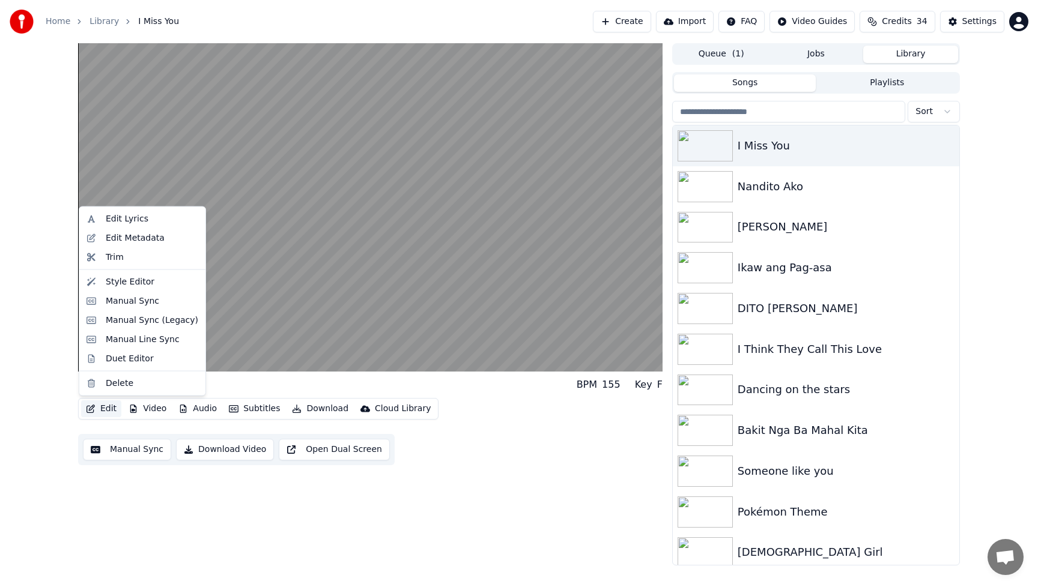
click at [102, 409] on button "Edit" at bounding box center [101, 409] width 40 height 17
click at [132, 283] on div "Style Editor" at bounding box center [130, 282] width 49 height 12
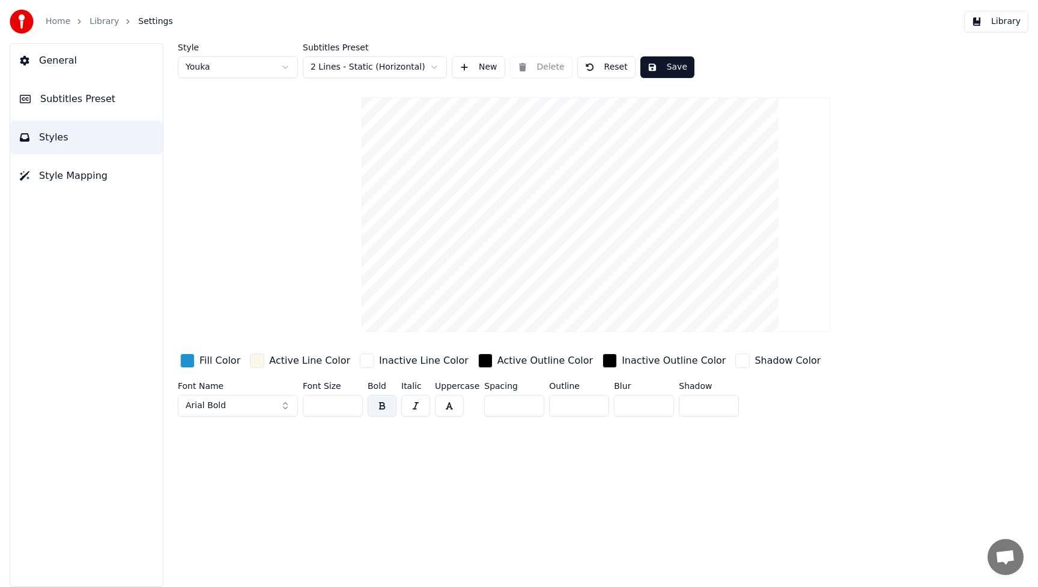
click at [279, 70] on html "Home Library Settings Library General Subtitles Preset Styles Style Mapping Sty…" at bounding box center [519, 293] width 1038 height 587
type input "***"
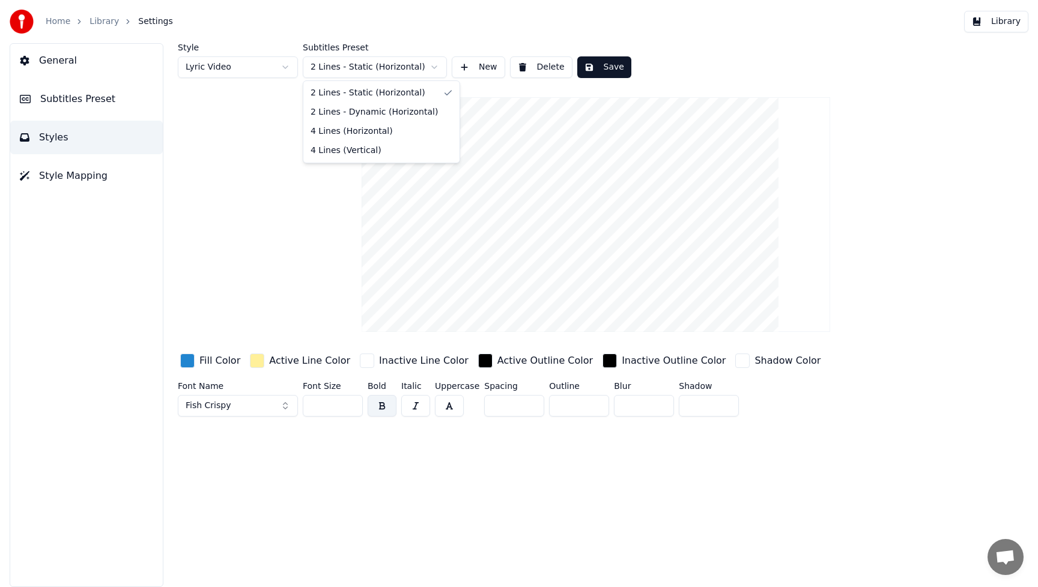
click at [432, 68] on html "Home Library Settings Library General Subtitles Preset Styles Style Mapping Sty…" at bounding box center [519, 293] width 1038 height 587
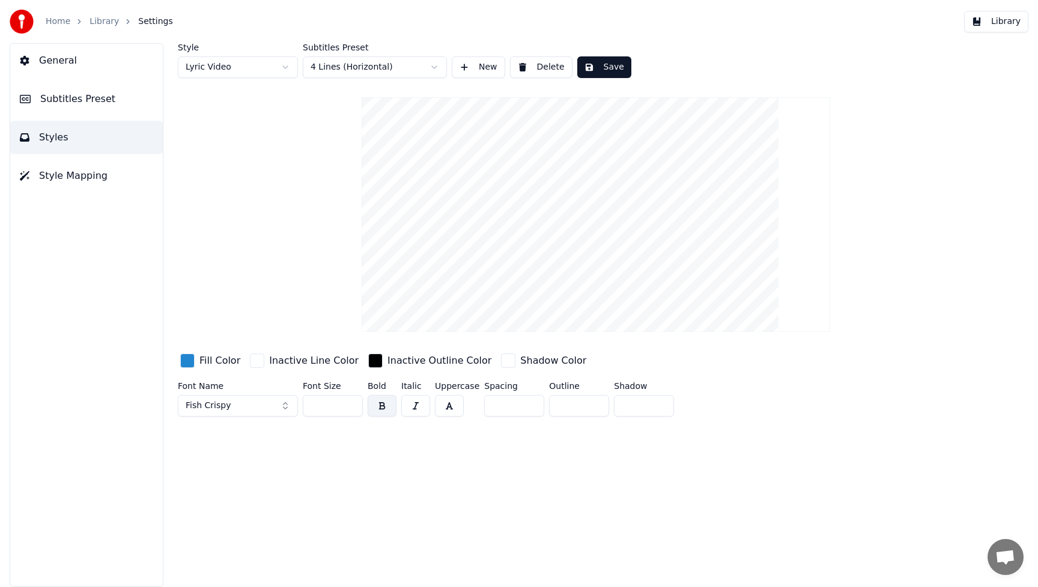
click at [606, 68] on button "Save" at bounding box center [604, 67] width 54 height 22
click at [1017, 26] on button "Library" at bounding box center [996, 22] width 64 height 22
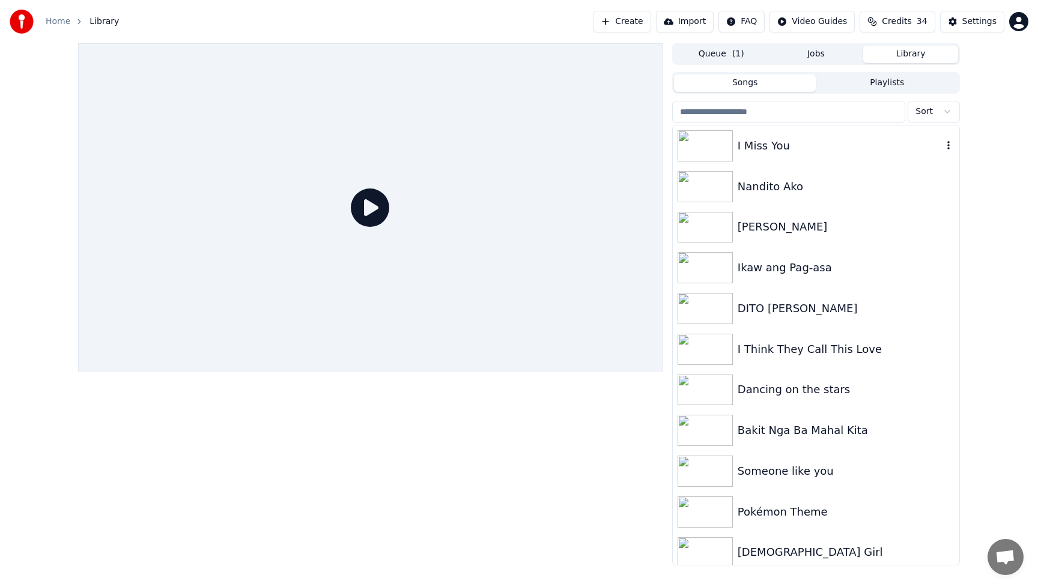
click at [763, 145] on div "I Miss You" at bounding box center [840, 146] width 205 height 17
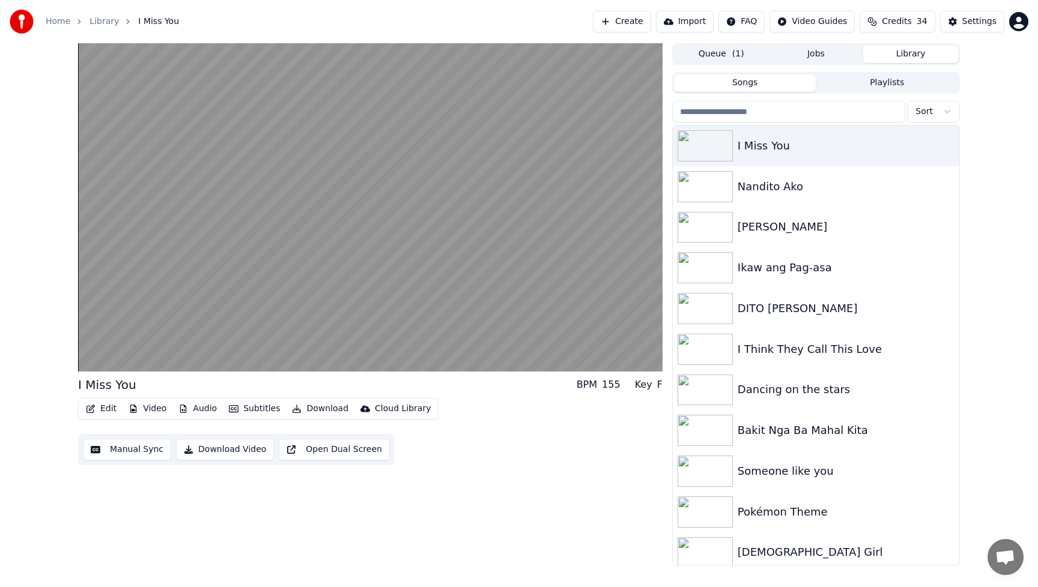
click at [103, 405] on button "Edit" at bounding box center [101, 409] width 40 height 17
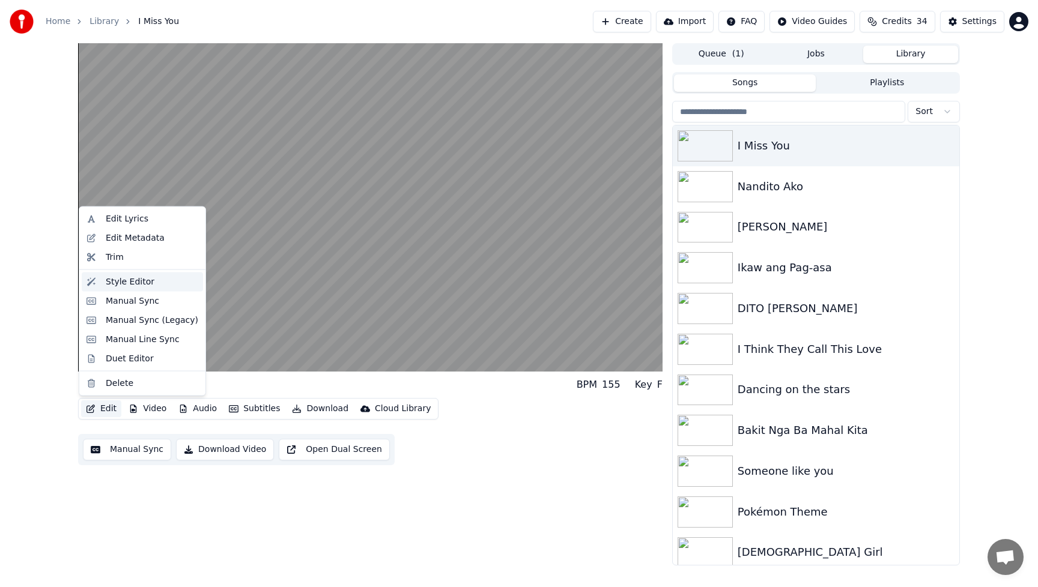
click at [127, 281] on div "Style Editor" at bounding box center [130, 282] width 49 height 12
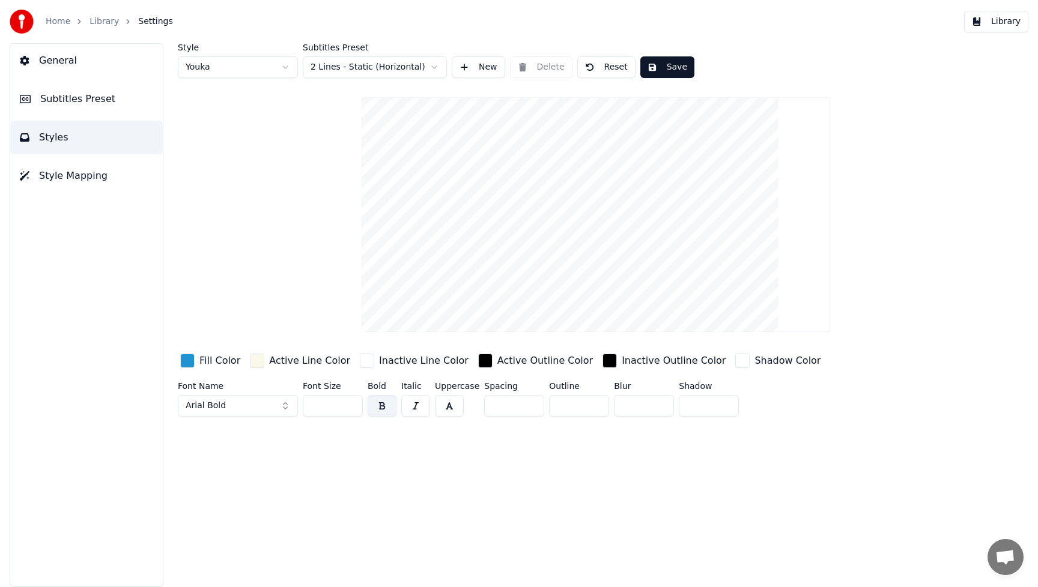
click at [285, 68] on html "Home Library Settings Library General Subtitles Preset Styles Style Mapping Sty…" at bounding box center [519, 293] width 1038 height 587
type input "***"
click at [615, 66] on button "Save" at bounding box center [604, 67] width 54 height 22
click at [1011, 27] on button "Library" at bounding box center [996, 22] width 64 height 22
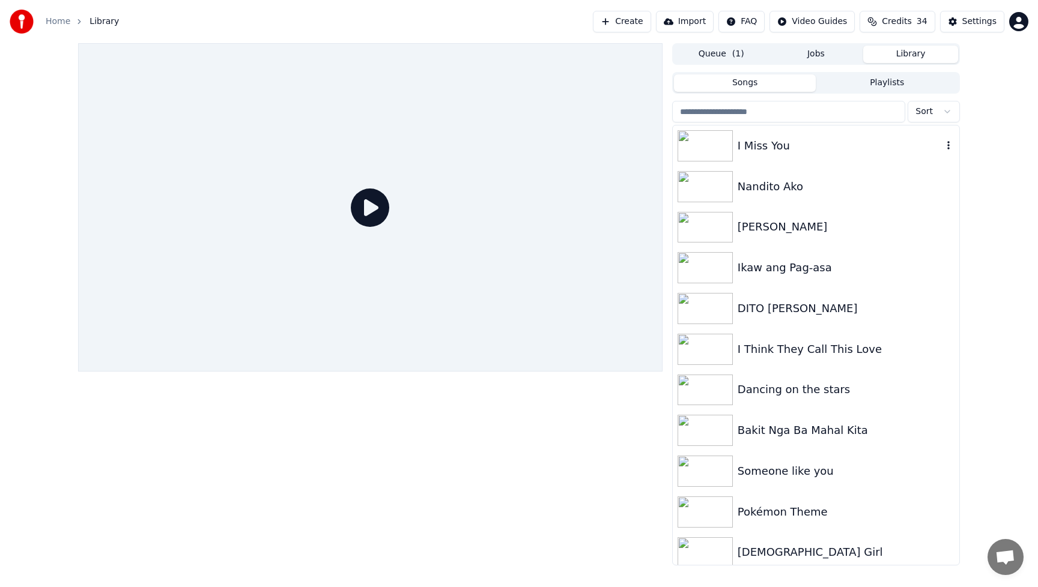
click at [784, 148] on div "I Miss You" at bounding box center [840, 146] width 205 height 17
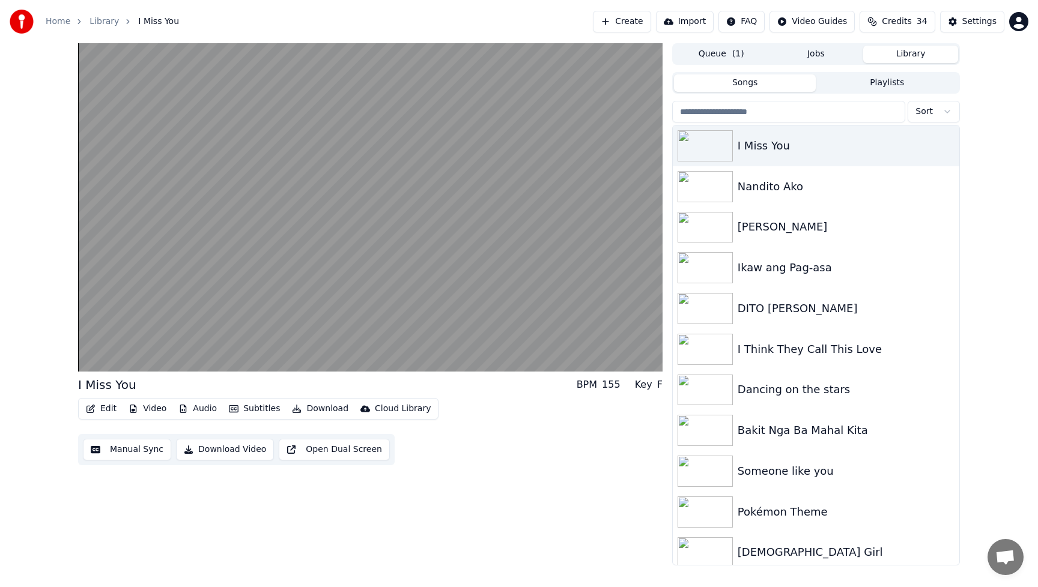
click at [99, 407] on button "Edit" at bounding box center [101, 409] width 40 height 17
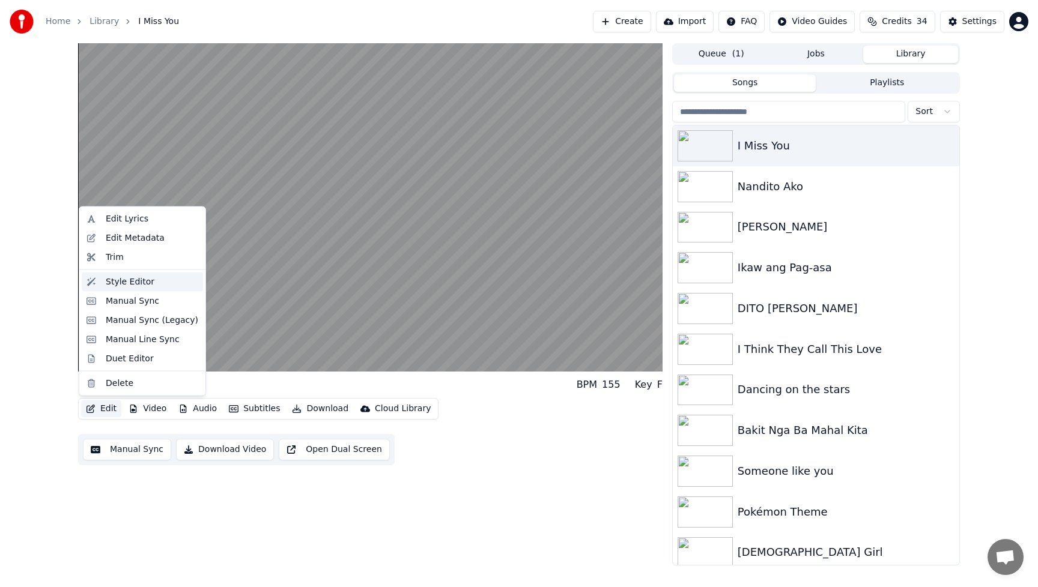
click at [137, 285] on div "Style Editor" at bounding box center [130, 282] width 49 height 12
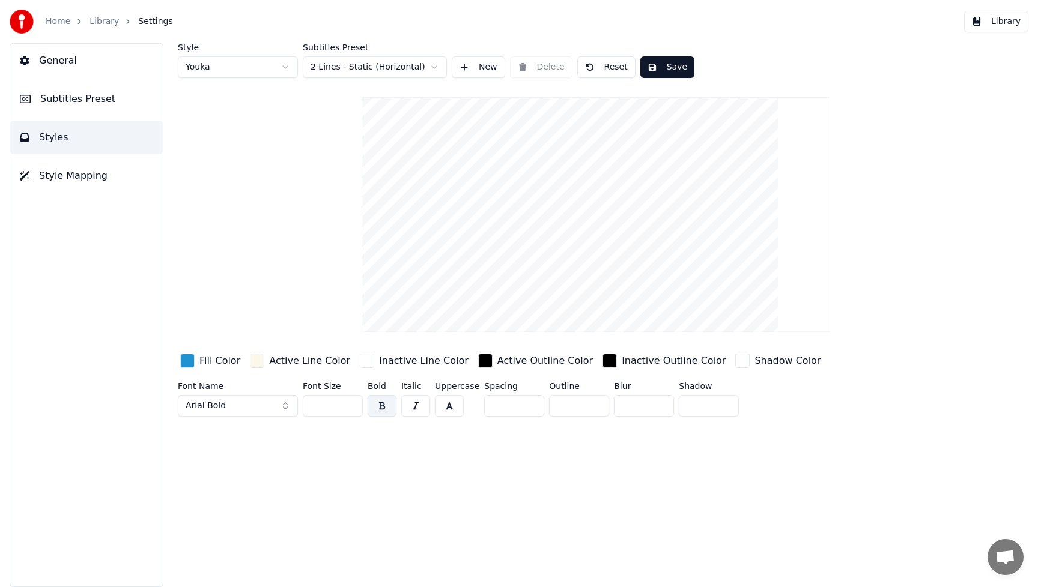
click at [282, 404] on button "Arial Bold" at bounding box center [238, 406] width 120 height 22
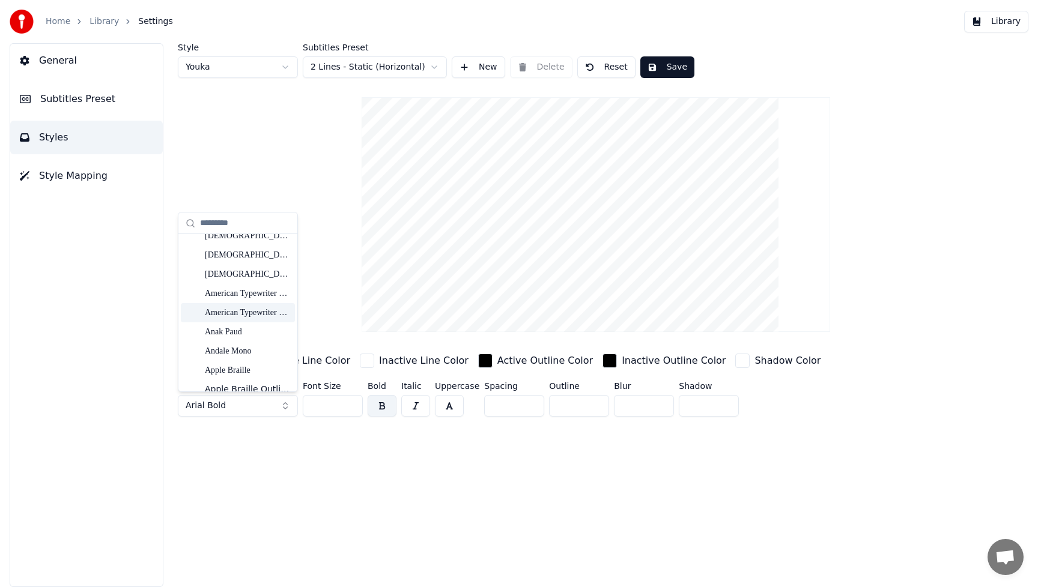
scroll to position [227, 0]
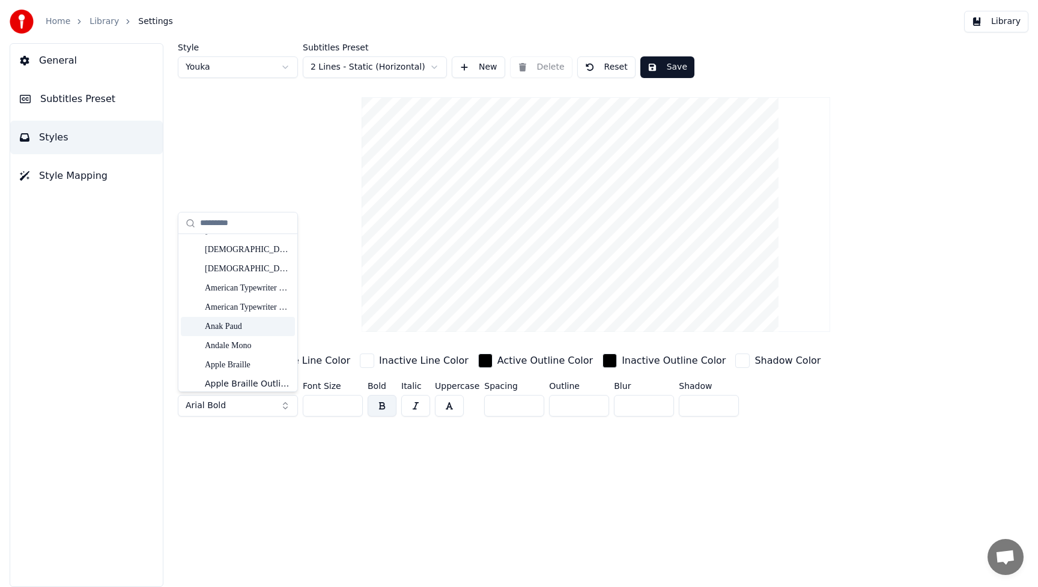
click at [240, 329] on div "Anak Paud" at bounding box center [247, 327] width 85 height 12
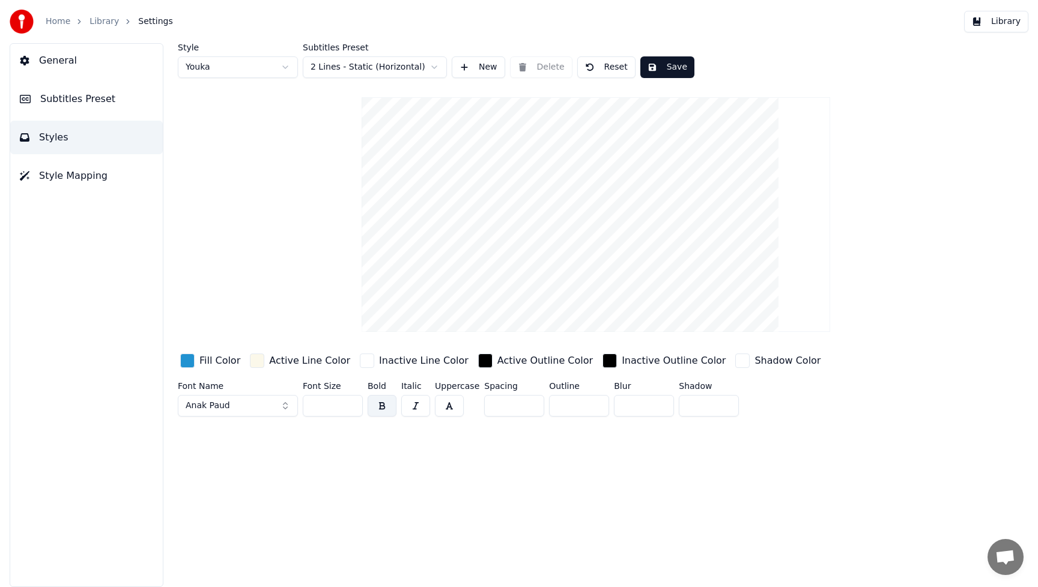
drag, startPoint x: 341, startPoint y: 409, endPoint x: 283, endPoint y: 406, distance: 58.3
click at [283, 406] on div "Font Name Anak Paud Font Size ** Bold Italic Uppercase Spacing * Outline * Blur…" at bounding box center [541, 402] width 727 height 40
type input "***"
click at [453, 499] on div "Style Youka Subtitles Preset 2 Lines - Static (Horizontal) New Delete Reset Sav…" at bounding box center [596, 315] width 884 height 544
click at [676, 70] on button "Save" at bounding box center [667, 67] width 54 height 22
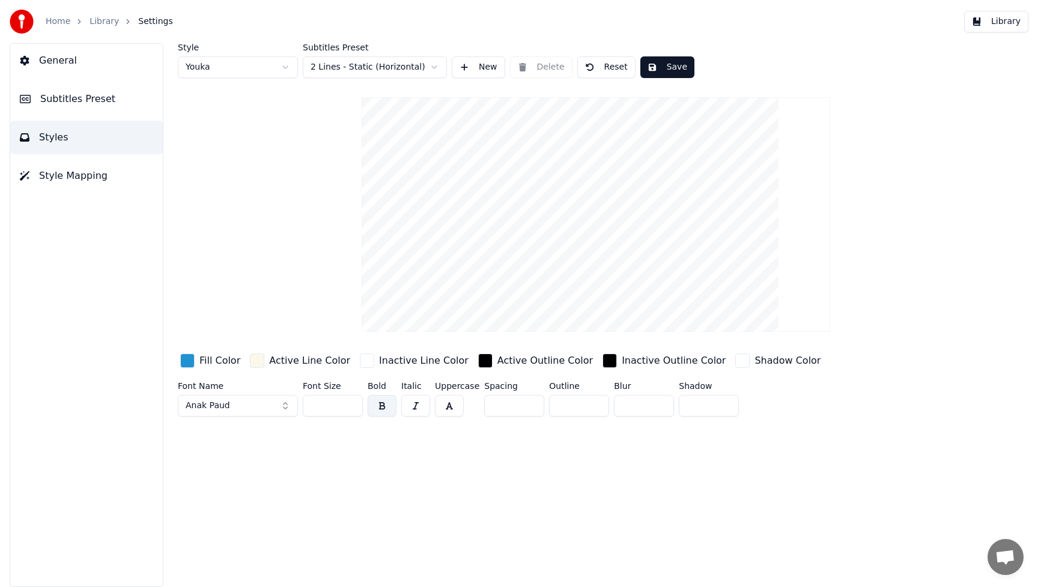
click at [86, 182] on span "Style Mapping" at bounding box center [73, 176] width 68 height 14
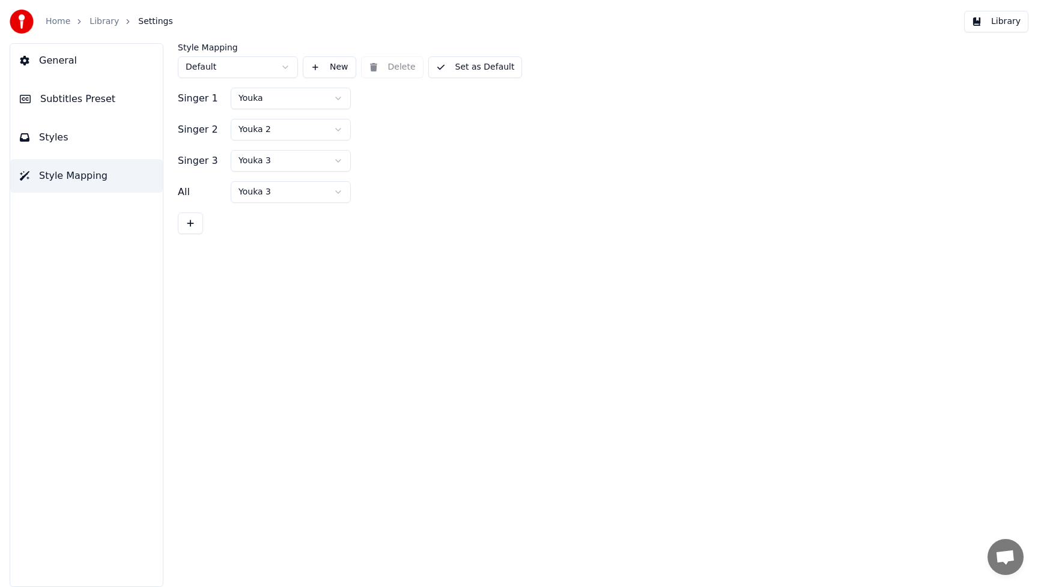
click at [79, 144] on button "Styles" at bounding box center [86, 138] width 153 height 34
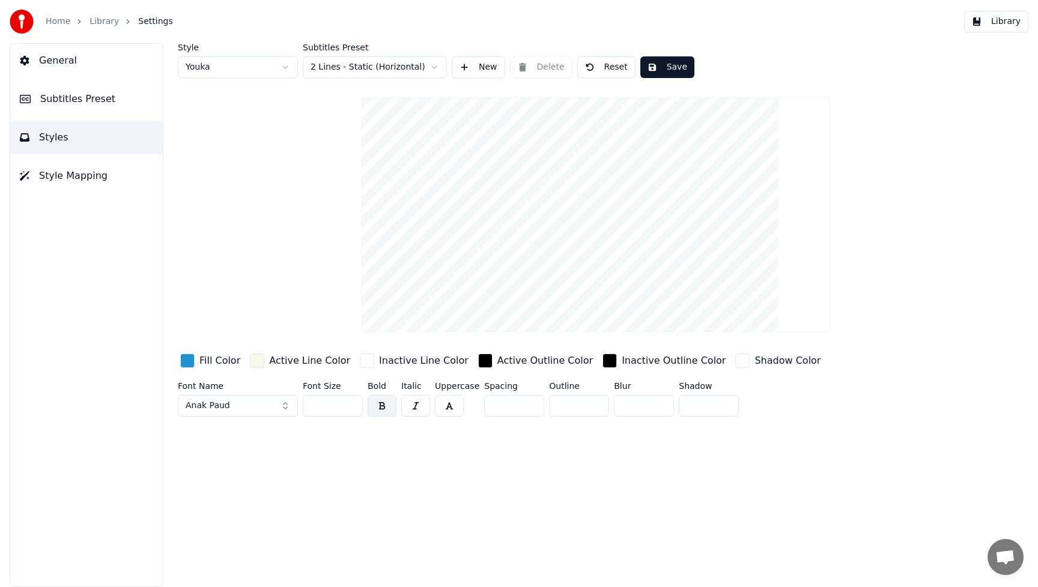
click at [83, 106] on button "Subtitles Preset" at bounding box center [86, 99] width 153 height 34
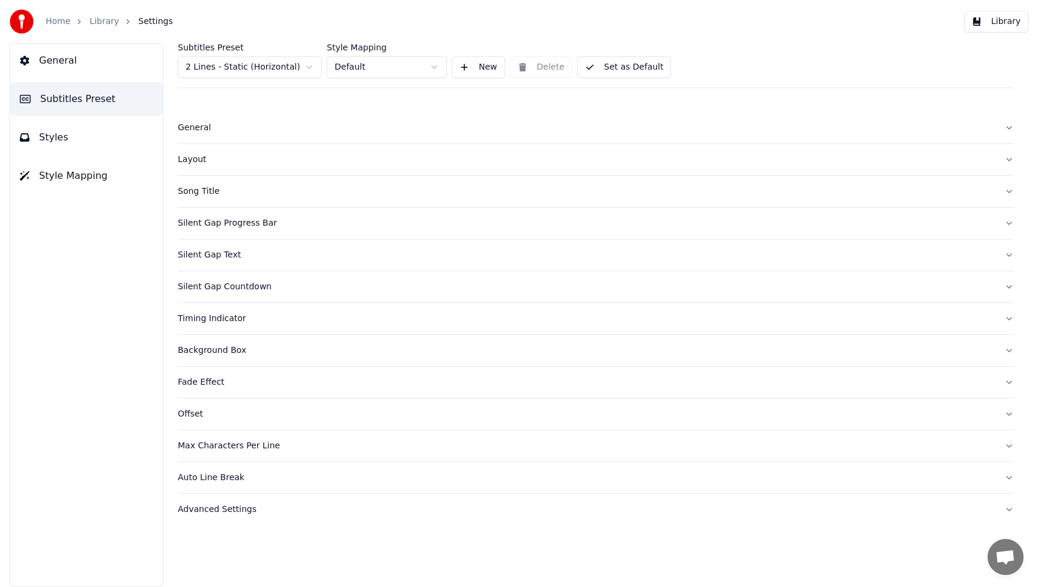
click at [78, 138] on button "Styles" at bounding box center [86, 138] width 153 height 34
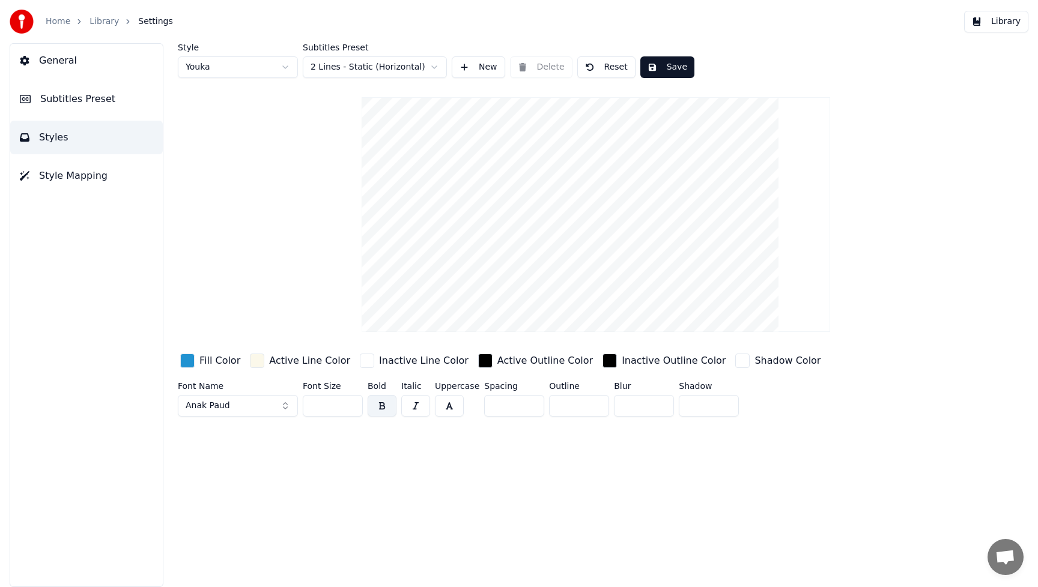
click at [1009, 22] on button "Library" at bounding box center [996, 22] width 64 height 22
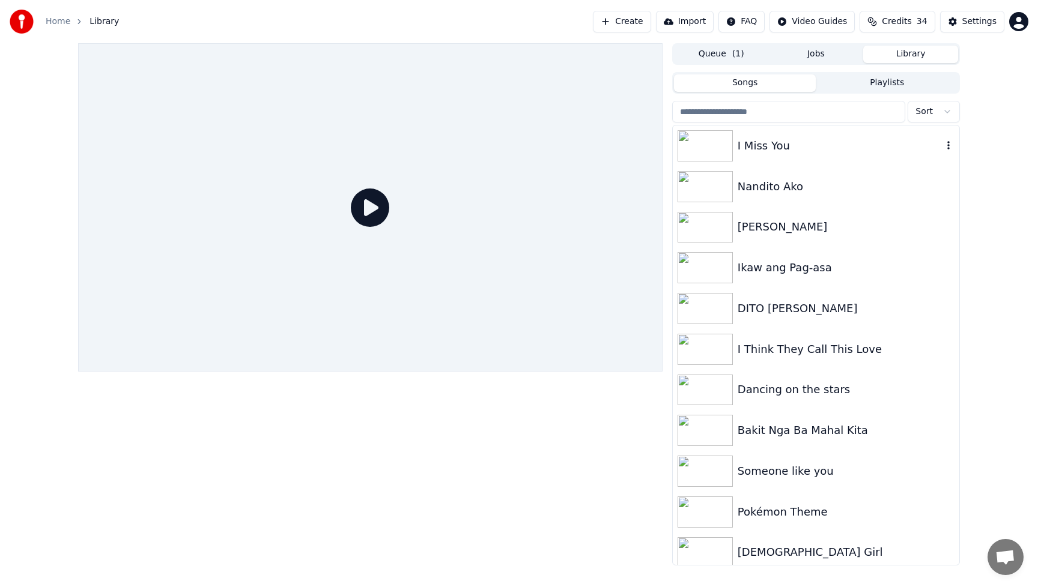
click at [760, 148] on div "I Miss You" at bounding box center [840, 146] width 205 height 17
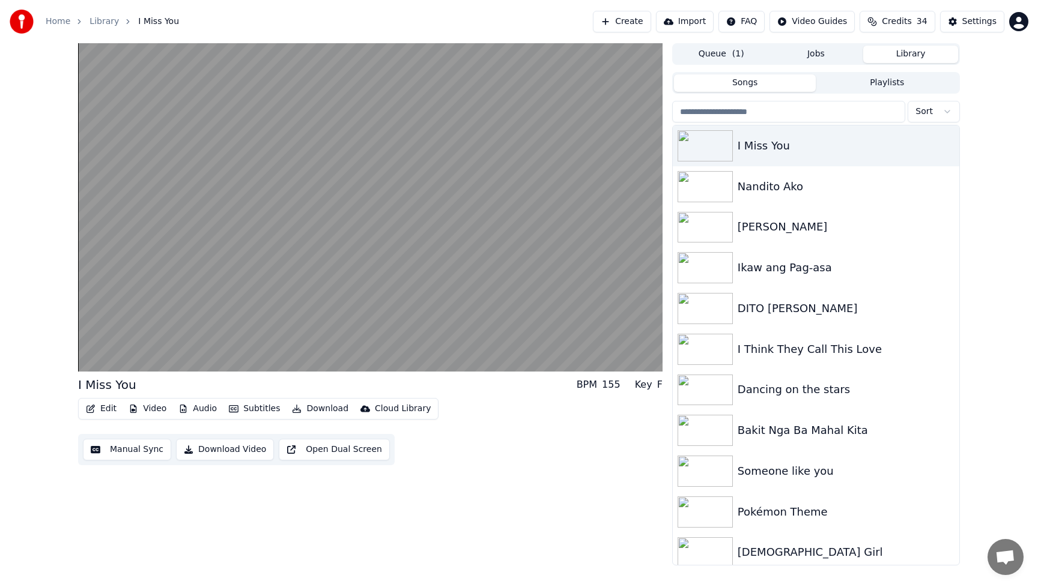
click at [106, 411] on button "Edit" at bounding box center [101, 409] width 40 height 17
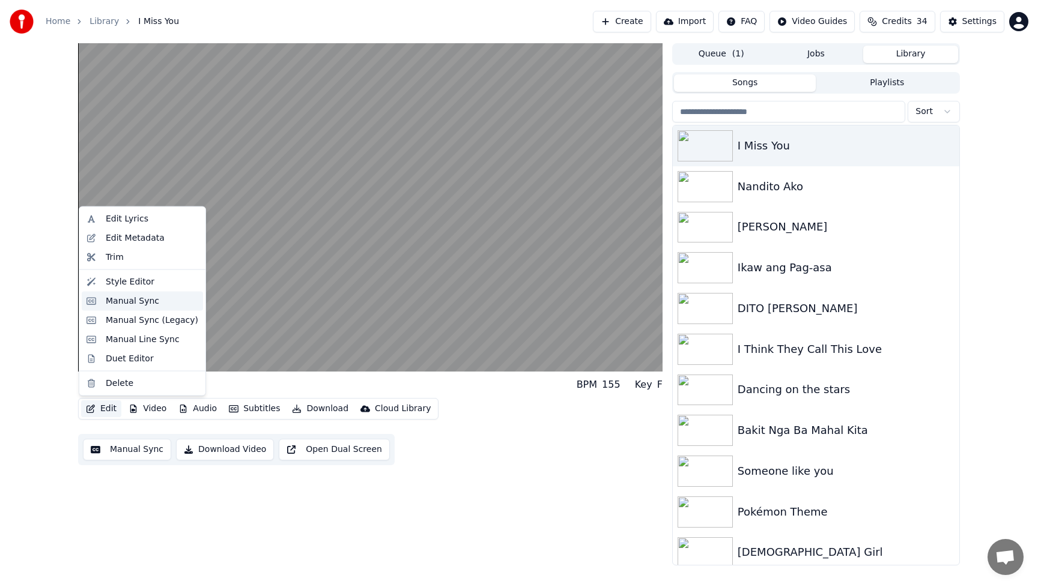
click at [131, 293] on div "Manual Sync" at bounding box center [142, 300] width 121 height 19
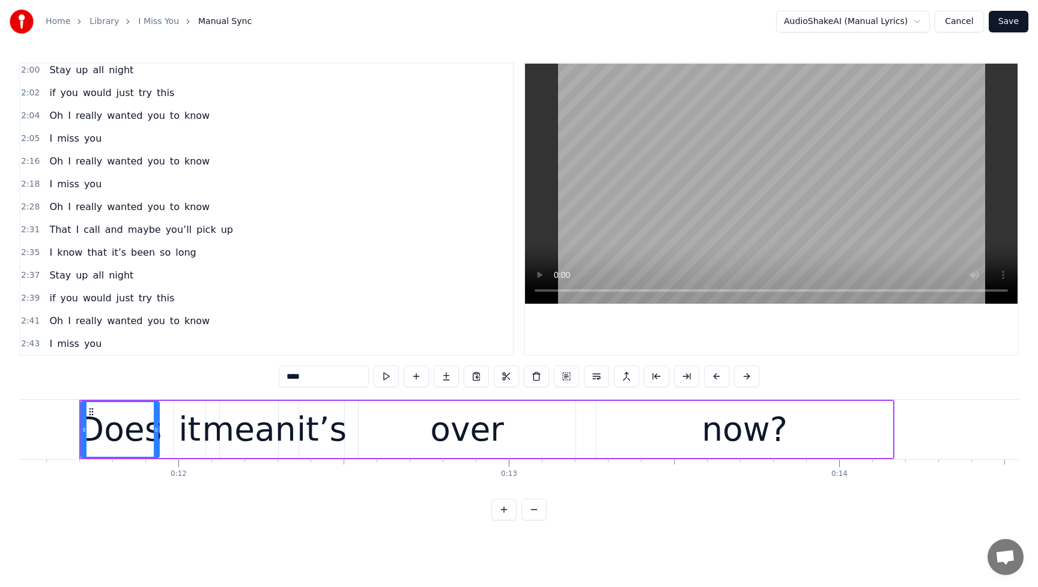
scroll to position [1055, 0]
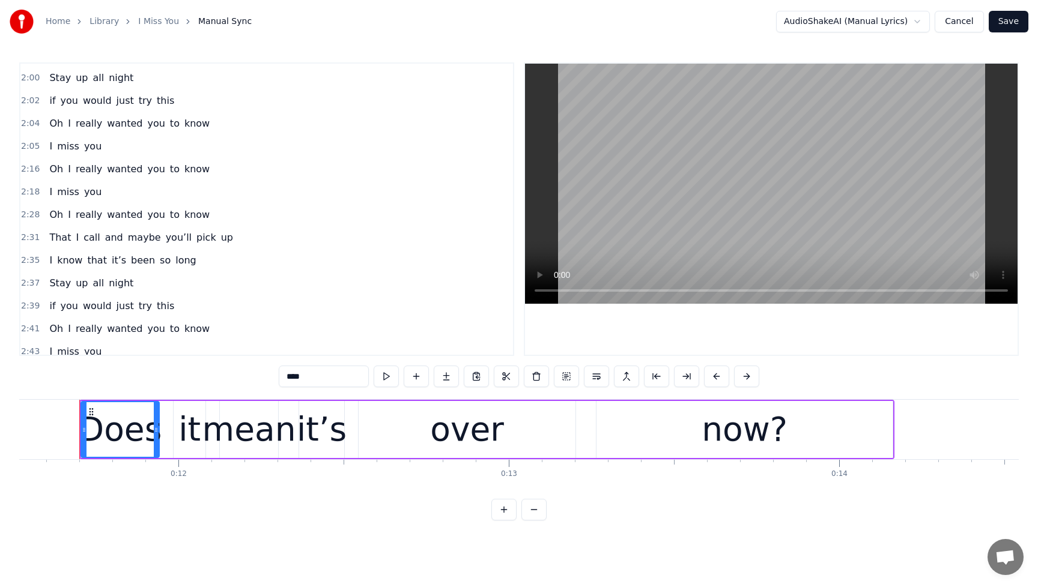
click at [59, 126] on span "Oh" at bounding box center [56, 124] width 16 height 14
type input "**"
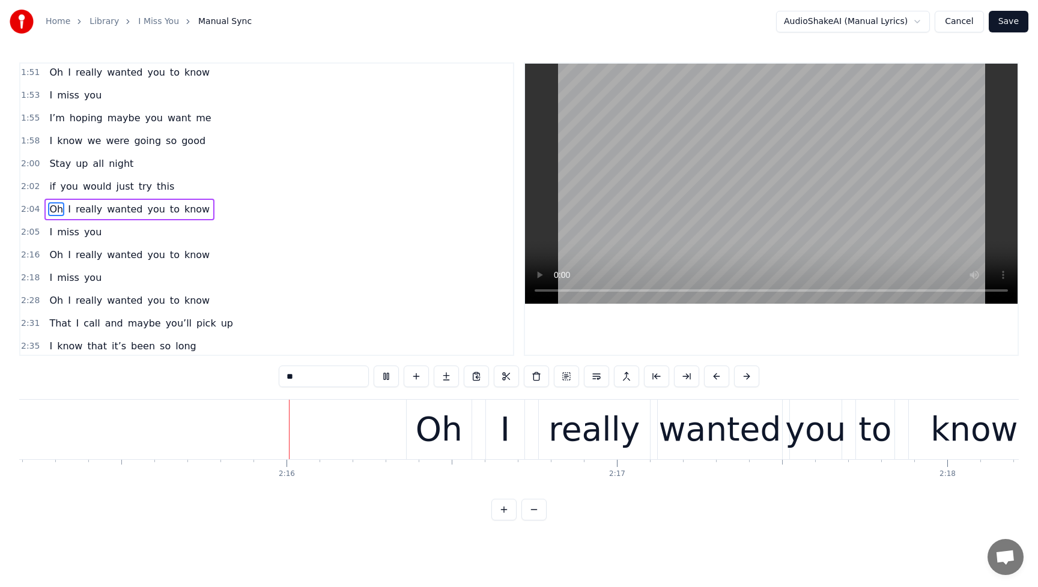
scroll to position [0, 44666]
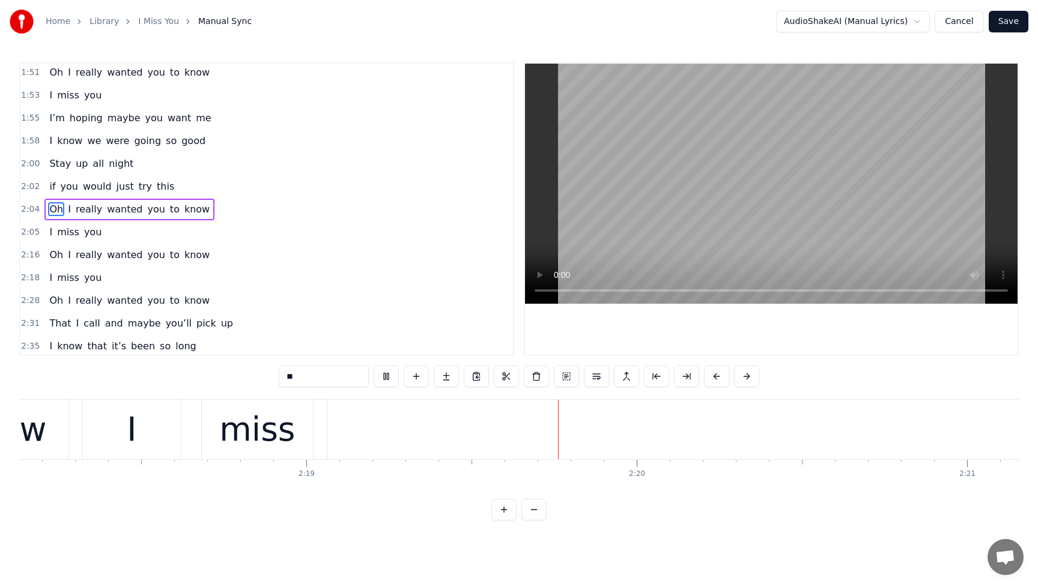
click at [52, 258] on span "Oh" at bounding box center [56, 255] width 16 height 14
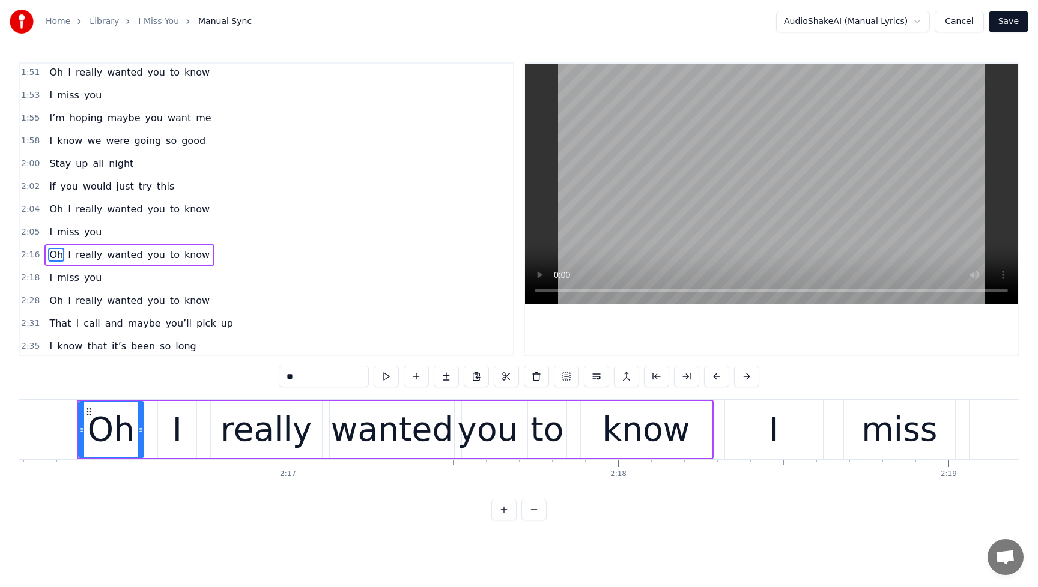
scroll to position [0, 44986]
click at [50, 276] on div "I miss you" at bounding box center [75, 278] width 62 height 22
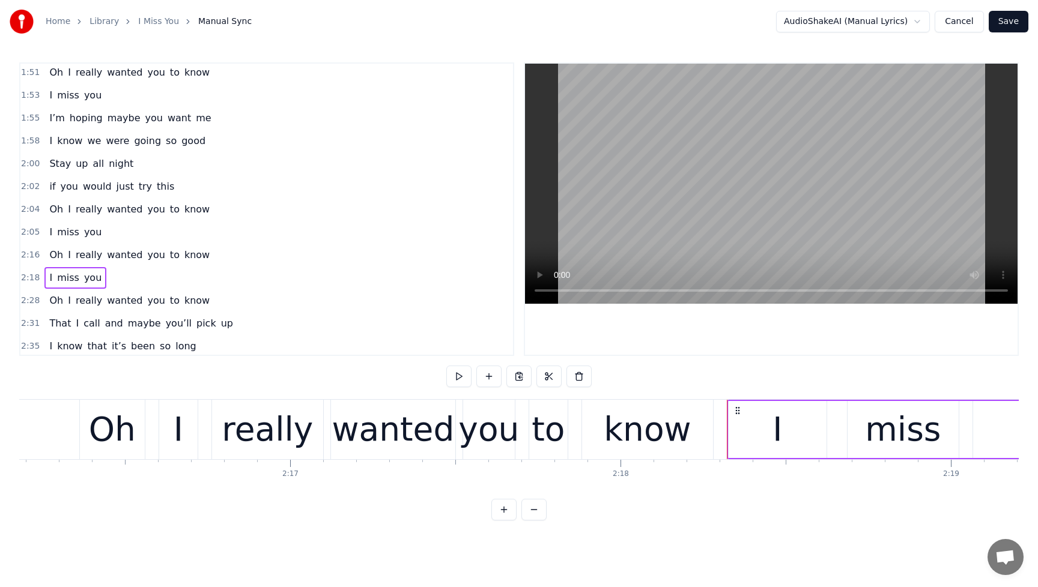
click at [50, 278] on span "I" at bounding box center [50, 278] width 5 height 14
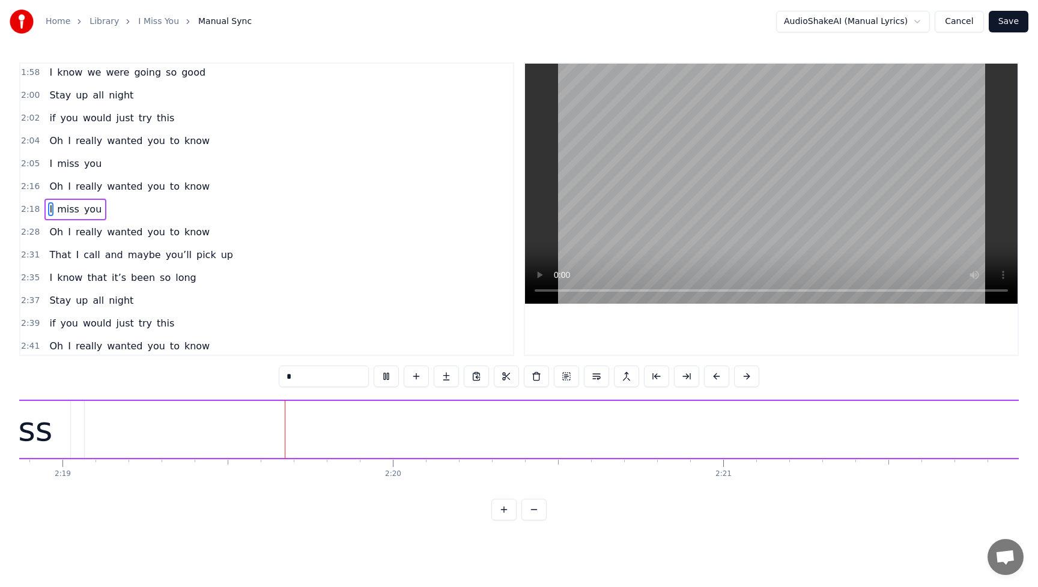
scroll to position [0, 45879]
click at [389, 379] on button at bounding box center [386, 377] width 25 height 22
click at [85, 210] on span "you" at bounding box center [93, 209] width 20 height 14
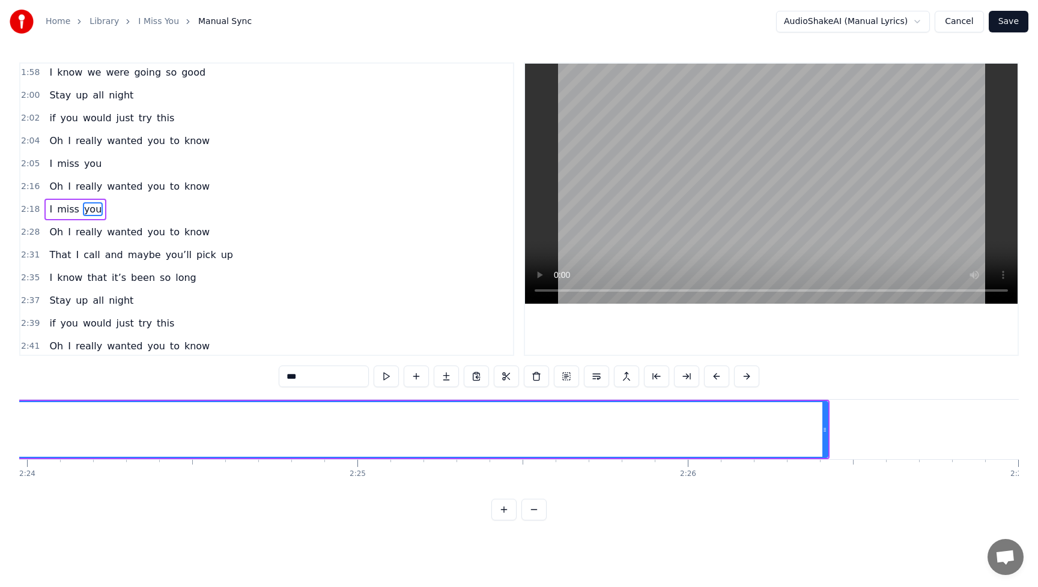
scroll to position [0, 47774]
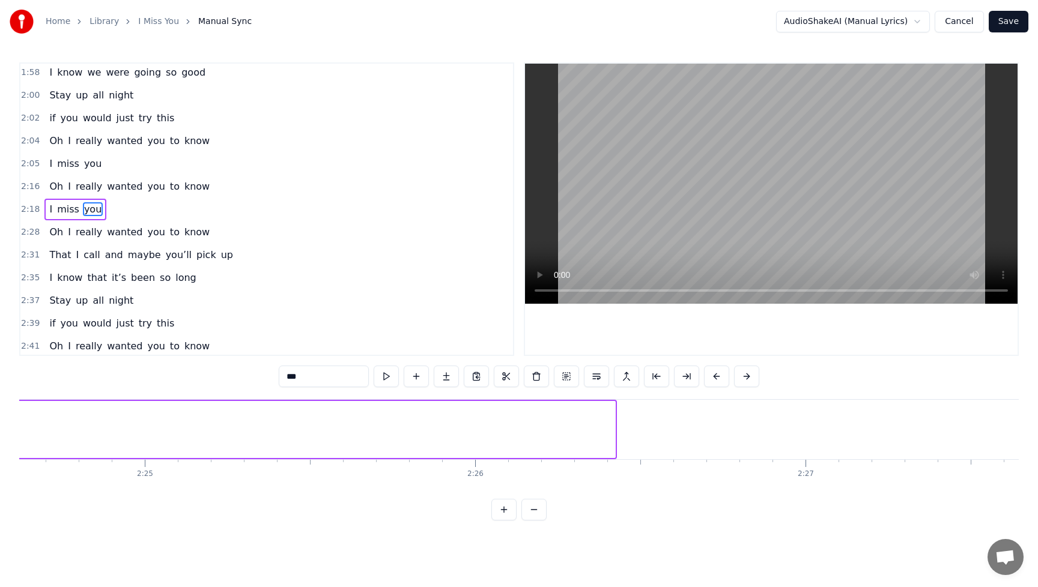
drag, startPoint x: 612, startPoint y: 432, endPoint x: 5, endPoint y: 447, distance: 606.8
click at [5, 447] on div "Home Library I Miss You Manual Sync AudioShakeAI (Manual Lyrics) Cancel Save 0:…" at bounding box center [519, 260] width 1038 height 521
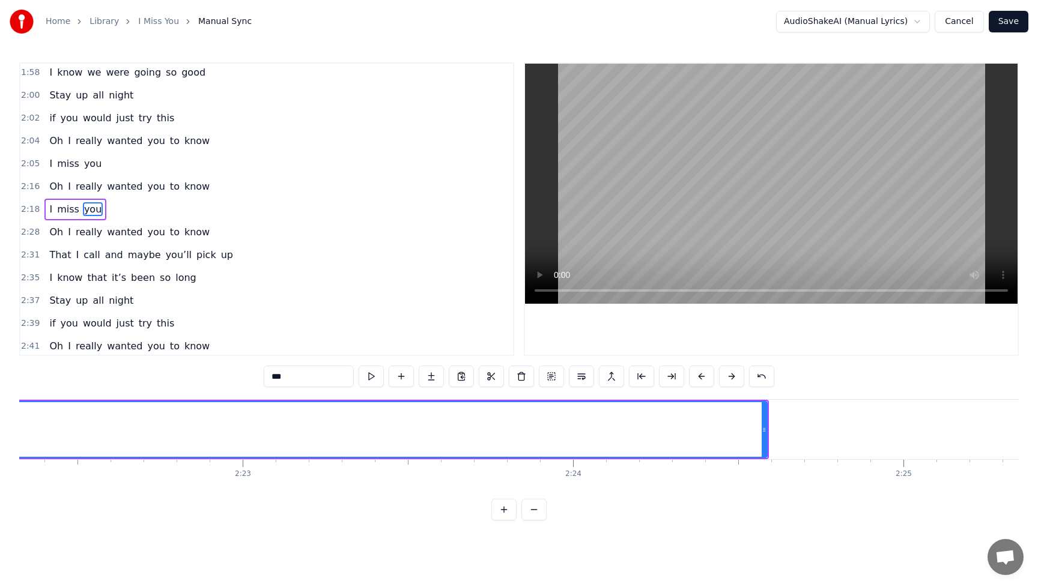
scroll to position [0, 47000]
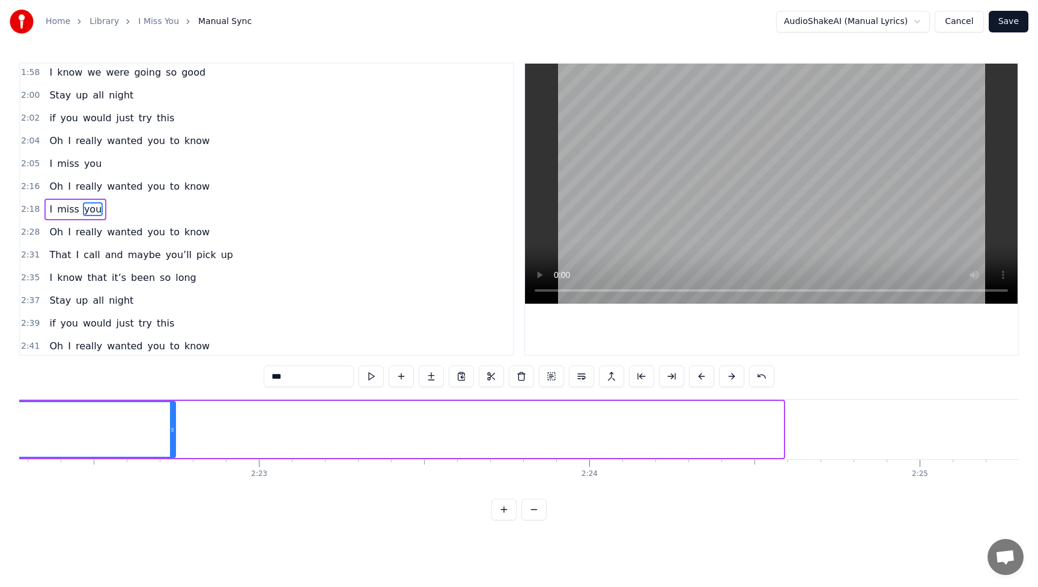
drag, startPoint x: 781, startPoint y: 432, endPoint x: 168, endPoint y: 474, distance: 614.1
click at [168, 474] on div "Does it mean it’s over now? You never open up would you tell me we’re okay? Und…" at bounding box center [518, 444] width 999 height 90
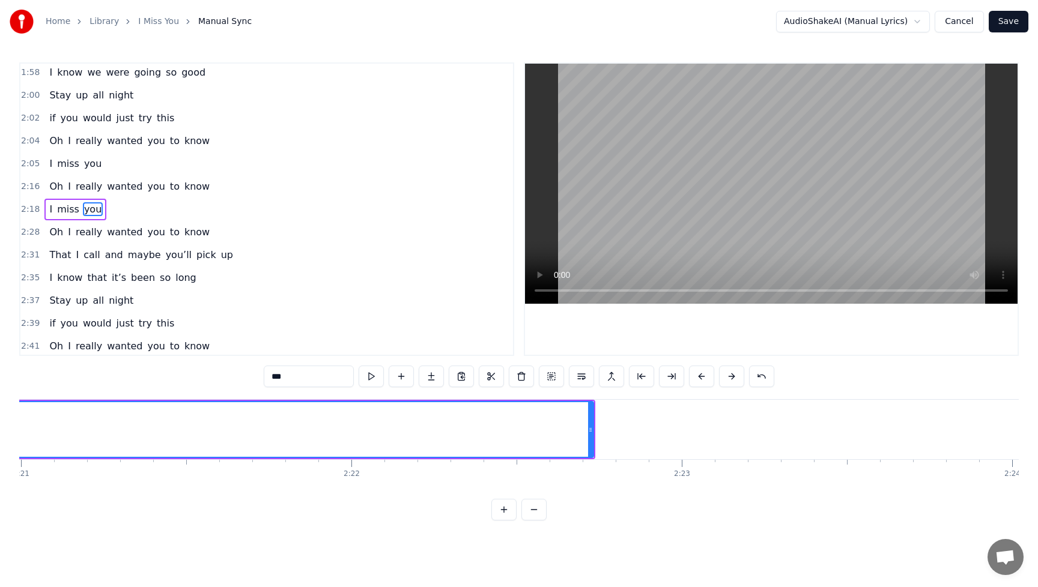
scroll to position [0, 46593]
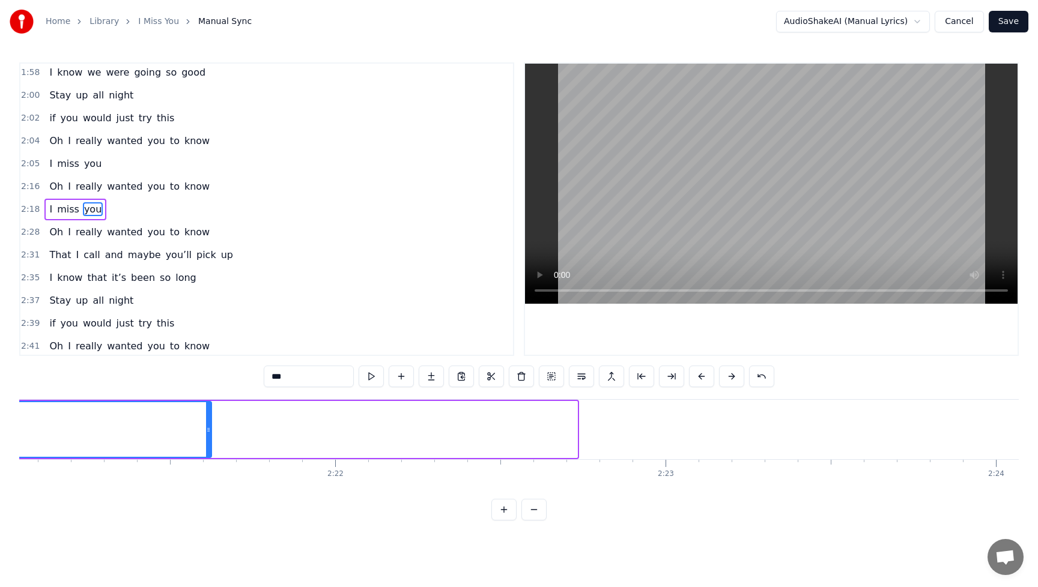
drag, startPoint x: 576, startPoint y: 434, endPoint x: 162, endPoint y: 468, distance: 415.8
click at [162, 468] on div "Does it mean it’s over now? You never open up would you tell me we’re okay? Und…" at bounding box center [518, 444] width 999 height 90
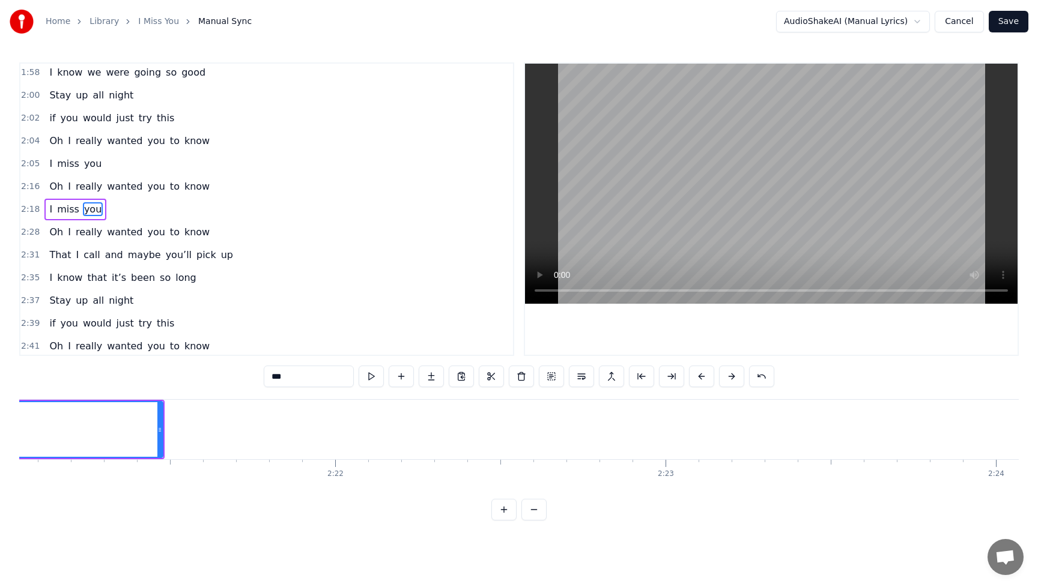
click at [48, 209] on span "I" at bounding box center [50, 209] width 5 height 14
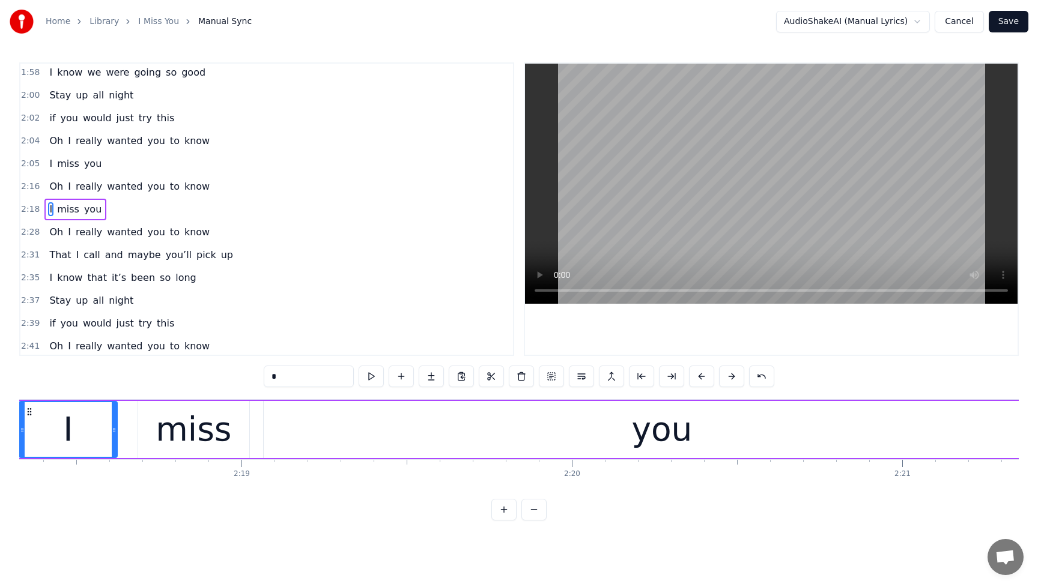
scroll to position [0, 45634]
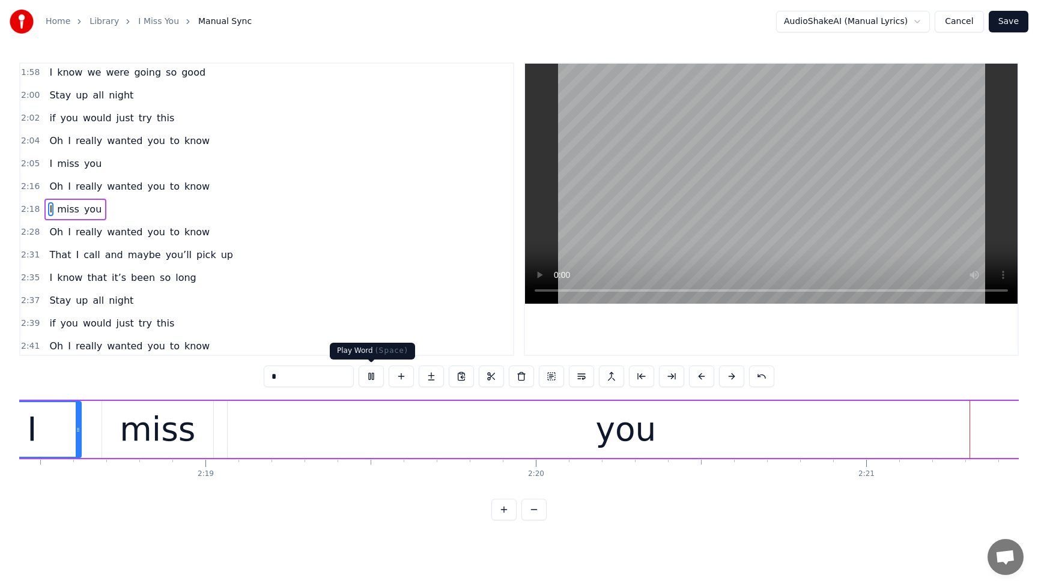
click at [375, 379] on button at bounding box center [371, 377] width 25 height 22
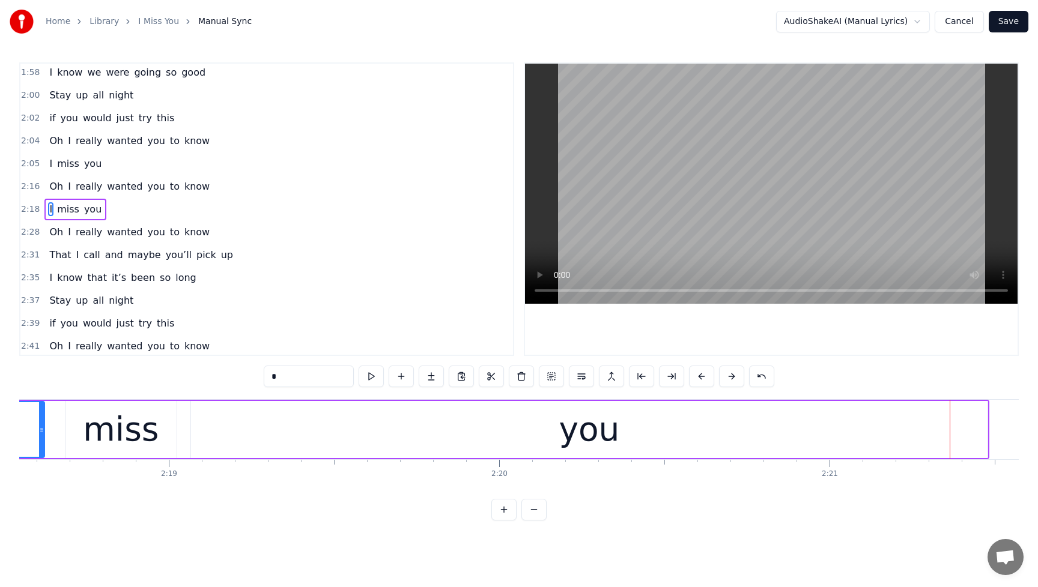
scroll to position [0, 46079]
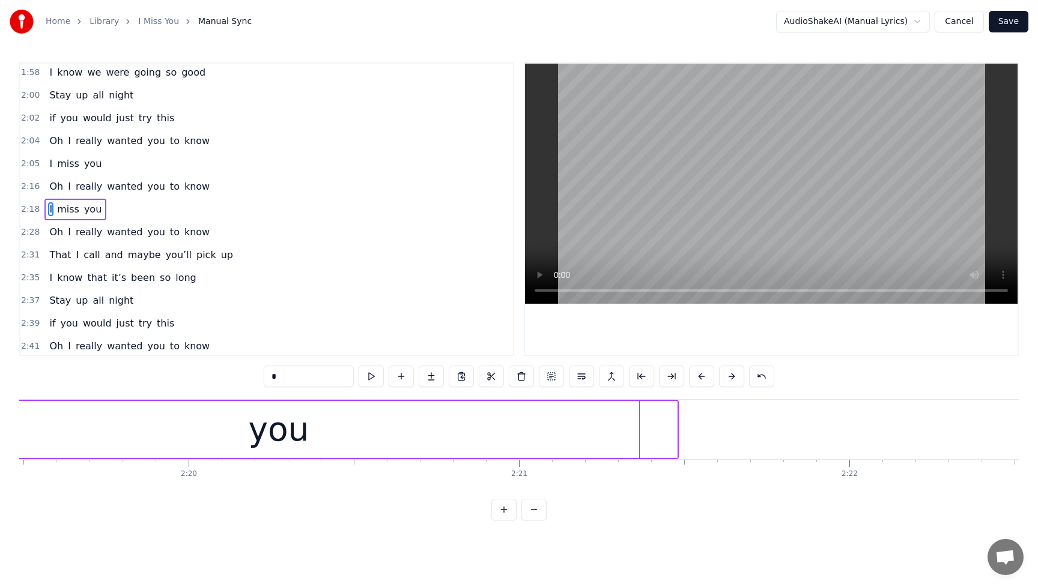
click at [465, 431] on div "you" at bounding box center [278, 429] width 796 height 57
type input "***"
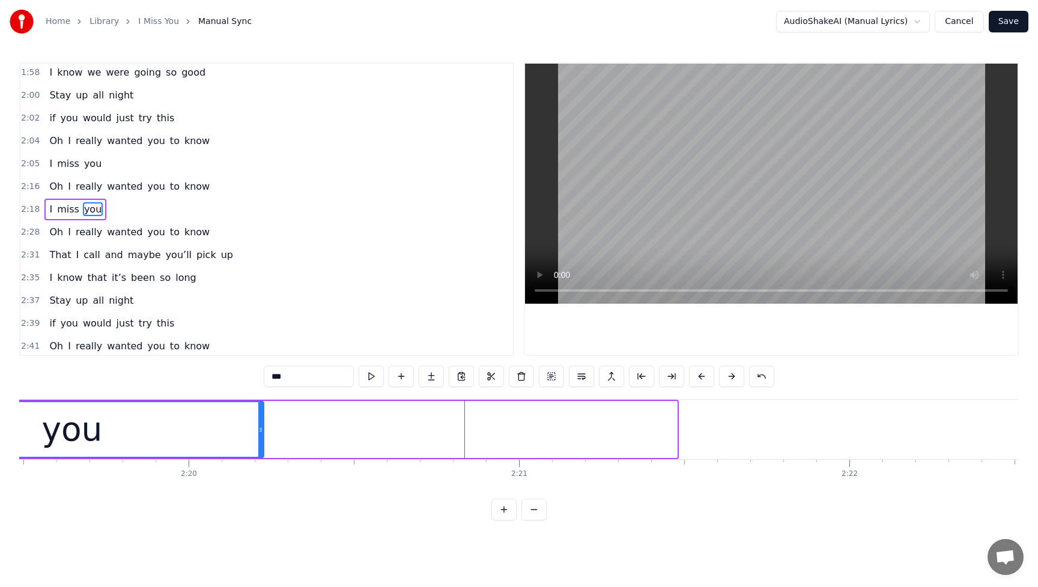
drag, startPoint x: 673, startPoint y: 429, endPoint x: 259, endPoint y: 432, distance: 413.2
click at [259, 432] on icon at bounding box center [260, 430] width 5 height 10
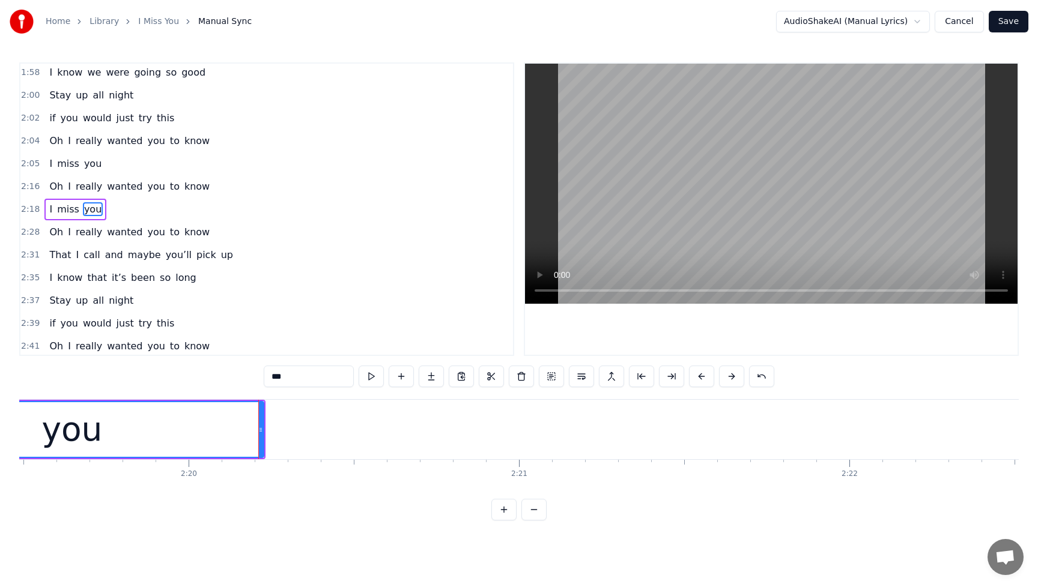
click at [44, 208] on div "I miss you" at bounding box center [75, 210] width 62 height 22
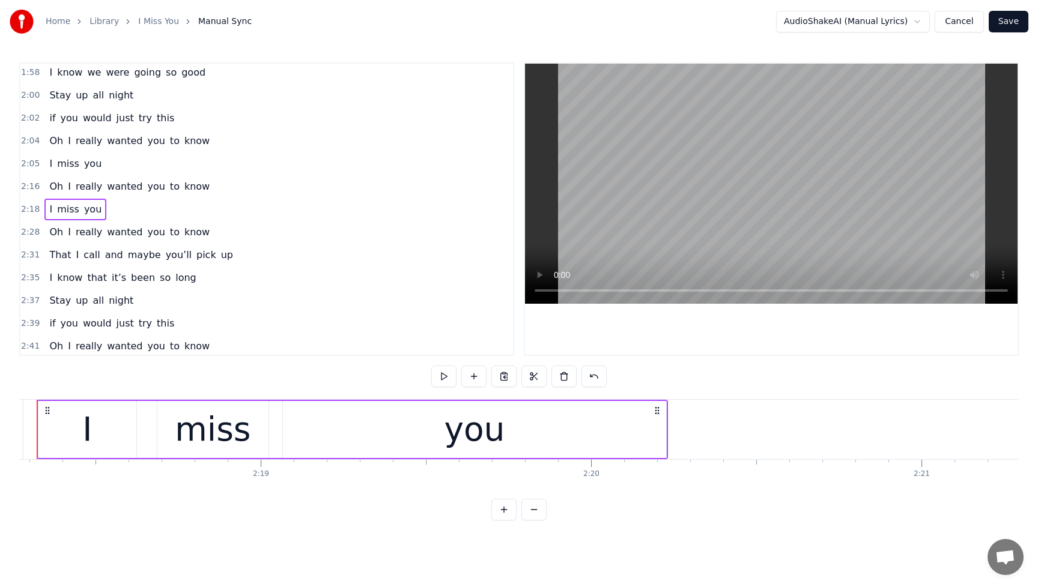
click at [48, 208] on span "I" at bounding box center [50, 209] width 5 height 14
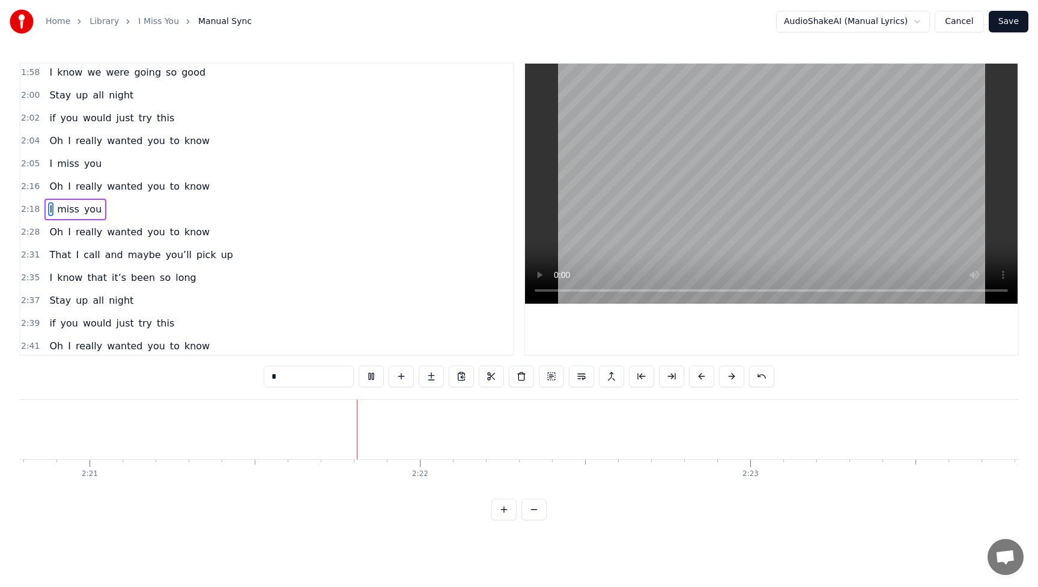
scroll to position [0, 46578]
click at [92, 212] on span "you" at bounding box center [93, 209] width 20 height 14
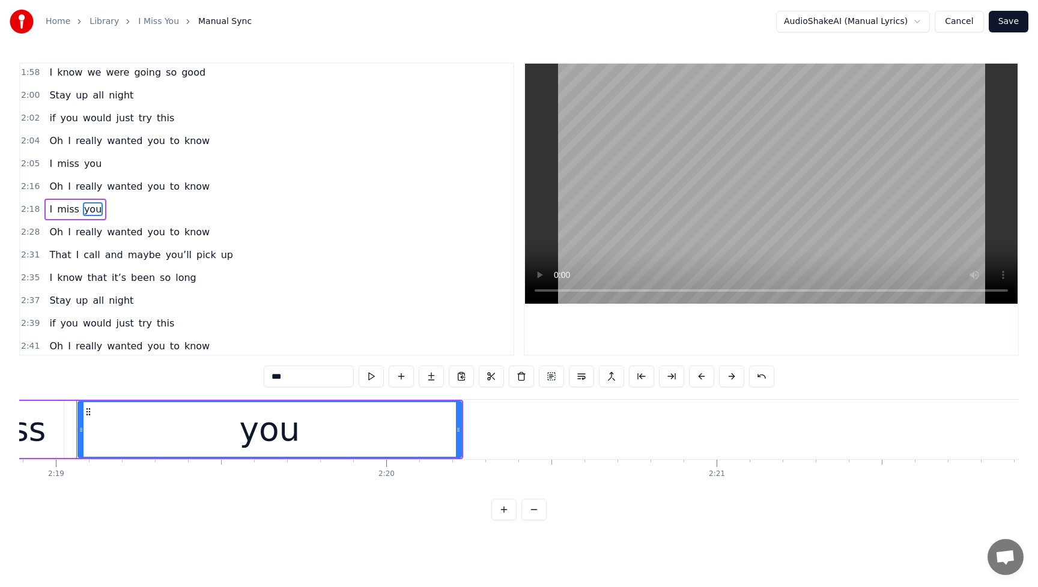
scroll to position [0, 45878]
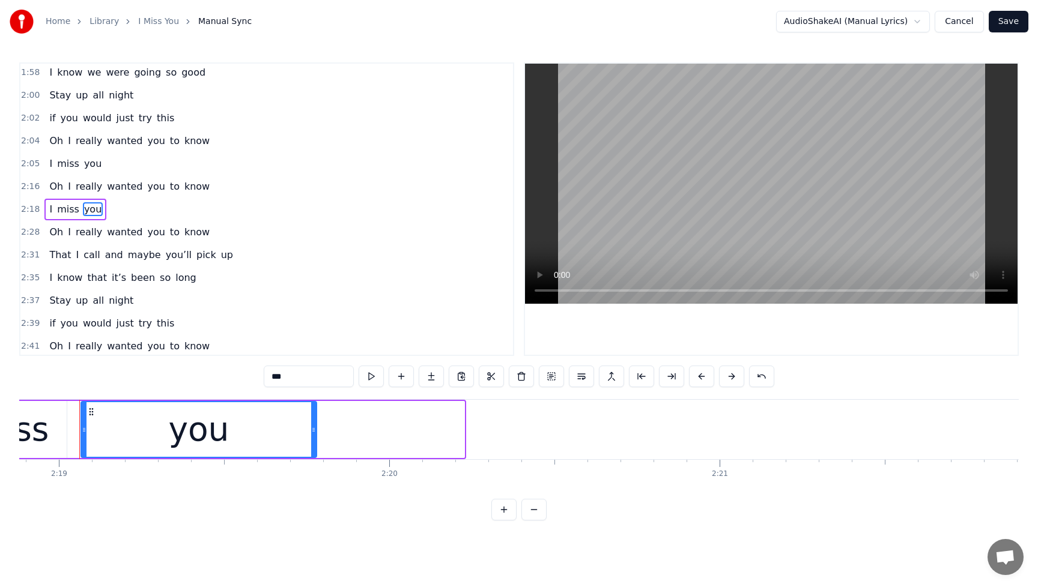
drag, startPoint x: 461, startPoint y: 431, endPoint x: 302, endPoint y: 433, distance: 159.2
click at [311, 433] on icon at bounding box center [313, 430] width 5 height 10
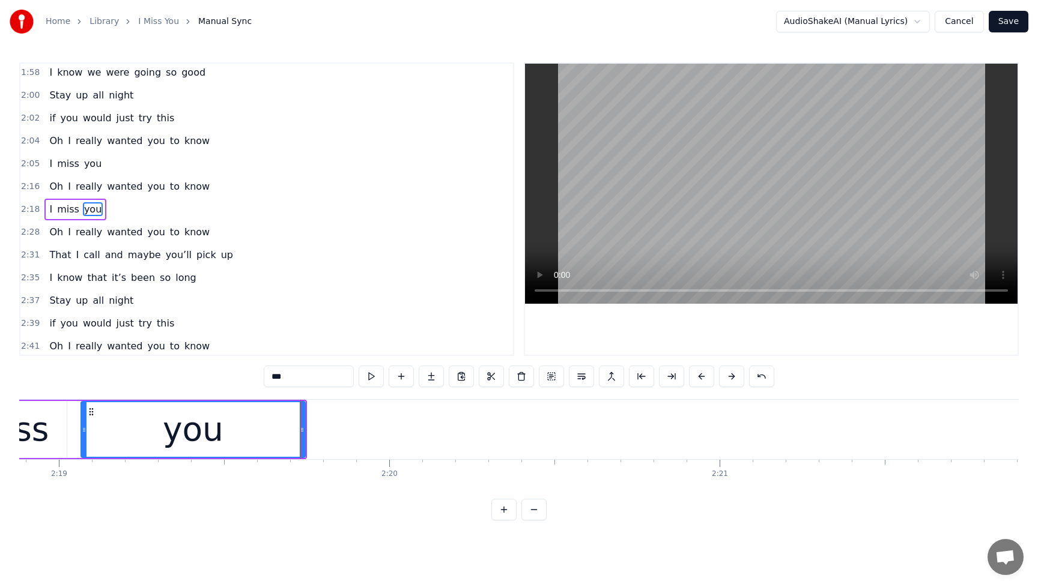
click at [48, 211] on span "I" at bounding box center [50, 209] width 5 height 14
type input "*"
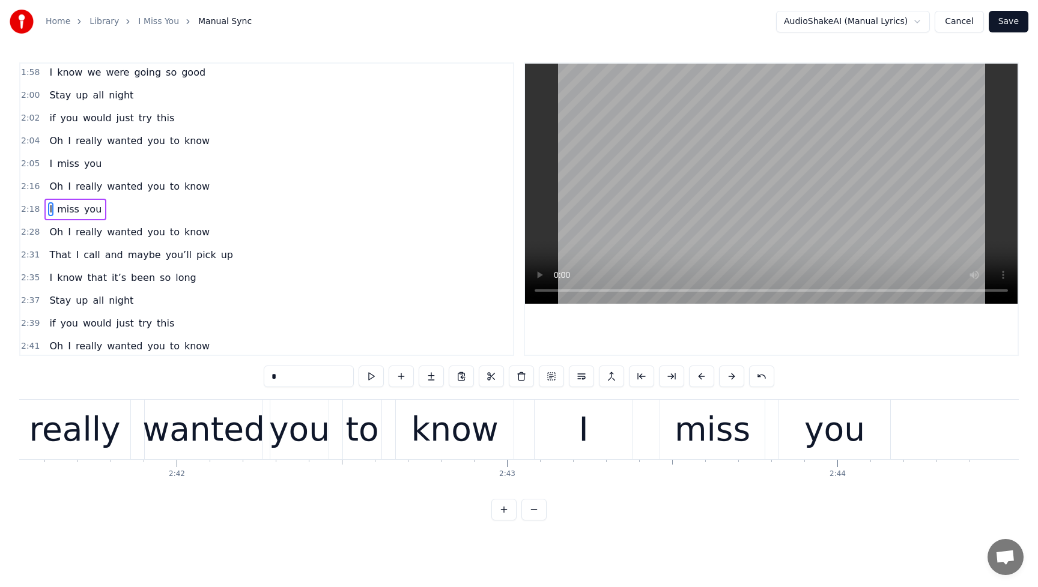
scroll to position [0, 53359]
click at [1015, 25] on button "Save" at bounding box center [1009, 22] width 40 height 22
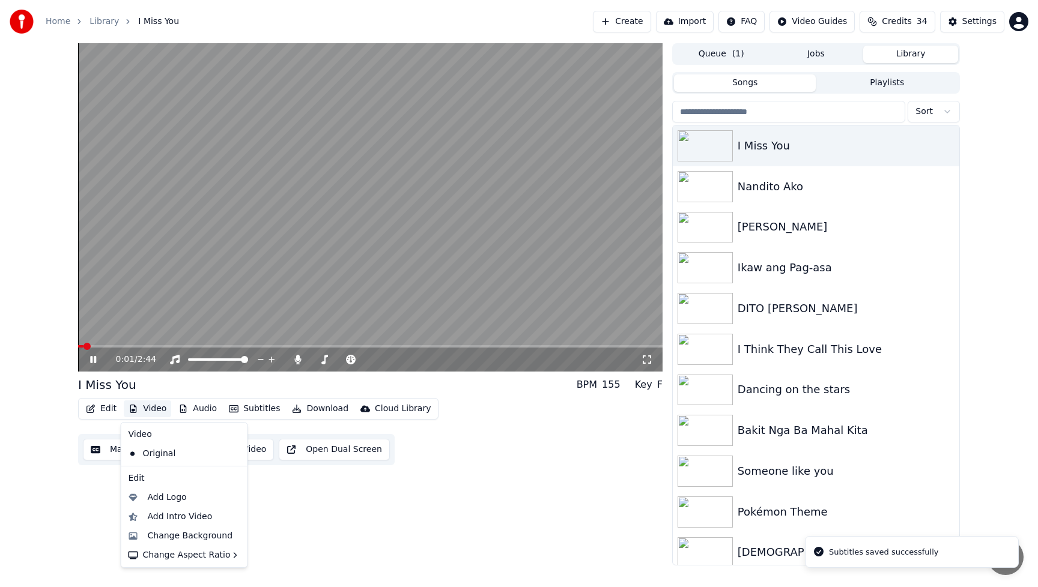
click at [153, 408] on button "Video" at bounding box center [147, 409] width 47 height 17
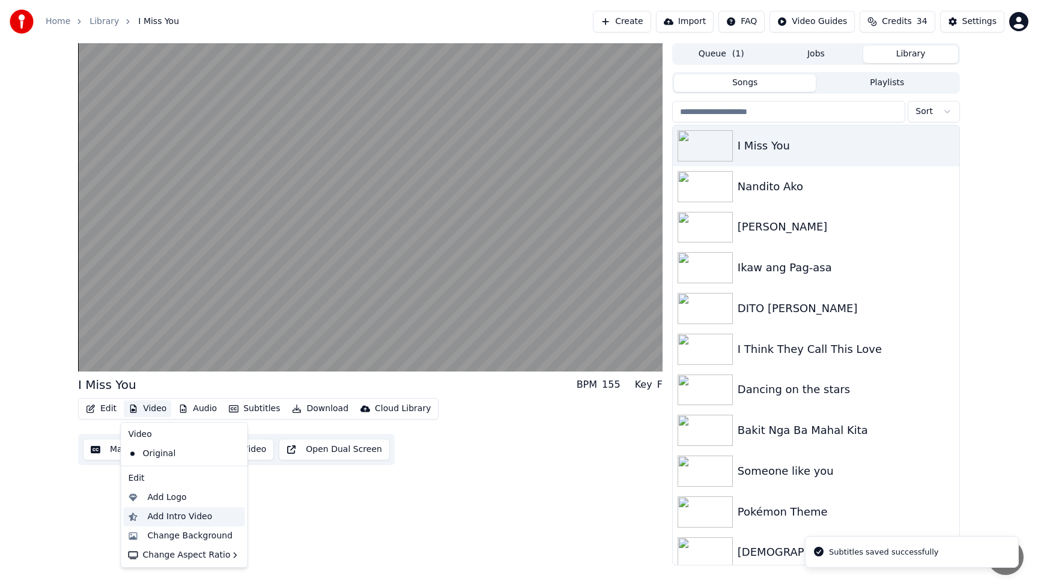
click at [174, 517] on div "Add Intro Video" at bounding box center [180, 517] width 65 height 12
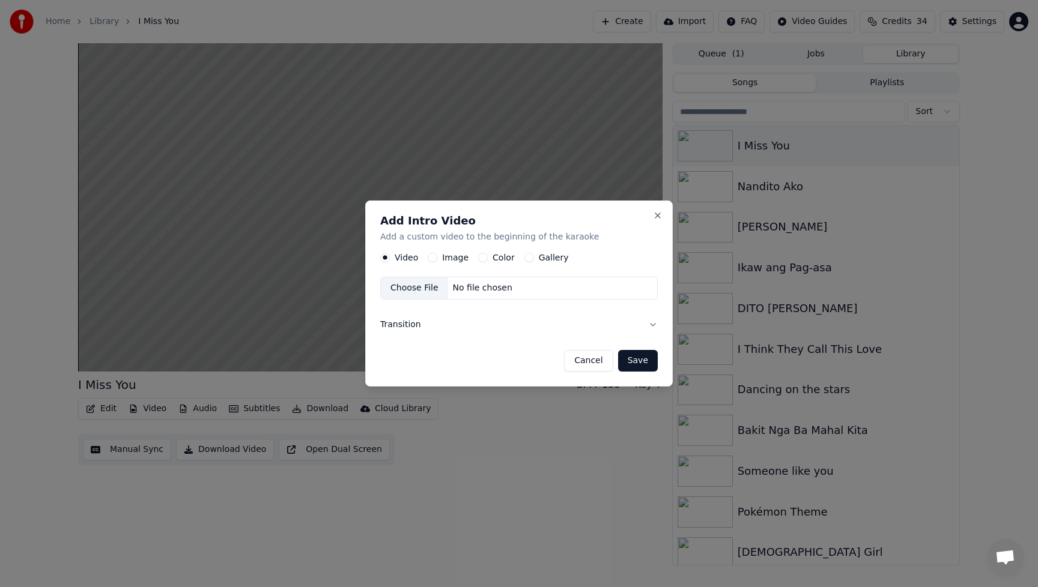
click at [432, 259] on button "Image" at bounding box center [433, 258] width 10 height 10
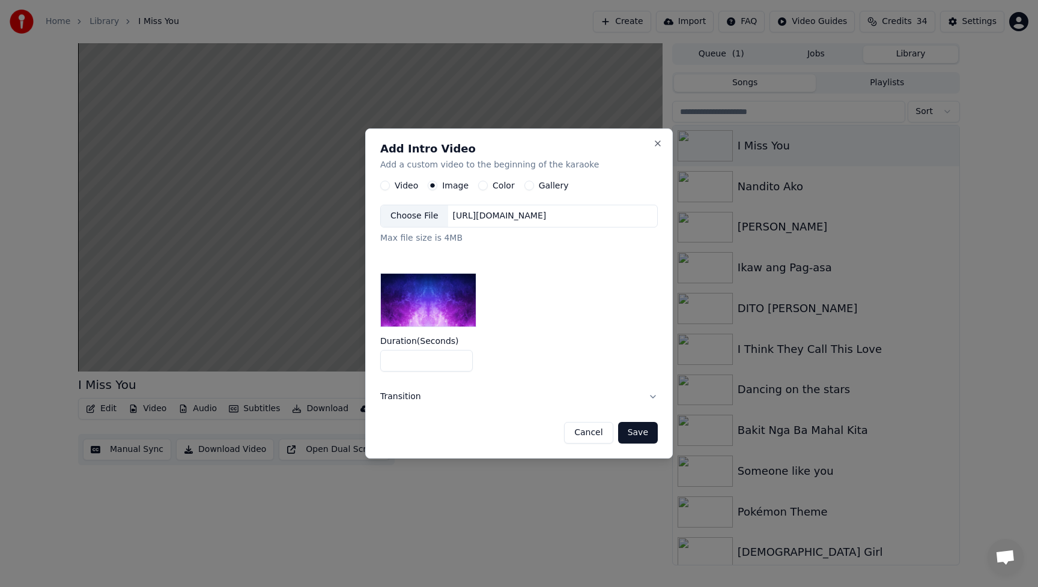
click at [413, 214] on div "Choose File" at bounding box center [414, 216] width 67 height 22
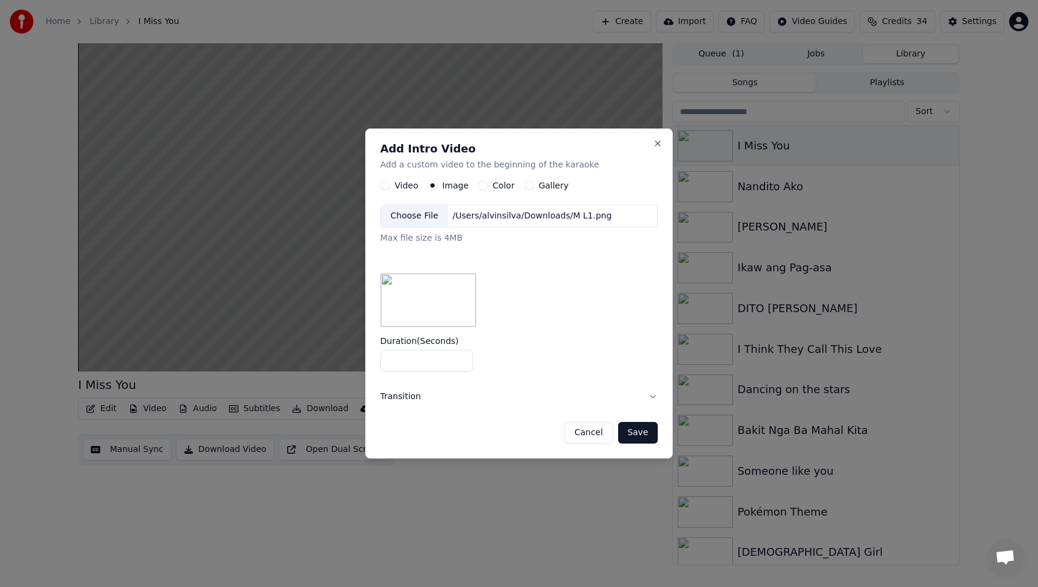
click at [646, 434] on button "Save" at bounding box center [638, 433] width 40 height 22
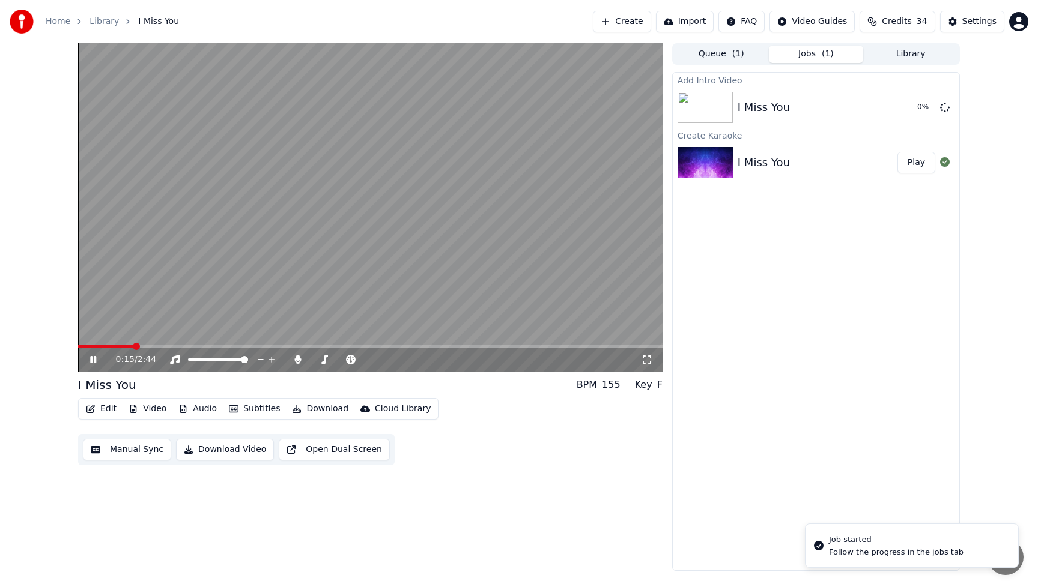
click at [92, 359] on icon at bounding box center [93, 359] width 6 height 7
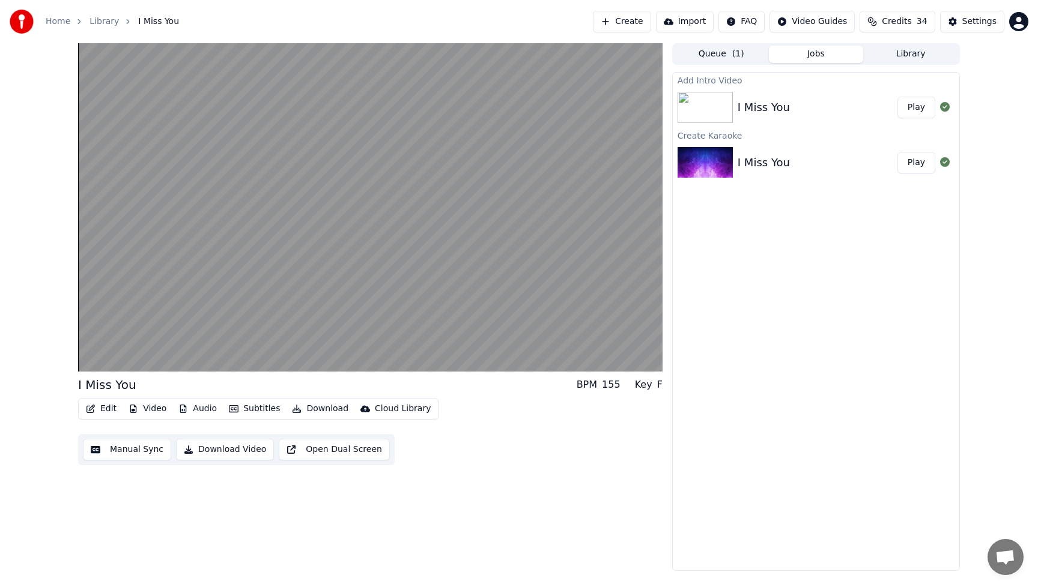
click at [542, 488] on div "I Miss You BPM 155 Key F Edit Video Audio Subtitles Download Cloud Library Manu…" at bounding box center [370, 307] width 584 height 528
click at [914, 108] on button "Play" at bounding box center [916, 108] width 38 height 22
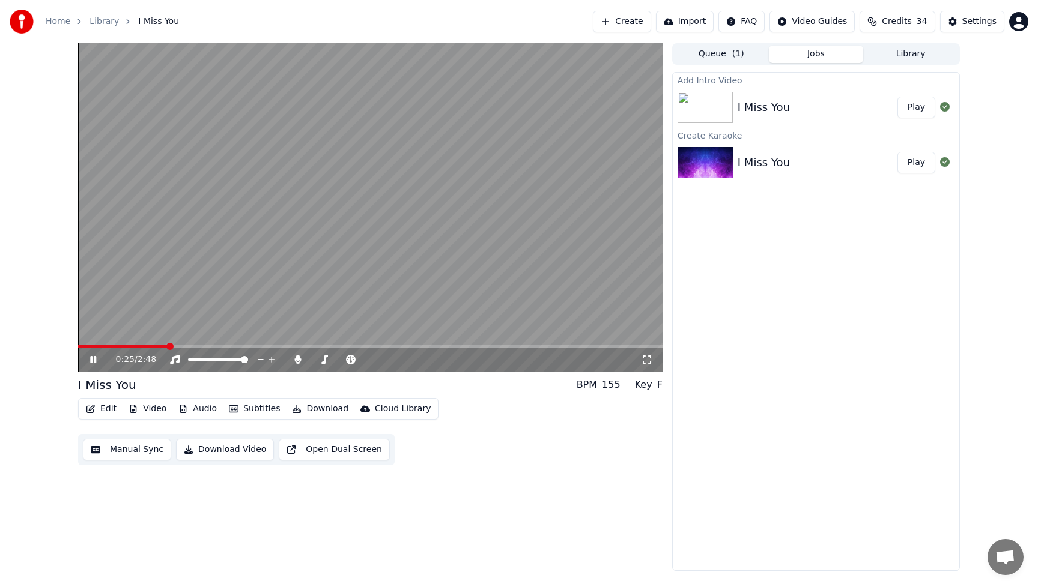
click at [106, 406] on button "Edit" at bounding box center [101, 409] width 40 height 17
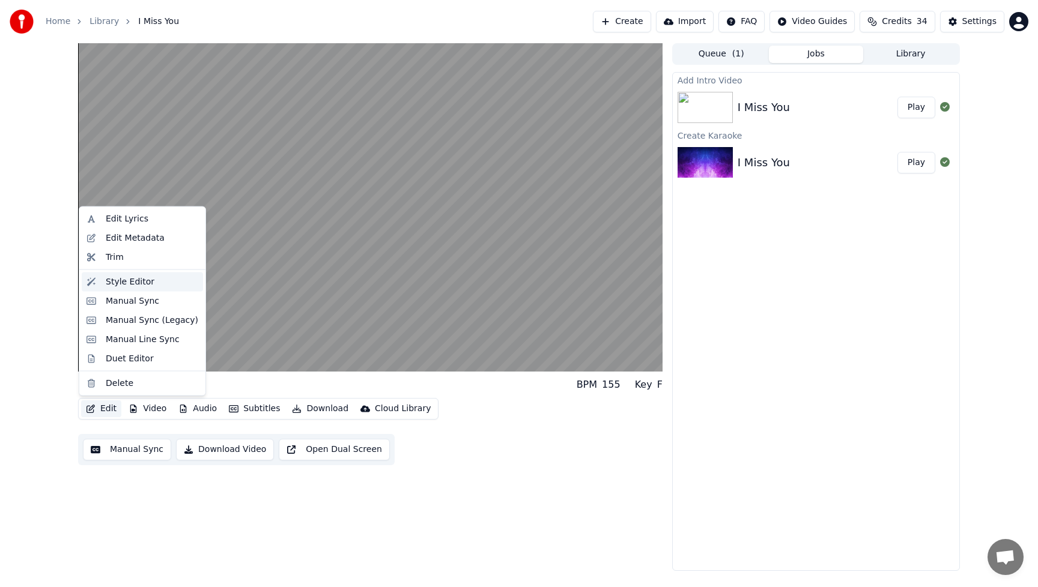
click at [115, 285] on div "Style Editor" at bounding box center [130, 282] width 49 height 12
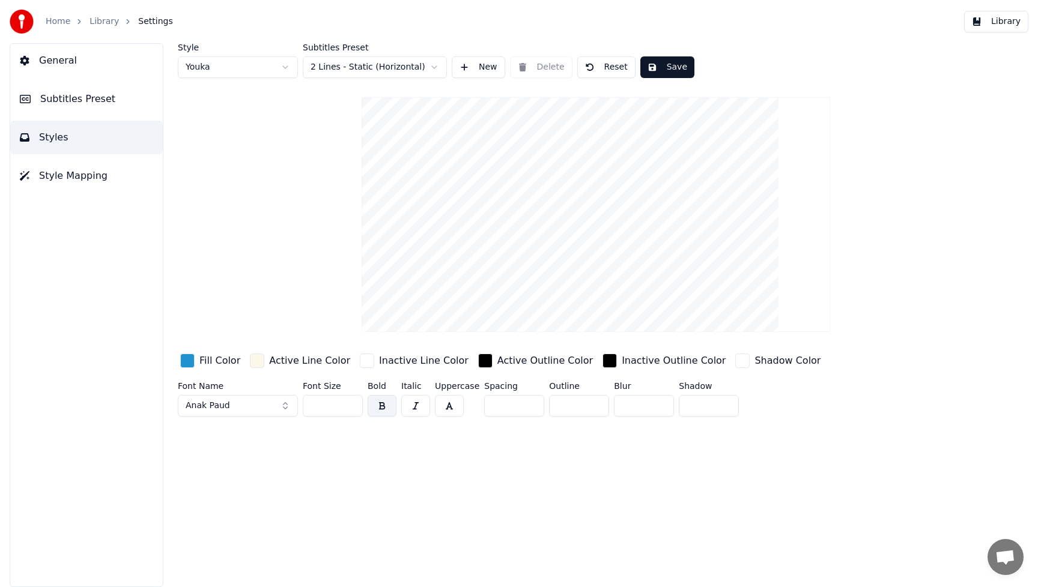
click at [184, 361] on div "button" at bounding box center [187, 361] width 14 height 14
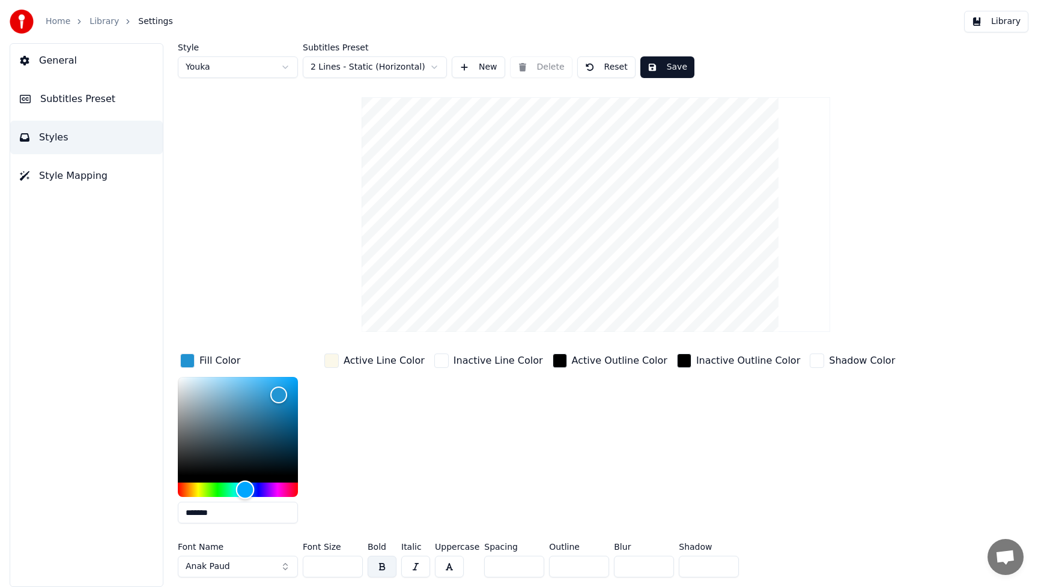
click at [217, 491] on div "Hue" at bounding box center [238, 490] width 120 height 14
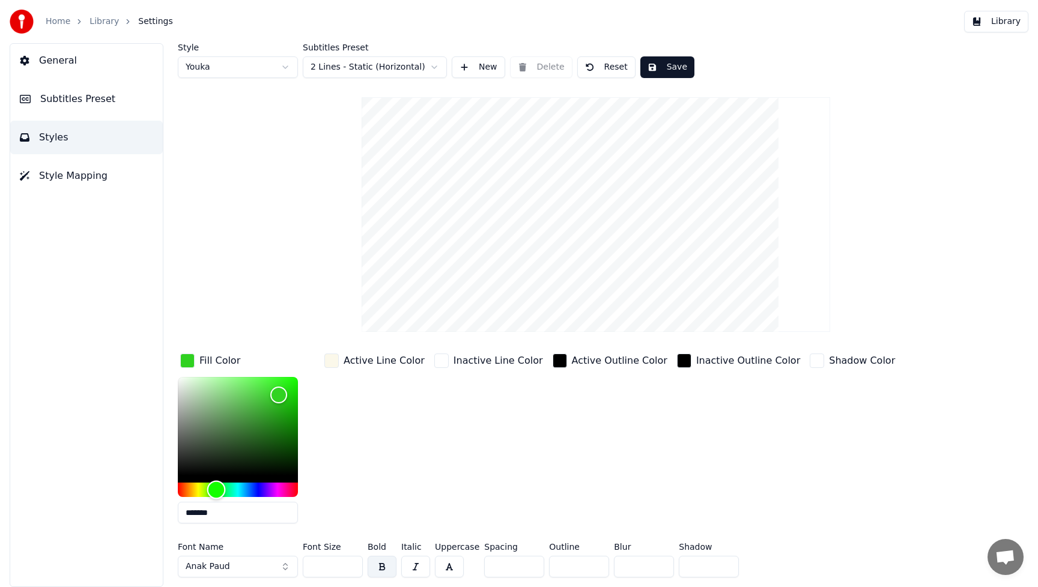
click at [216, 493] on div "Hue" at bounding box center [216, 490] width 19 height 19
click at [214, 493] on div "Hue" at bounding box center [214, 490] width 19 height 19
type input "*******"
drag, startPoint x: 275, startPoint y: 398, endPoint x: 265, endPoint y: 430, distance: 33.3
click at [265, 430] on div "Color" at bounding box center [265, 431] width 19 height 19
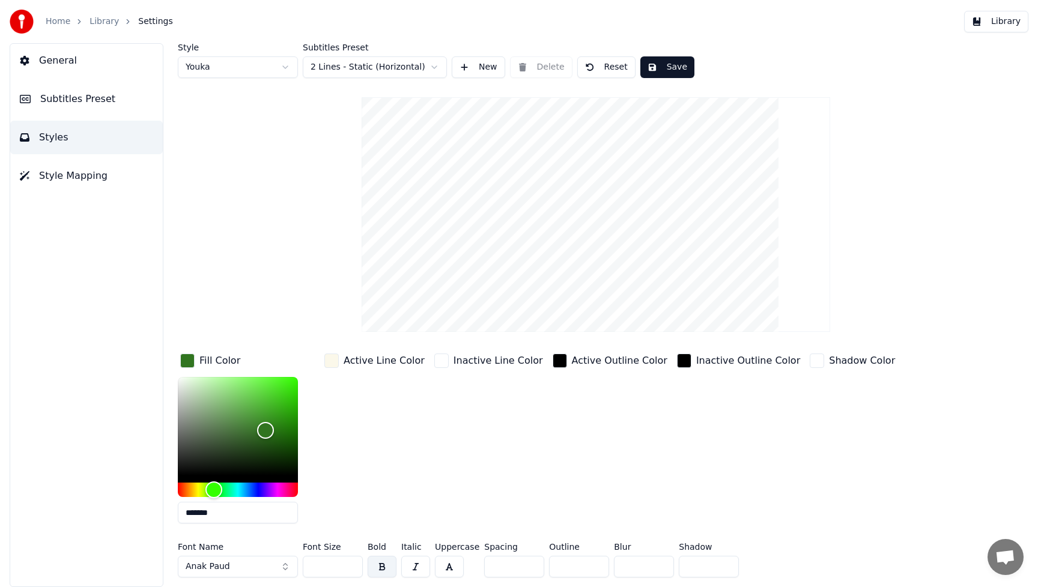
click at [674, 69] on button "Save" at bounding box center [667, 67] width 54 height 22
click at [1017, 21] on button "Library" at bounding box center [996, 22] width 64 height 22
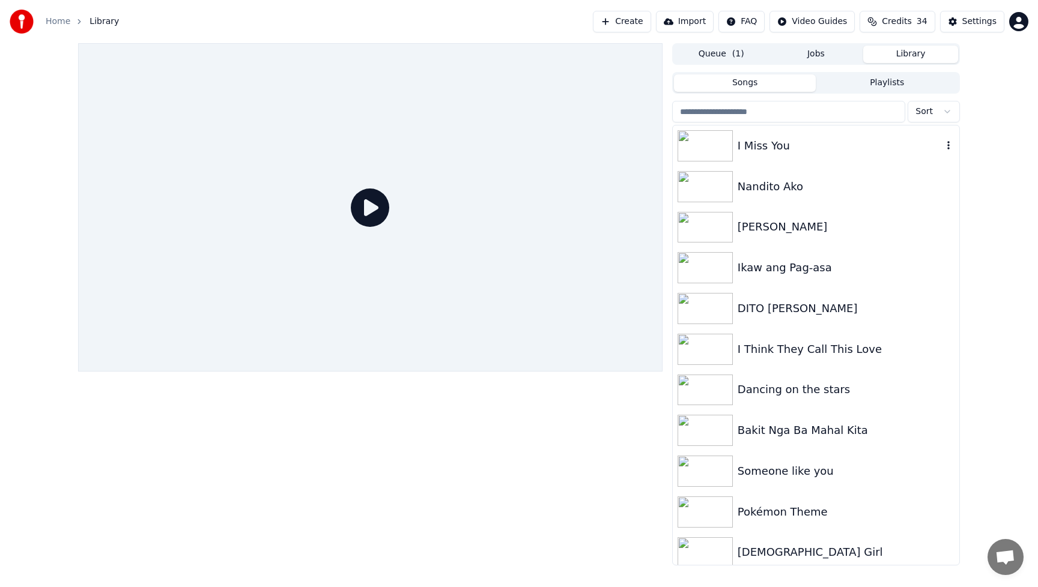
click at [780, 150] on div "I Miss You" at bounding box center [840, 146] width 205 height 17
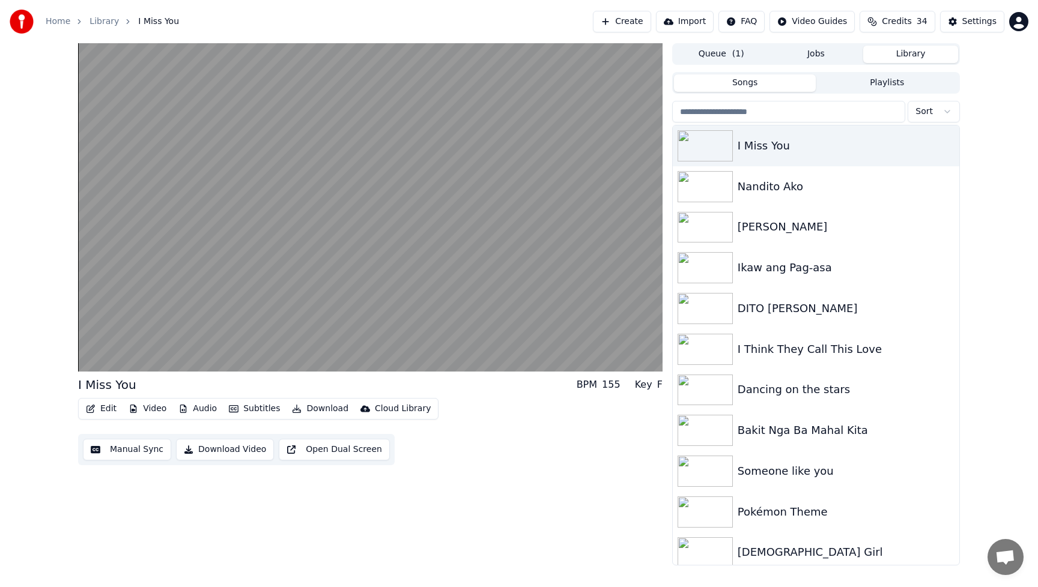
click at [244, 454] on button "Download Video" at bounding box center [225, 450] width 98 height 22
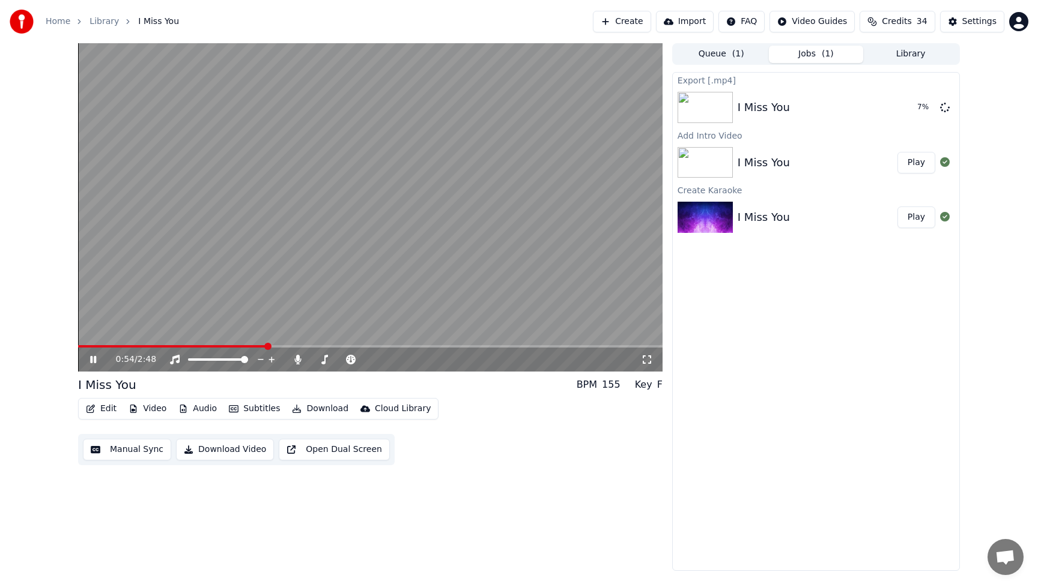
click at [94, 359] on icon at bounding box center [93, 359] width 6 height 7
click at [159, 411] on button "Video" at bounding box center [147, 409] width 47 height 17
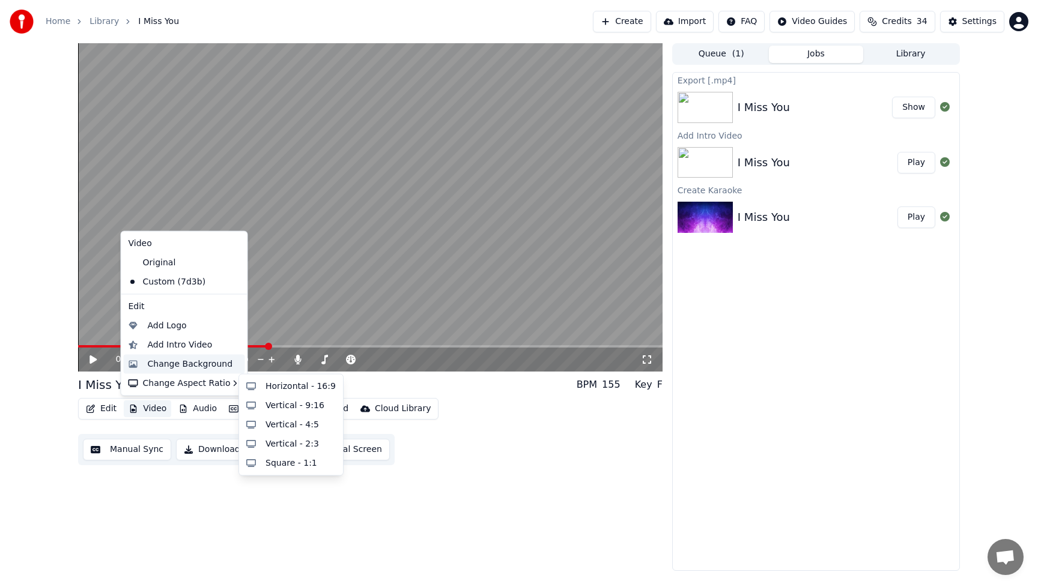
click at [159, 371] on div "Change Background" at bounding box center [184, 363] width 121 height 19
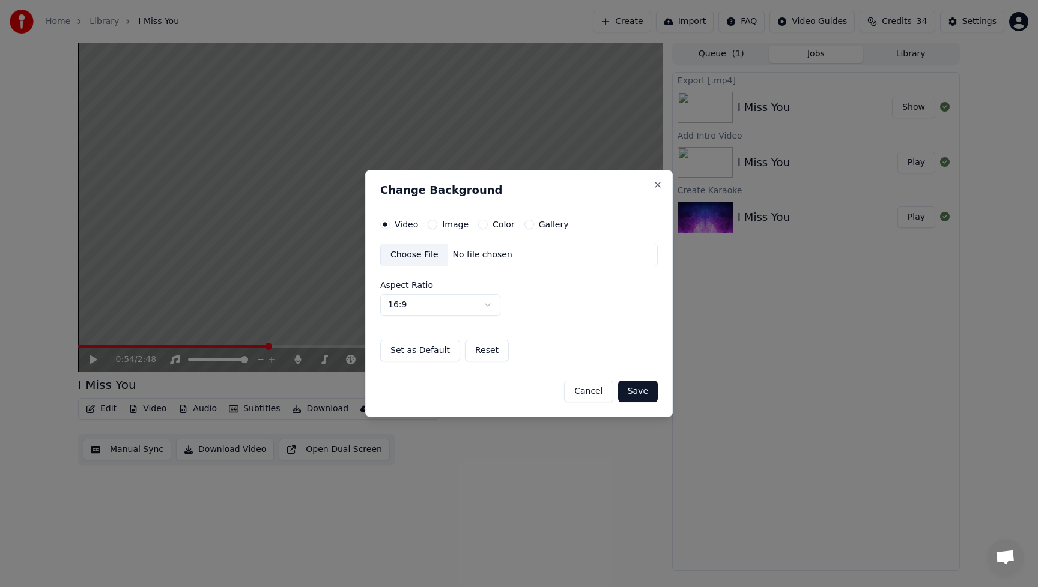
click at [414, 253] on div "Choose File" at bounding box center [414, 255] width 67 height 22
click at [635, 390] on button "Save" at bounding box center [638, 392] width 40 height 22
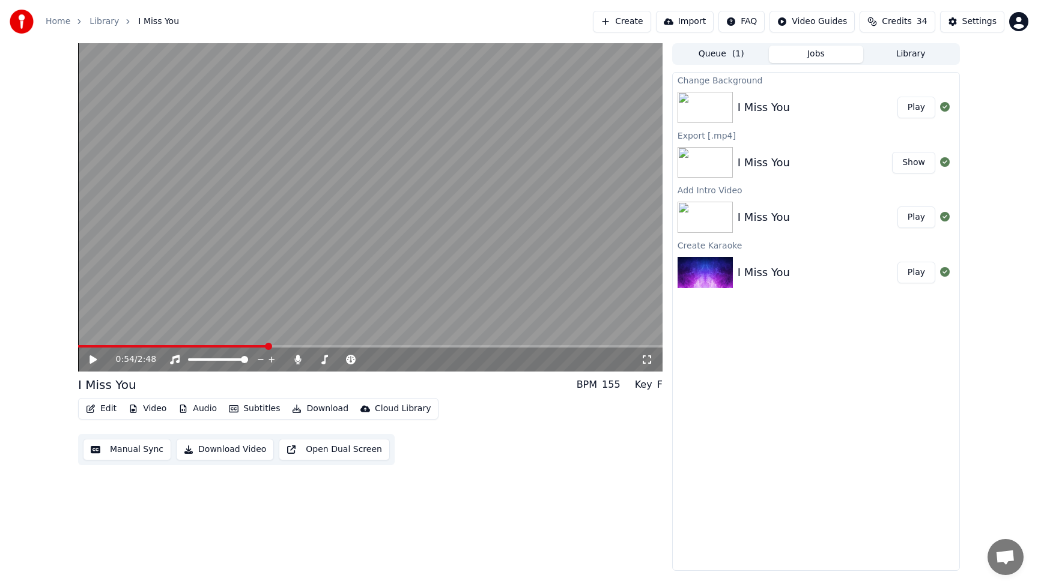
click at [918, 108] on button "Play" at bounding box center [916, 108] width 38 height 22
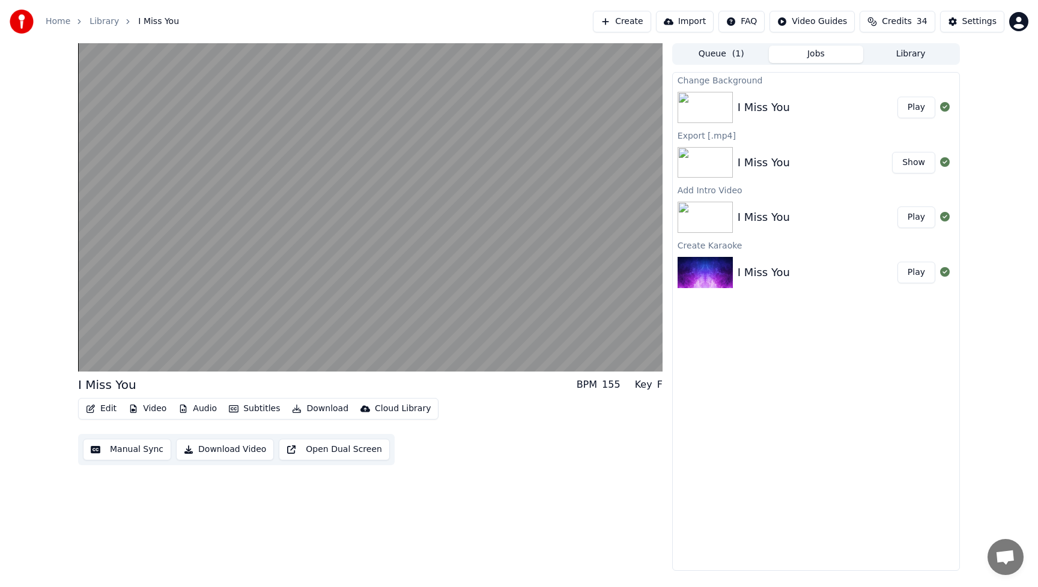
click at [162, 411] on button "Video" at bounding box center [147, 409] width 47 height 17
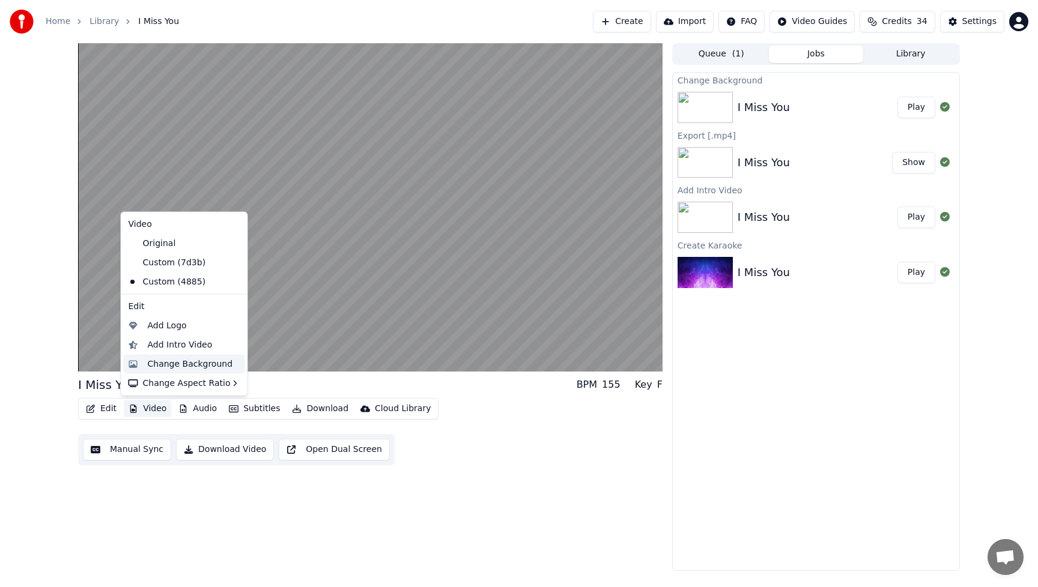
click at [170, 360] on div "Change Background" at bounding box center [190, 364] width 85 height 12
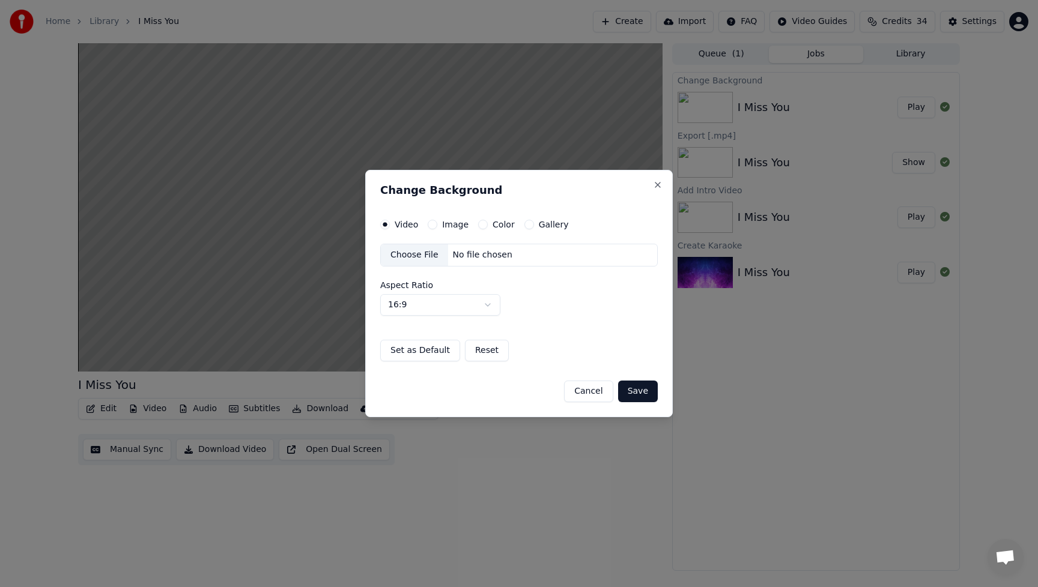
click at [398, 252] on div "Choose File" at bounding box center [414, 255] width 67 height 22
click at [637, 392] on button "Save" at bounding box center [638, 392] width 40 height 22
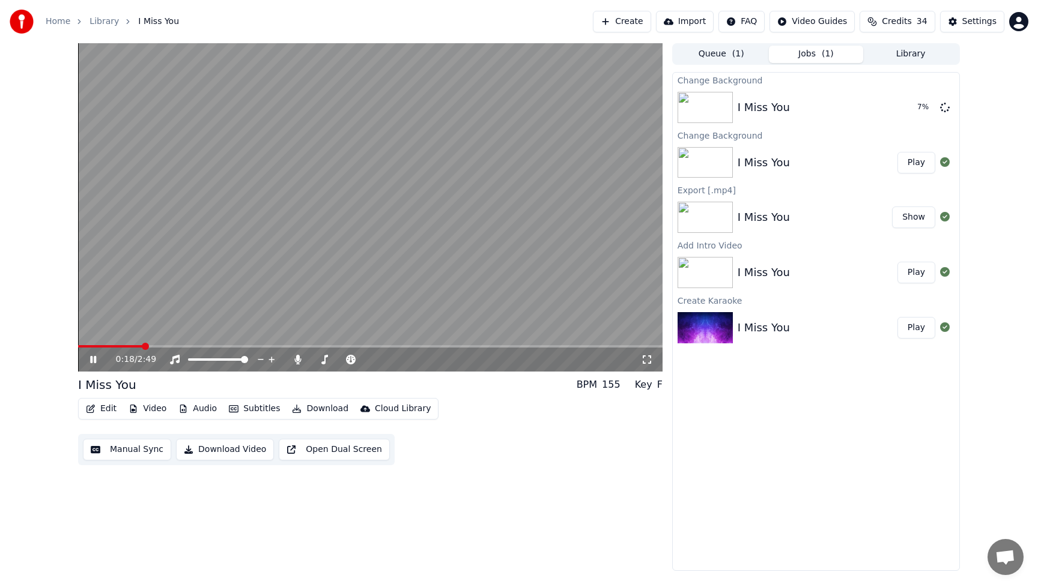
click at [93, 359] on icon at bounding box center [102, 360] width 28 height 10
click at [609, 507] on div "0:18 / 2:49 I Miss You BPM 155 Key F Edit Video Audio Subtitles Download Cloud …" at bounding box center [370, 307] width 584 height 528
click at [922, 107] on button "Play" at bounding box center [916, 108] width 38 height 22
click at [93, 360] on icon at bounding box center [102, 360] width 28 height 10
click at [111, 410] on button "Edit" at bounding box center [101, 409] width 40 height 17
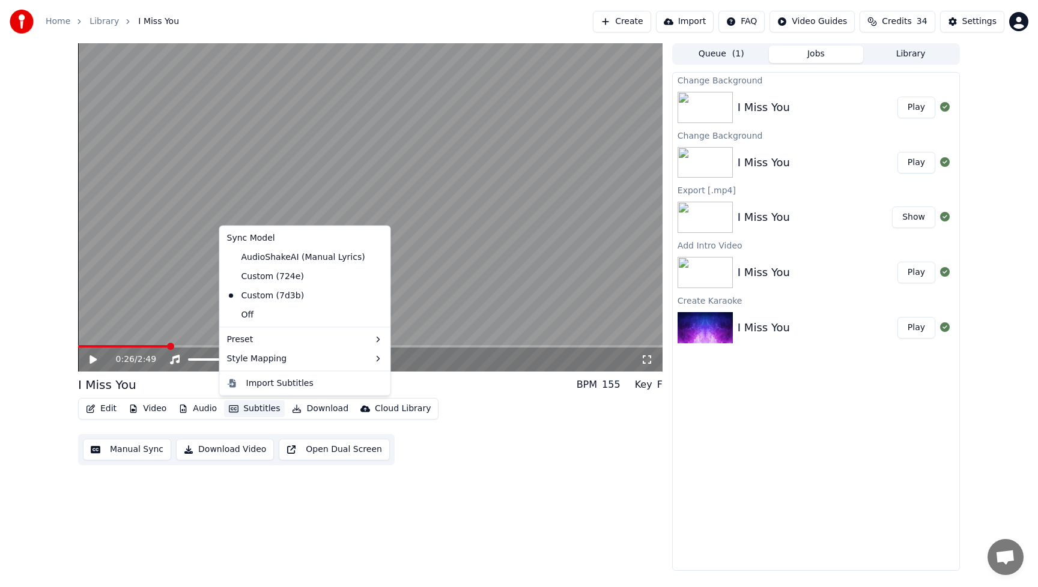
drag, startPoint x: 501, startPoint y: 440, endPoint x: 366, endPoint y: 428, distance: 135.1
click at [500, 439] on div "Edit Video Audio Subtitles Download Cloud Library Manual Sync Download Video Op…" at bounding box center [370, 431] width 584 height 67
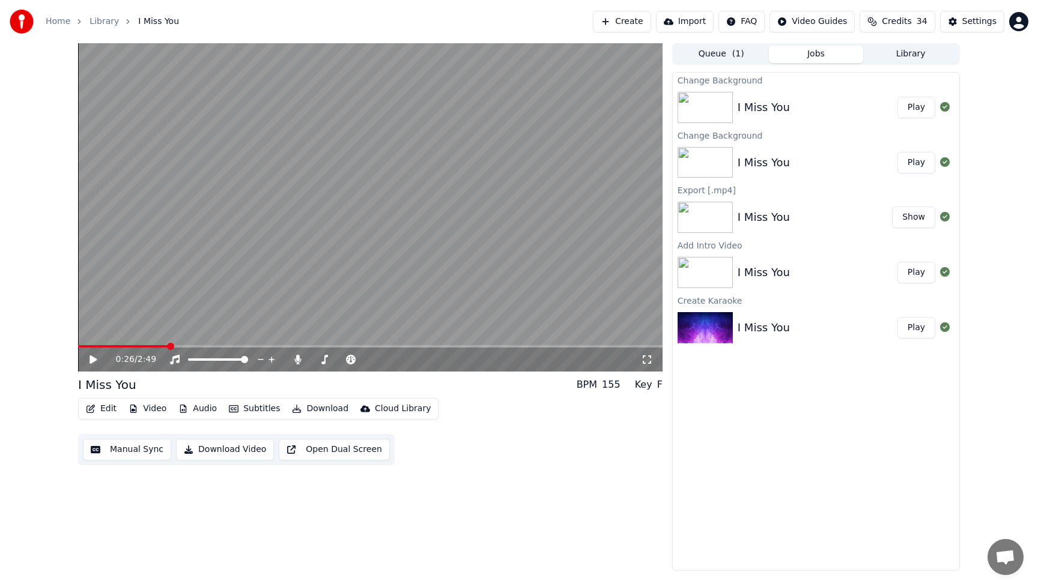
click at [108, 405] on button "Edit" at bounding box center [101, 409] width 40 height 17
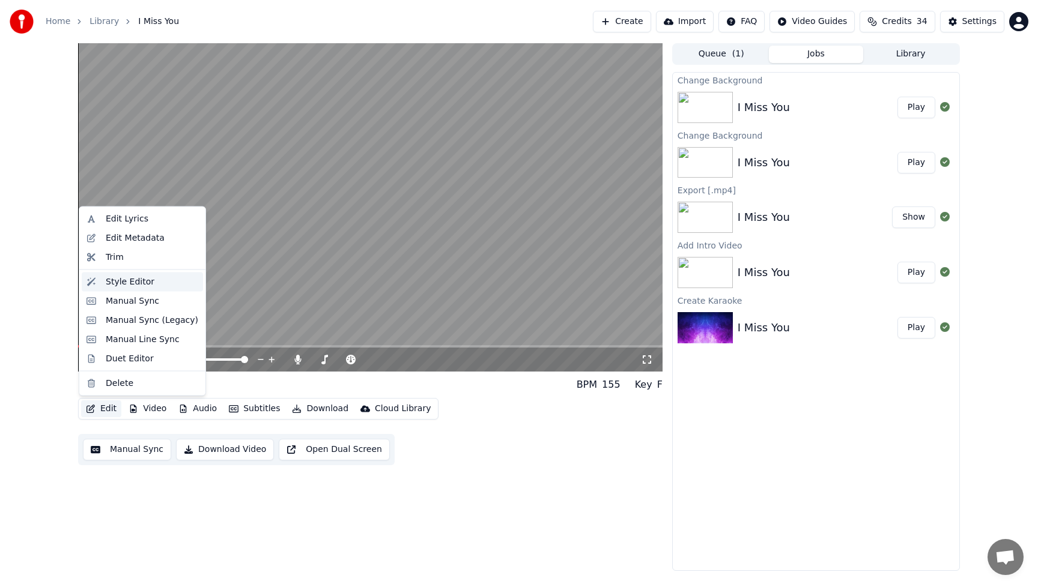
click at [124, 282] on div "Style Editor" at bounding box center [130, 282] width 49 height 12
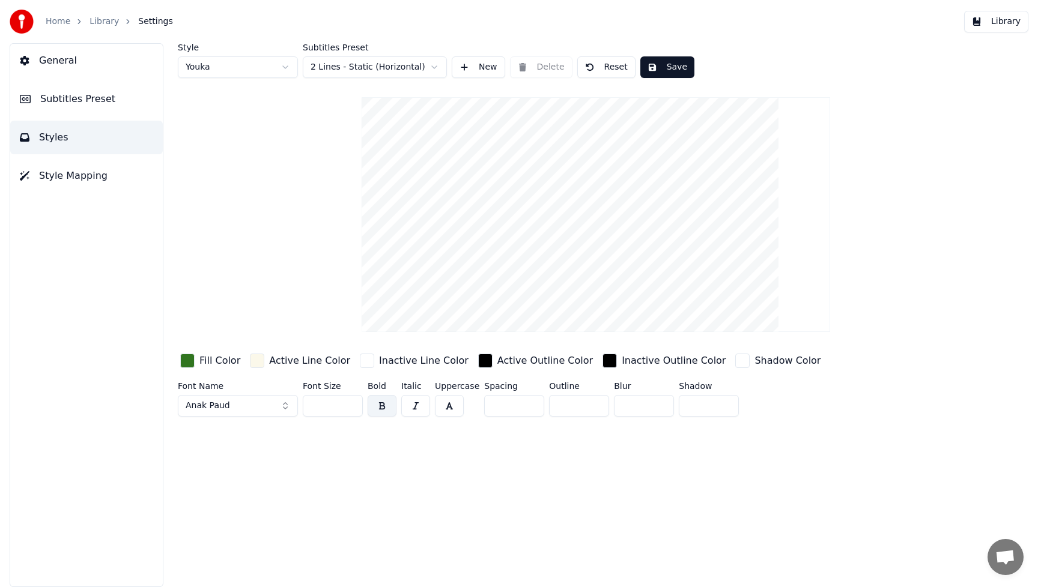
click at [284, 407] on button "Anak Paud" at bounding box center [238, 406] width 120 height 22
type input "*****"
click at [225, 284] on div "Lemon Days" at bounding box center [247, 285] width 85 height 12
click at [187, 362] on div "button" at bounding box center [187, 361] width 14 height 14
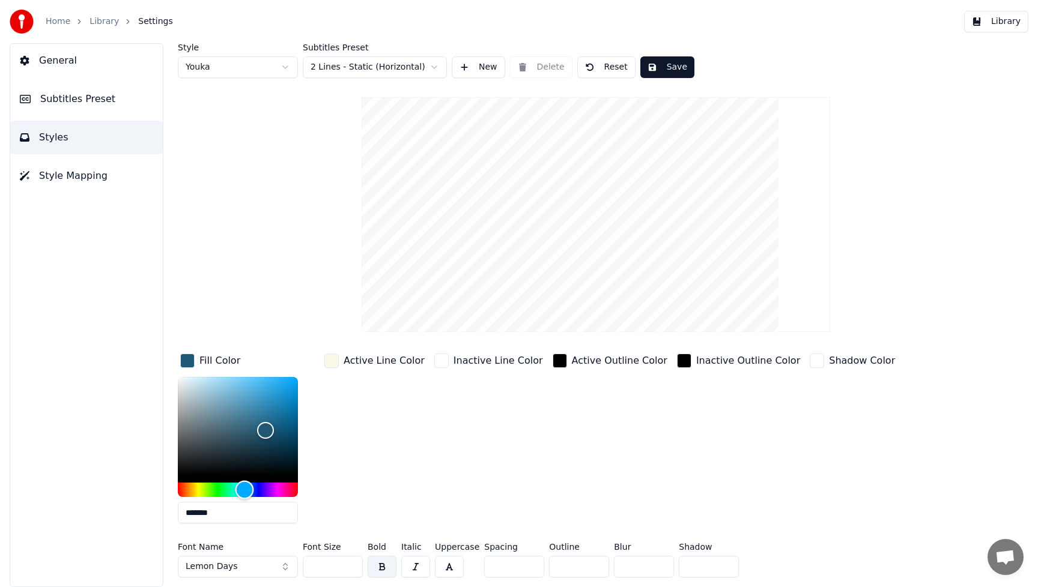
click at [244, 489] on div "Hue" at bounding box center [238, 490] width 120 height 14
drag, startPoint x: 244, startPoint y: 494, endPoint x: 241, endPoint y: 489, distance: 6.2
click at [241, 489] on div "Hue" at bounding box center [241, 490] width 19 height 19
type input "*******"
drag, startPoint x: 262, startPoint y: 422, endPoint x: 247, endPoint y: 395, distance: 30.6
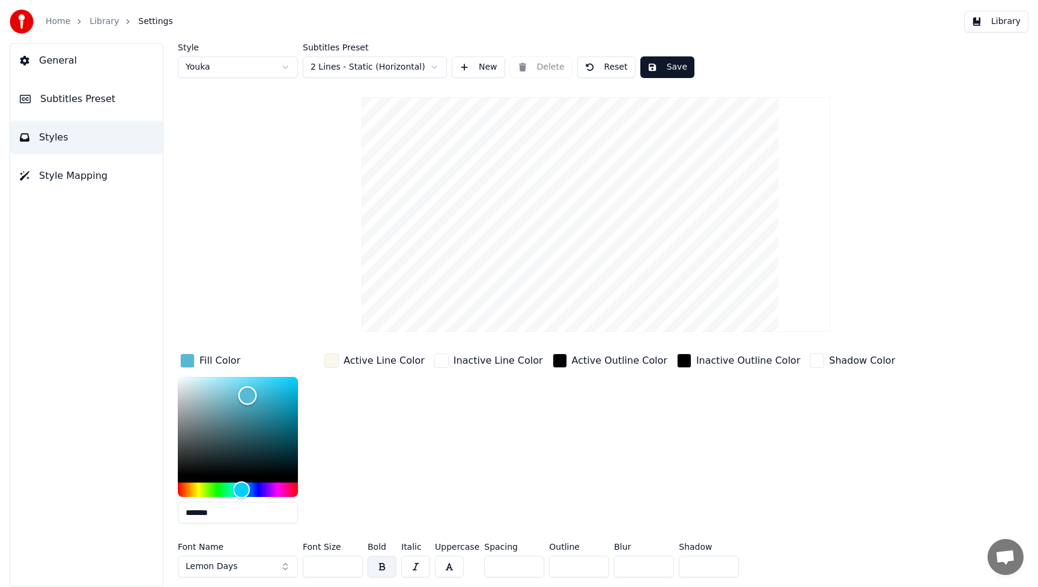
click at [247, 395] on div "Color" at bounding box center [247, 396] width 19 height 19
click at [681, 66] on button "Save" at bounding box center [667, 67] width 54 height 22
click at [1015, 18] on button "Library" at bounding box center [996, 22] width 64 height 22
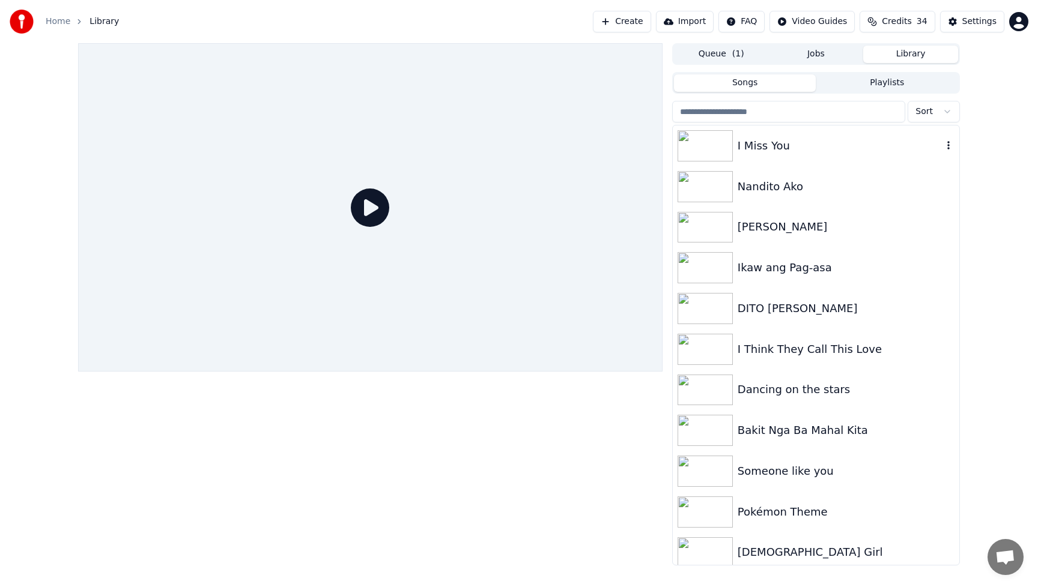
click at [708, 149] on img at bounding box center [705, 145] width 55 height 31
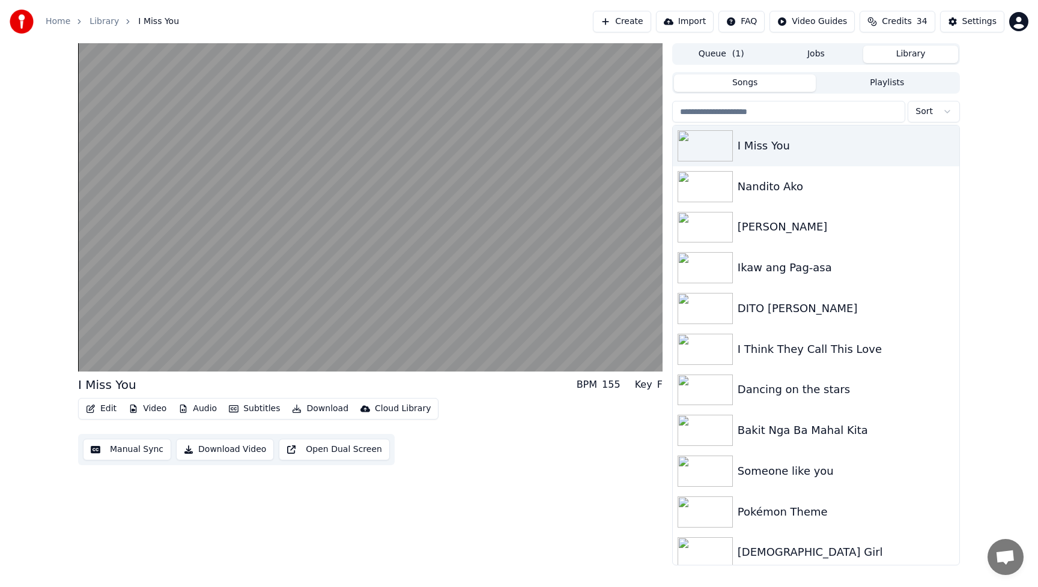
click at [505, 458] on div "Edit Video Audio Subtitles Download Cloud Library Manual Sync Download Video Op…" at bounding box center [370, 431] width 584 height 67
click at [154, 411] on button "Video" at bounding box center [147, 409] width 47 height 17
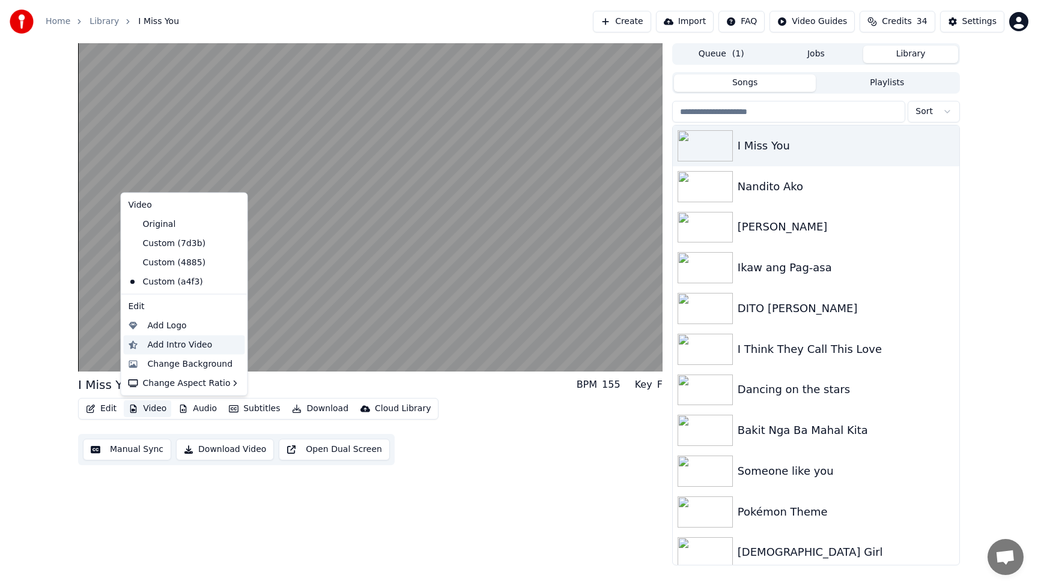
click at [169, 348] on div "Add Intro Video" at bounding box center [180, 345] width 65 height 12
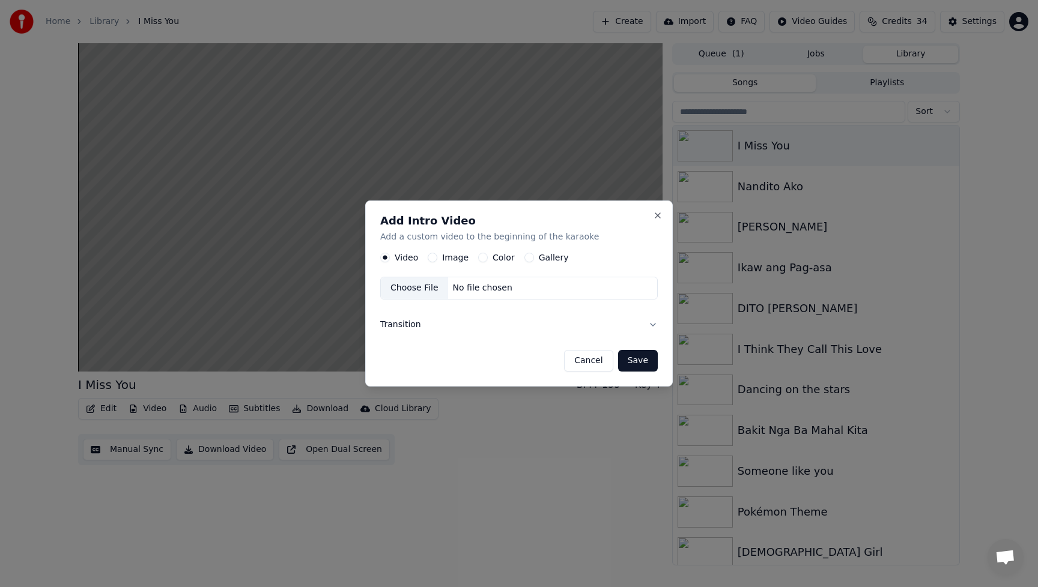
click at [431, 256] on button "Image" at bounding box center [433, 258] width 10 height 10
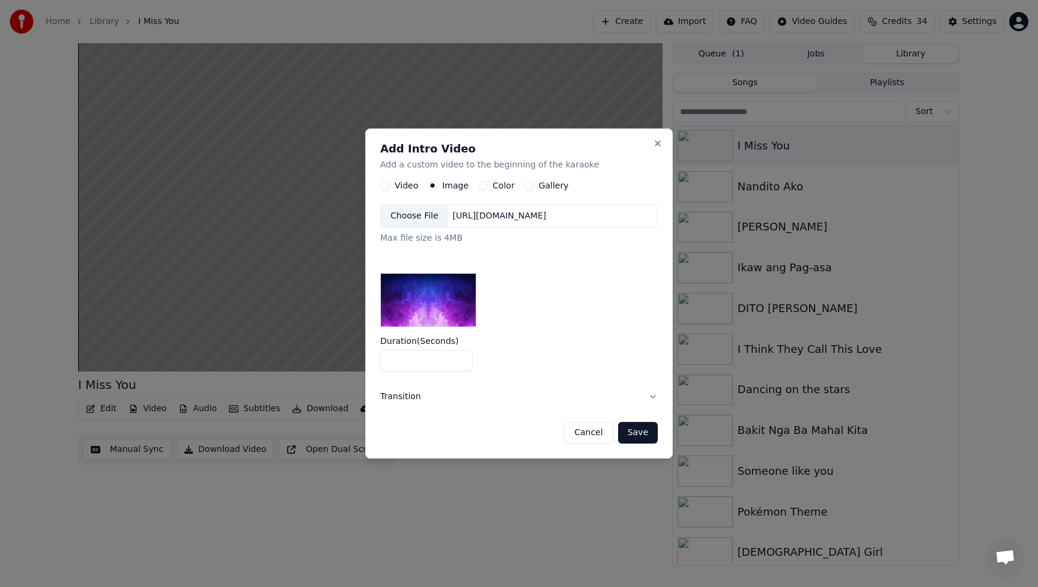
click at [419, 215] on div "Choose File" at bounding box center [414, 216] width 67 height 22
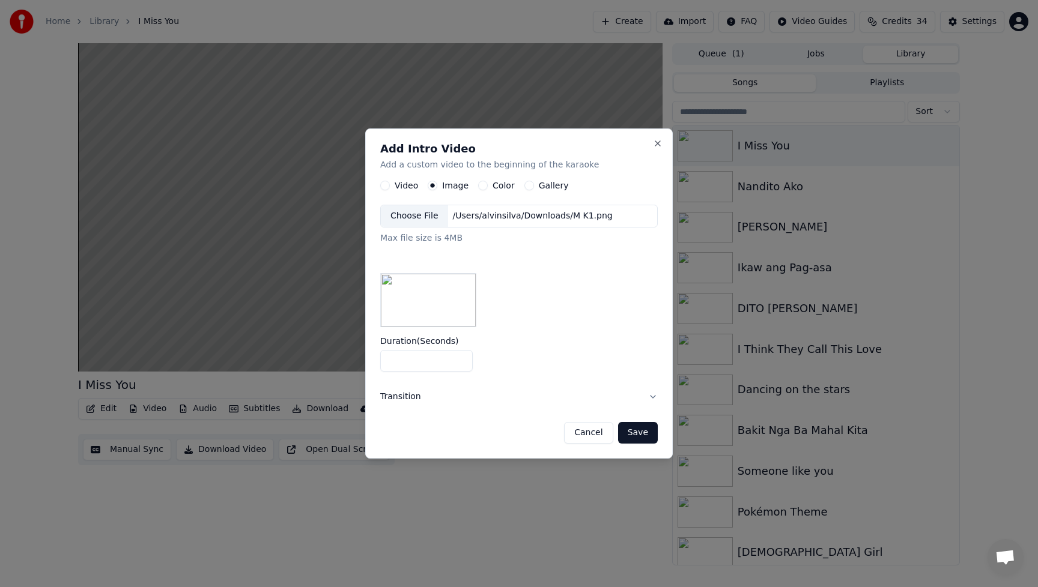
click at [649, 434] on button "Save" at bounding box center [638, 433] width 40 height 22
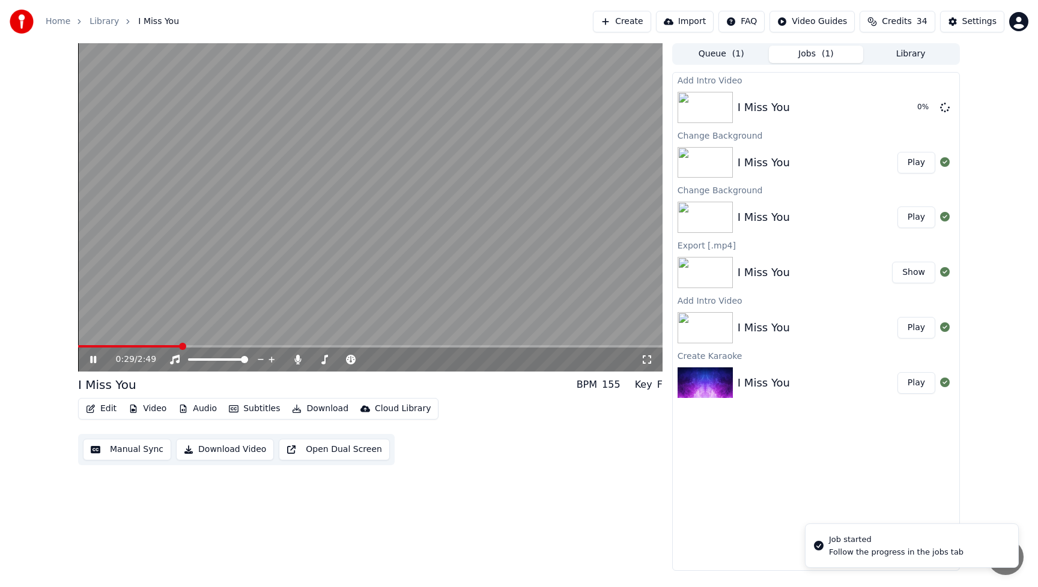
click at [92, 358] on icon at bounding box center [93, 359] width 6 height 7
click at [919, 112] on button "Play" at bounding box center [916, 108] width 38 height 22
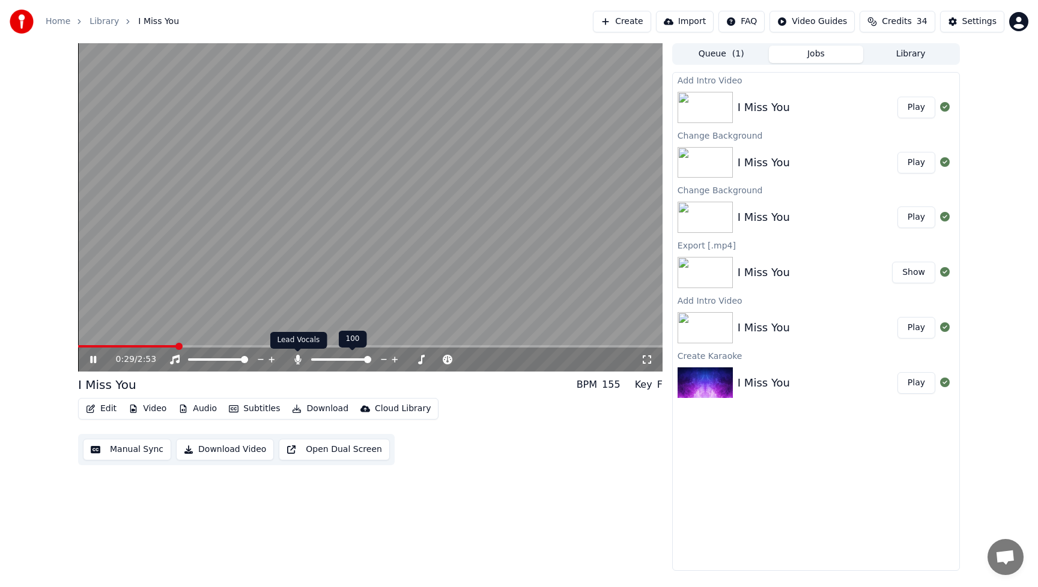
click at [298, 358] on icon at bounding box center [297, 360] width 7 height 10
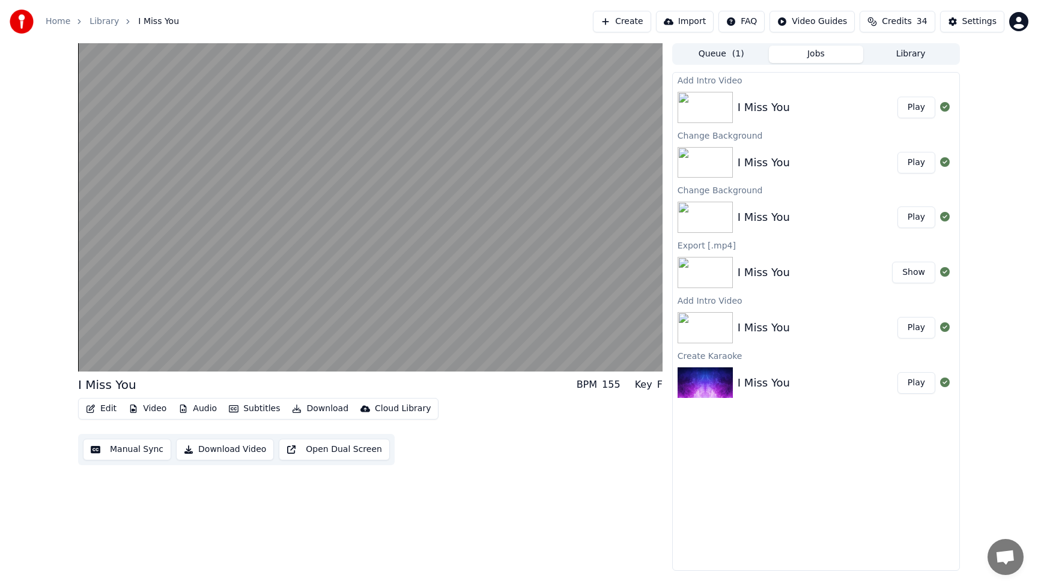
click at [538, 500] on div "I Miss You BPM 155 Key F Edit Video Audio Subtitles Download Cloud Library Manu…" at bounding box center [370, 307] width 584 height 528
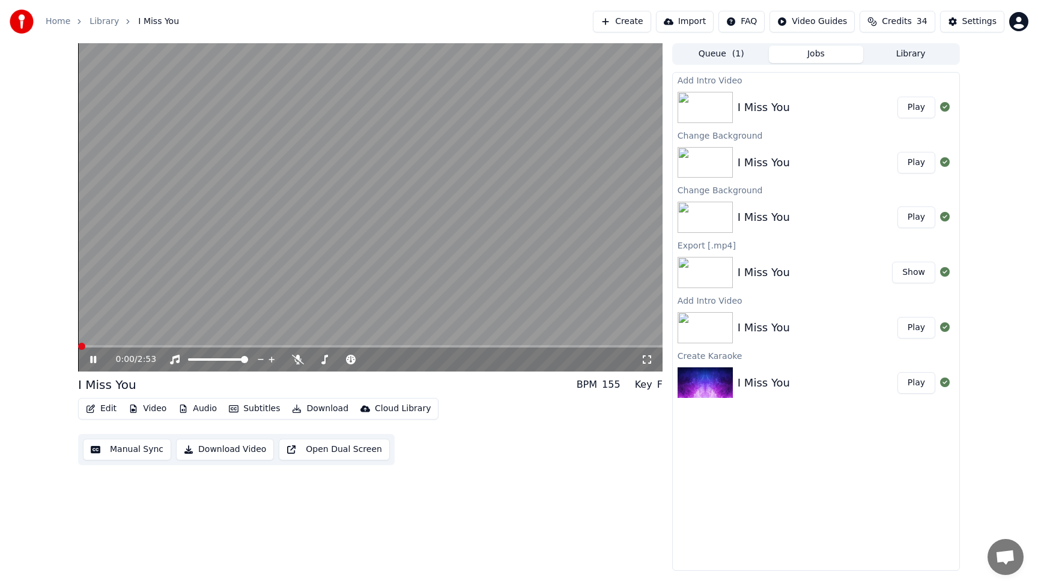
click at [78, 350] on span at bounding box center [81, 346] width 7 height 7
click at [912, 110] on button "Play" at bounding box center [916, 108] width 38 height 22
click at [500, 481] on div "0:00 / 2:53 I Miss You BPM 155 Key F Edit Video Audio Subtitles Download Cloud …" at bounding box center [370, 307] width 584 height 528
click at [96, 362] on icon at bounding box center [102, 360] width 28 height 10
click at [216, 453] on button "Download Video" at bounding box center [225, 450] width 98 height 22
